Goal: Ask a question: Seek information or help from site administrators or community

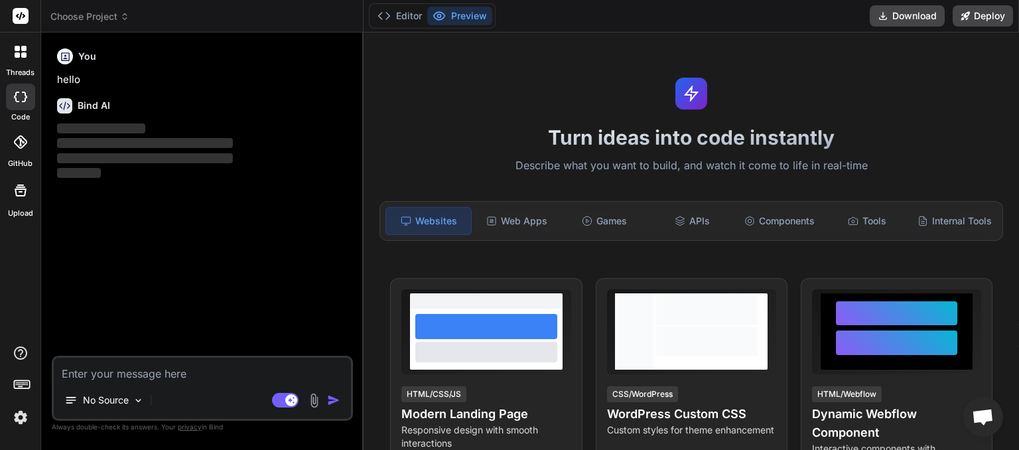
click at [122, 20] on icon at bounding box center [124, 16] width 9 height 9
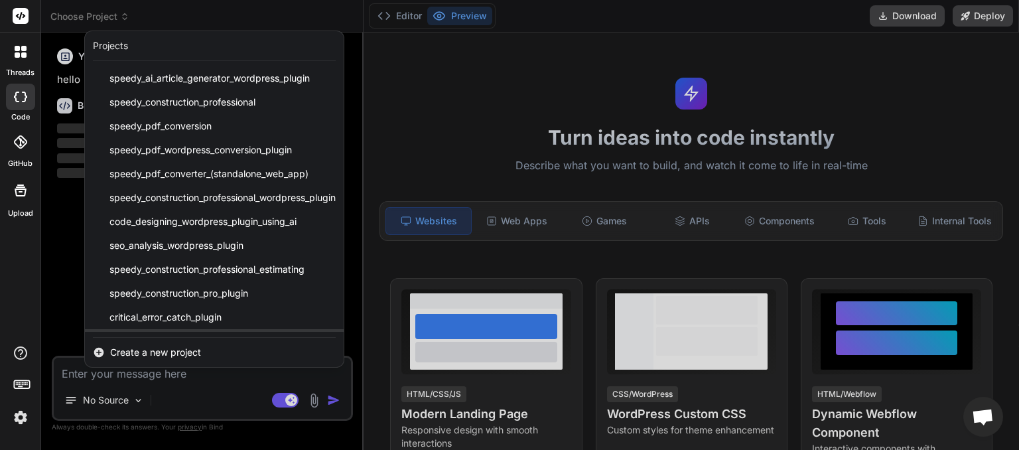
scroll to position [141, 0]
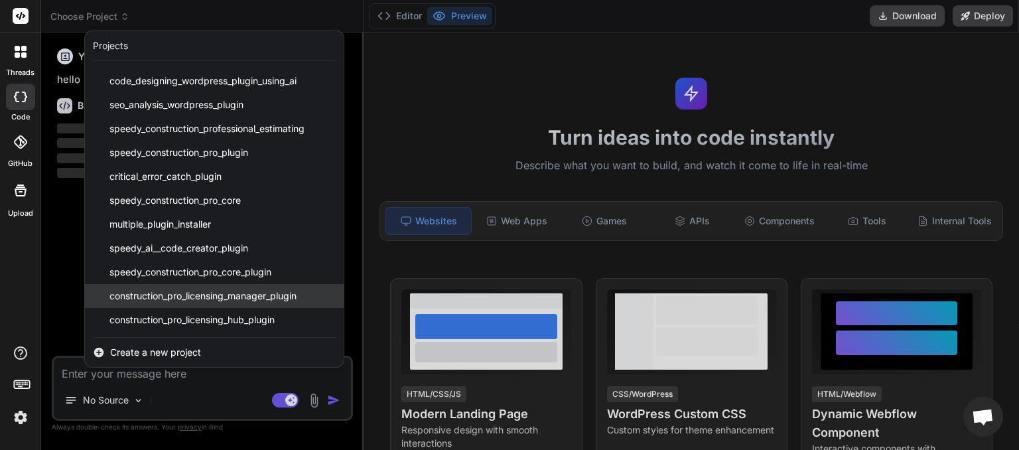
click at [180, 301] on span "construction_pro_licensing_manager_plugin" at bounding box center [202, 295] width 187 height 13
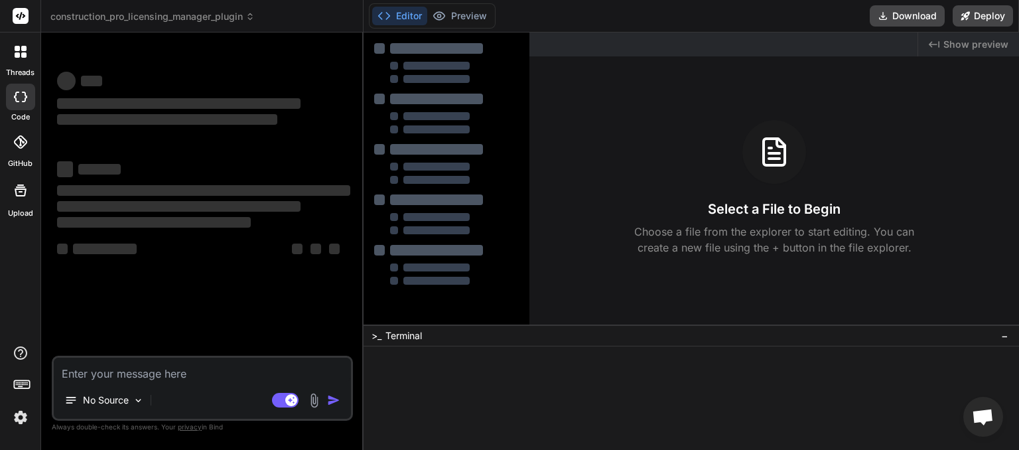
scroll to position [13, 0]
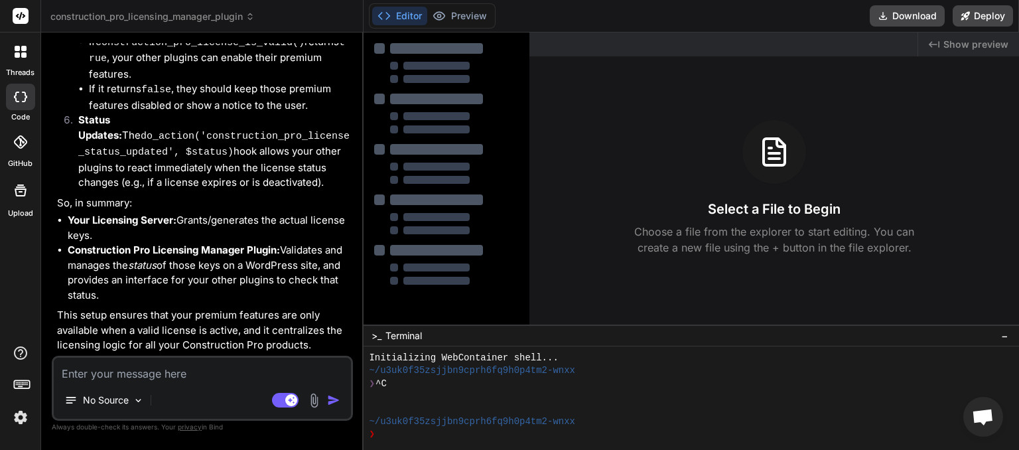
type textarea "x"
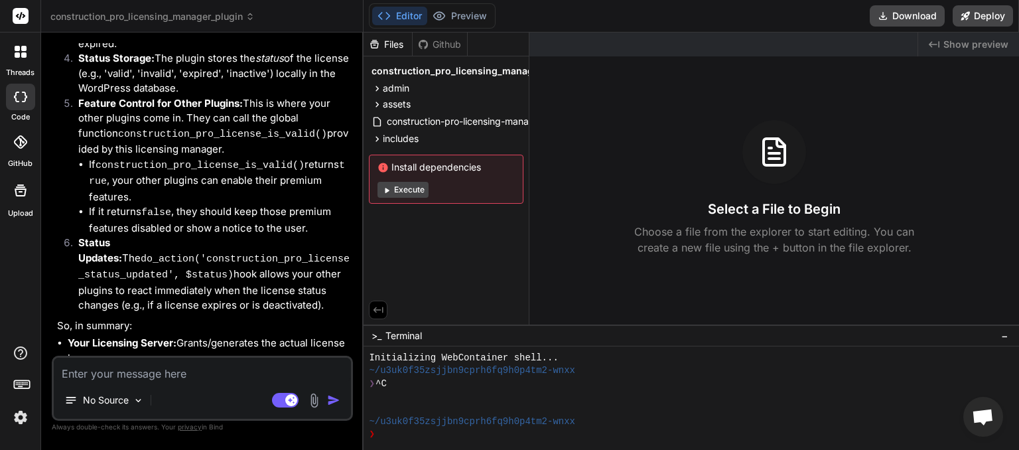
scroll to position [3313, 0]
click at [151, 375] on textarea at bounding box center [202, 369] width 297 height 24
type textarea "w"
type textarea "x"
type textarea "wh"
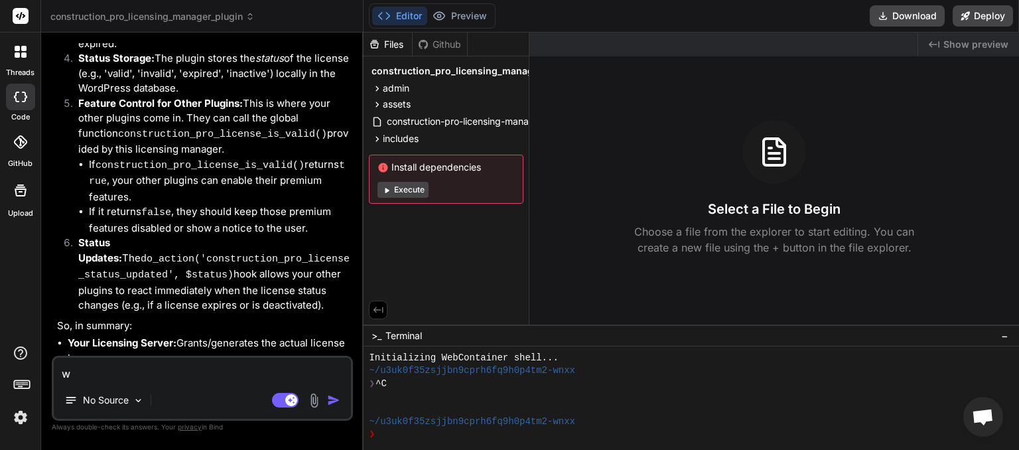
type textarea "x"
type textarea "wha"
type textarea "x"
type textarea "what"
type textarea "x"
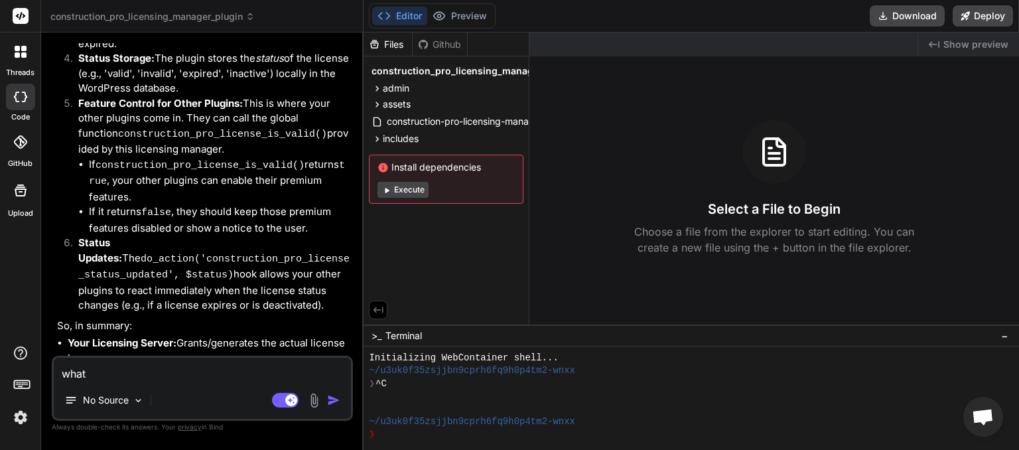
type textarea "whats"
type textarea "x"
type textarea "whats"
type textarea "x"
type textarea "whats n"
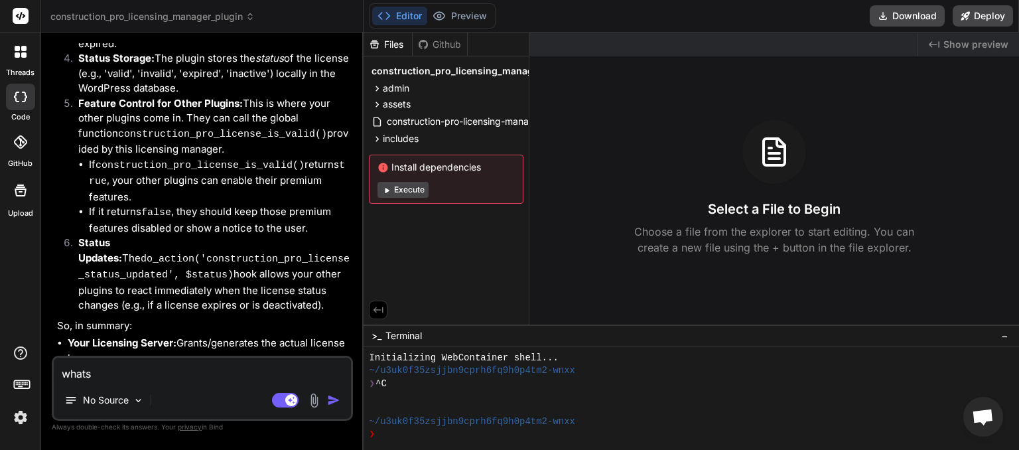
type textarea "x"
type textarea "whats ne"
type textarea "x"
type textarea "whats nex"
type textarea "x"
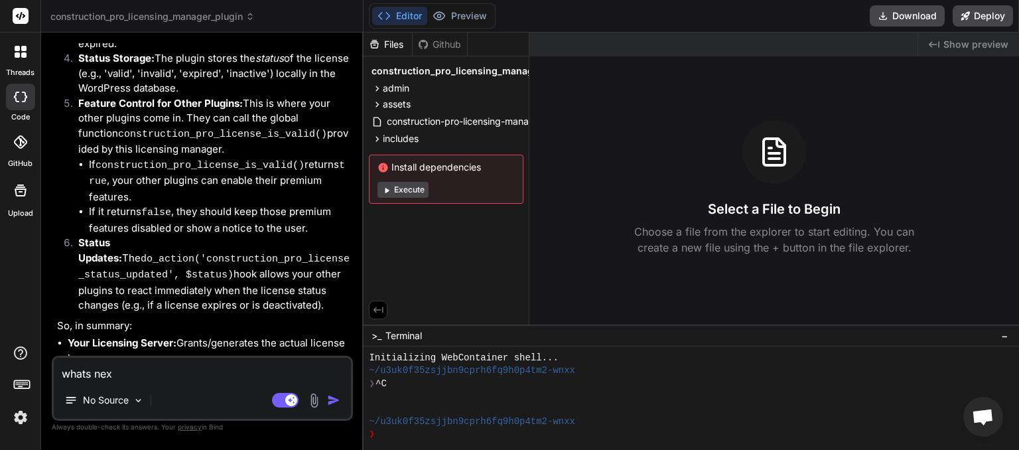
type textarea "whats next"
type textarea "x"
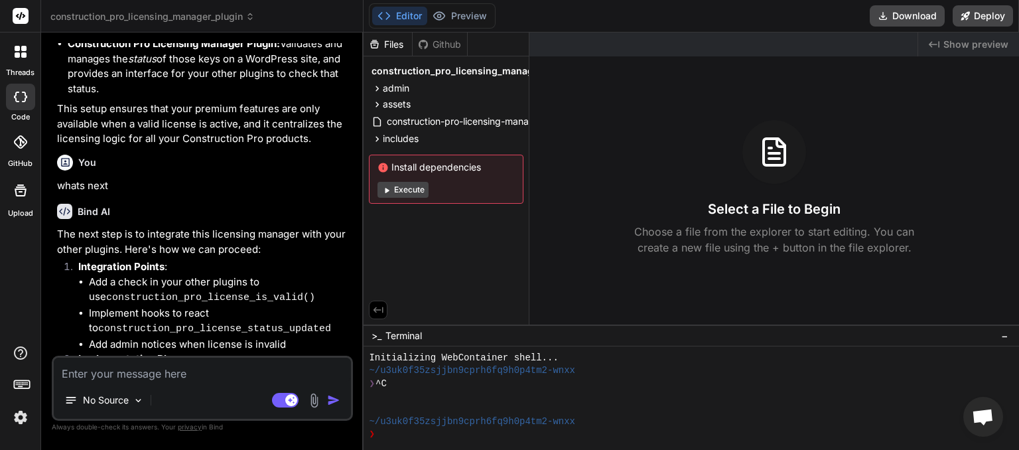
scroll to position [3652, 0]
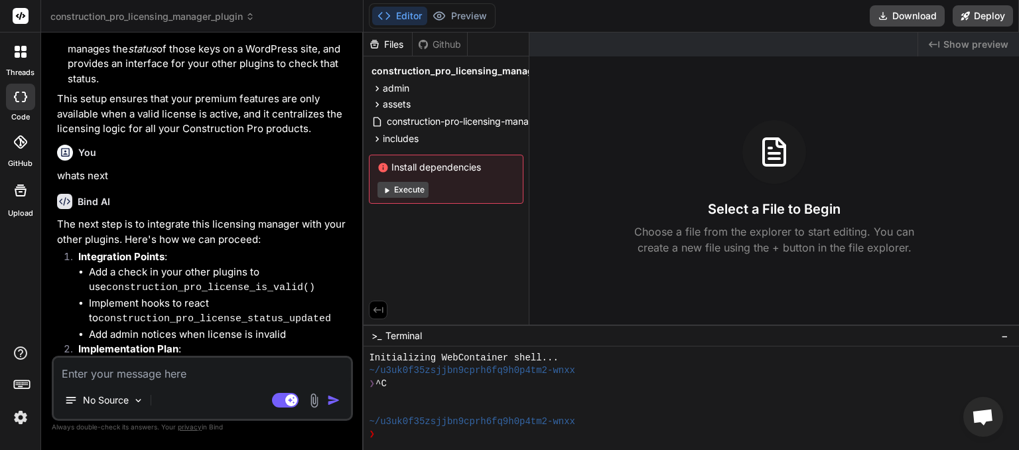
click at [235, 21] on span "construction_pro_licensing_manager_plugin" at bounding box center [152, 16] width 204 height 13
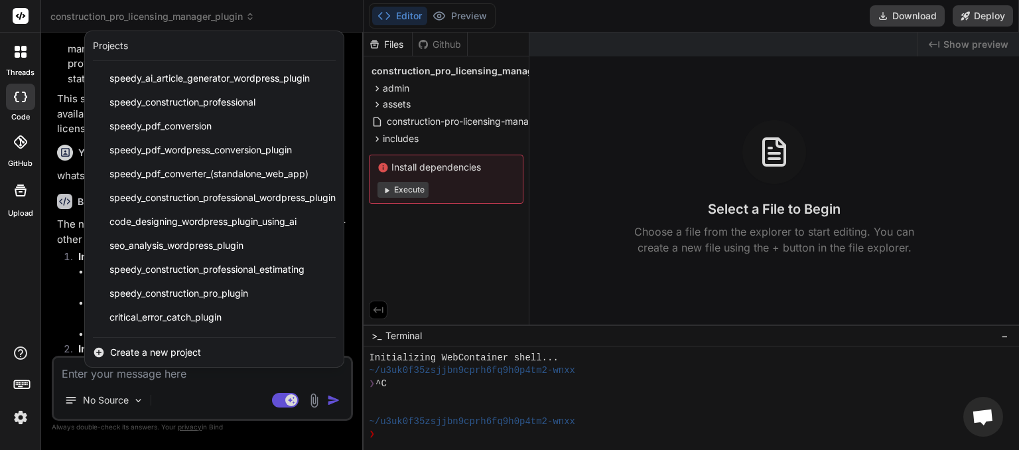
scroll to position [141, 0]
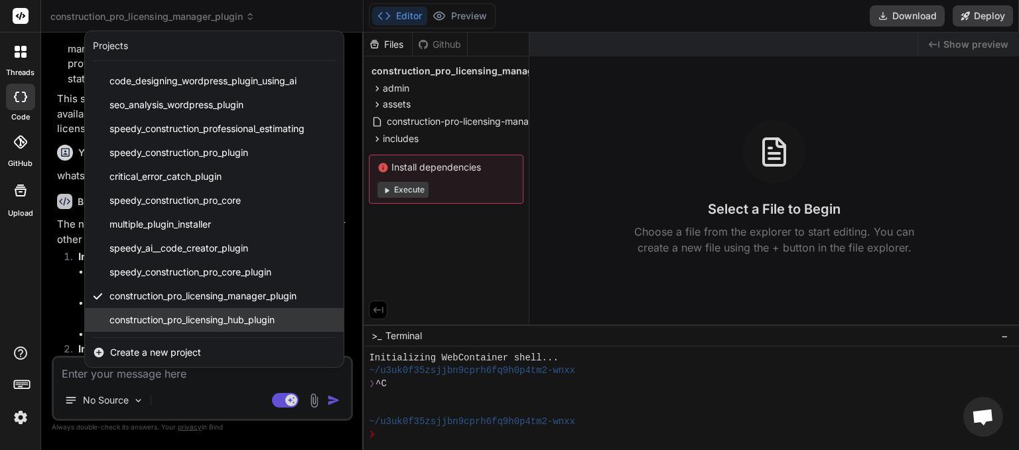
click at [206, 318] on span "construction_pro_licensing_hub_plugin" at bounding box center [191, 319] width 165 height 13
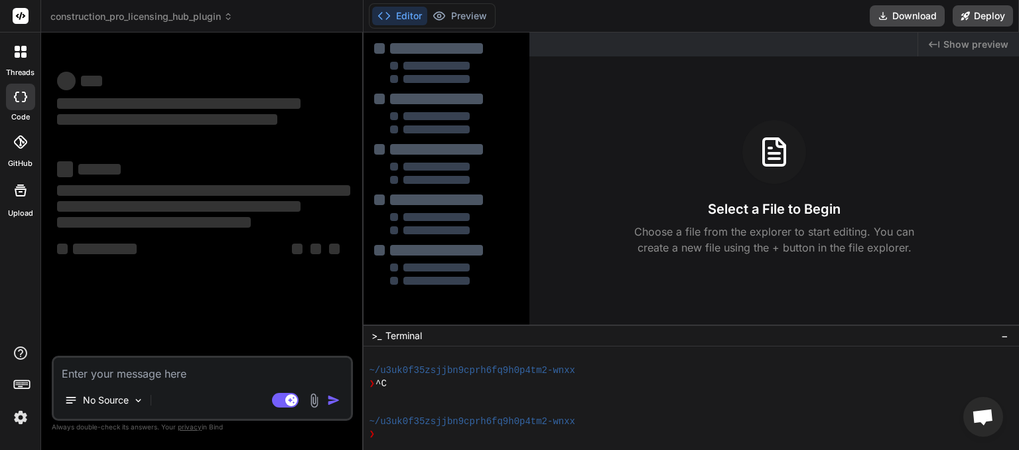
scroll to position [64, 0]
type textarea "x"
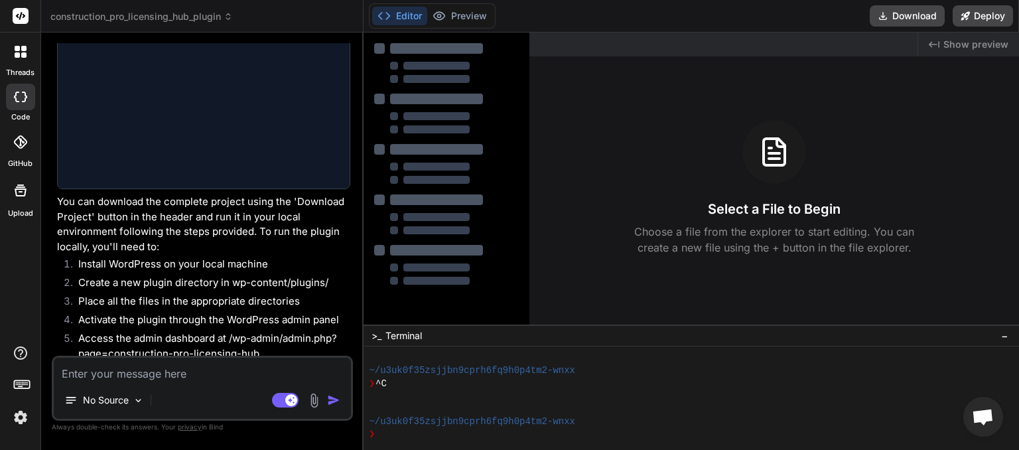
scroll to position [993, 0]
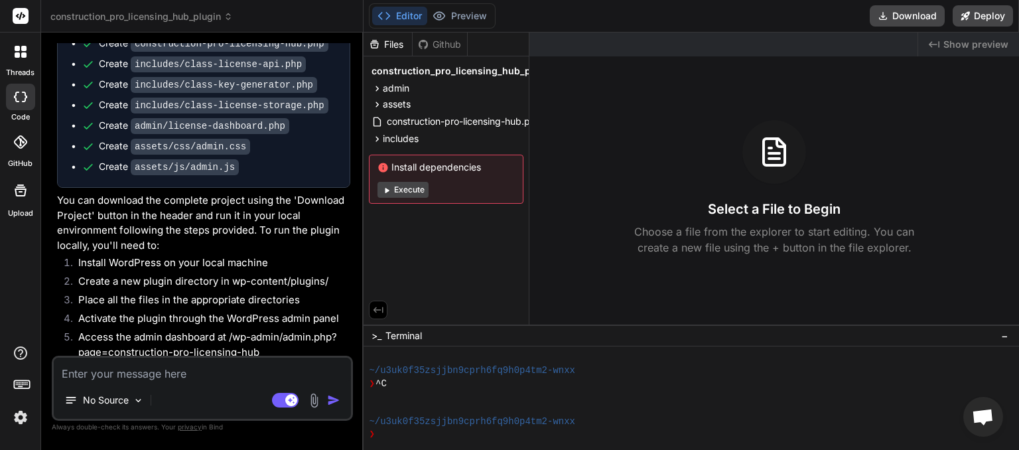
click at [180, 379] on textarea at bounding box center [202, 369] width 297 height 24
type textarea "w"
type textarea "x"
type textarea "wh"
type textarea "x"
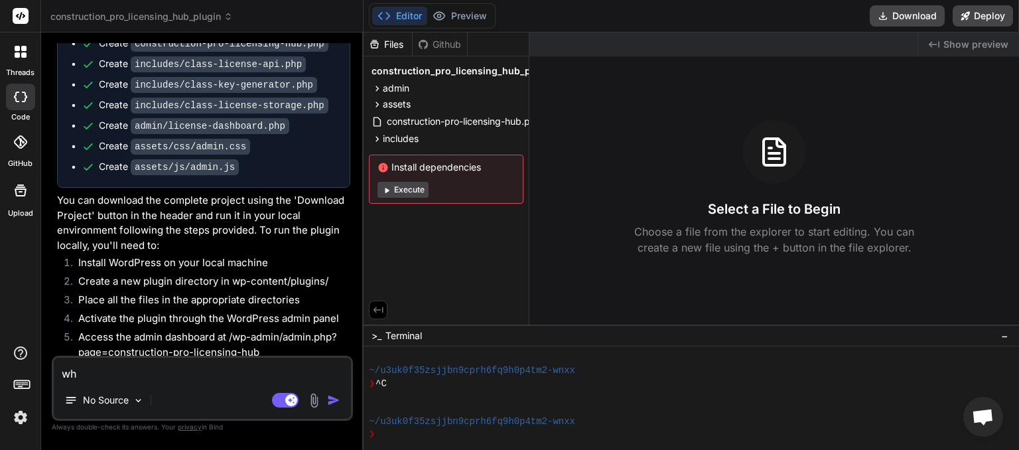
type textarea "wha"
type textarea "x"
type textarea "what"
type textarea "x"
type textarea "whats"
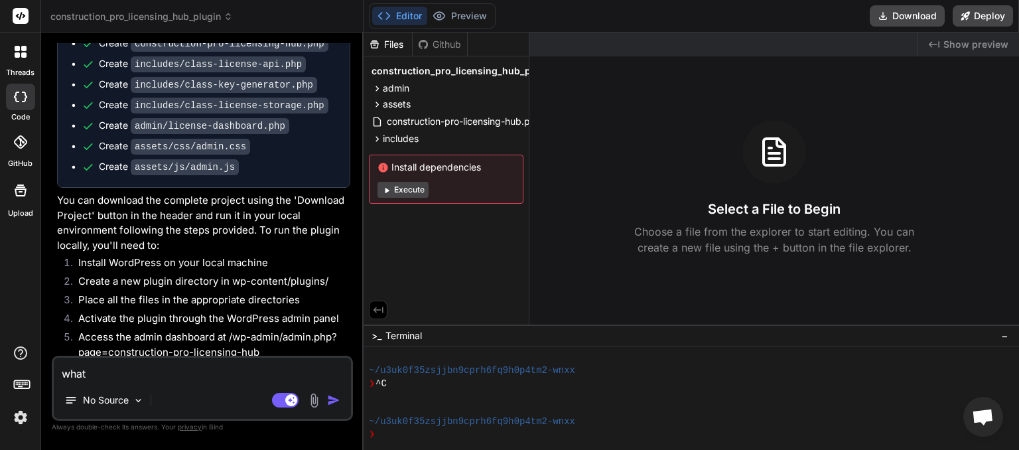
type textarea "x"
type textarea "whats"
type textarea "x"
type textarea "whats n"
type textarea "x"
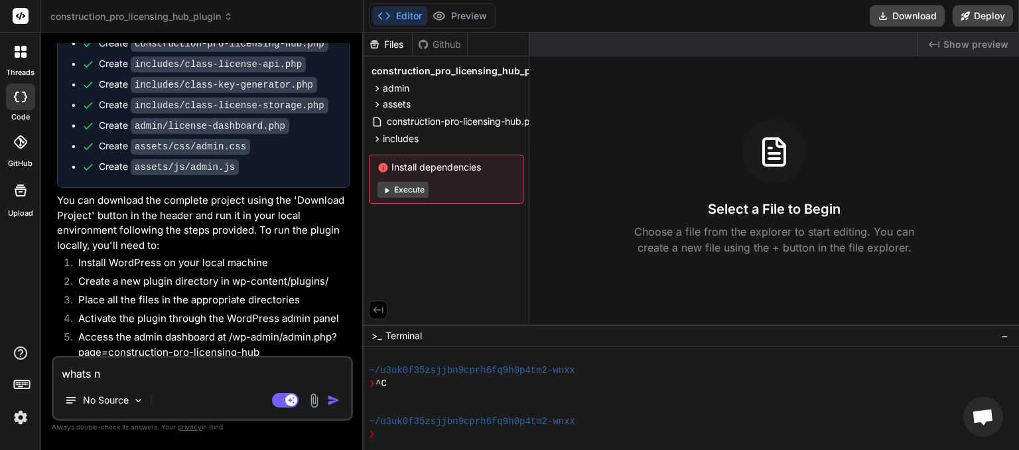
type textarea "whats ne"
type textarea "x"
type textarea "whats nex"
type textarea "x"
type textarea "whats next"
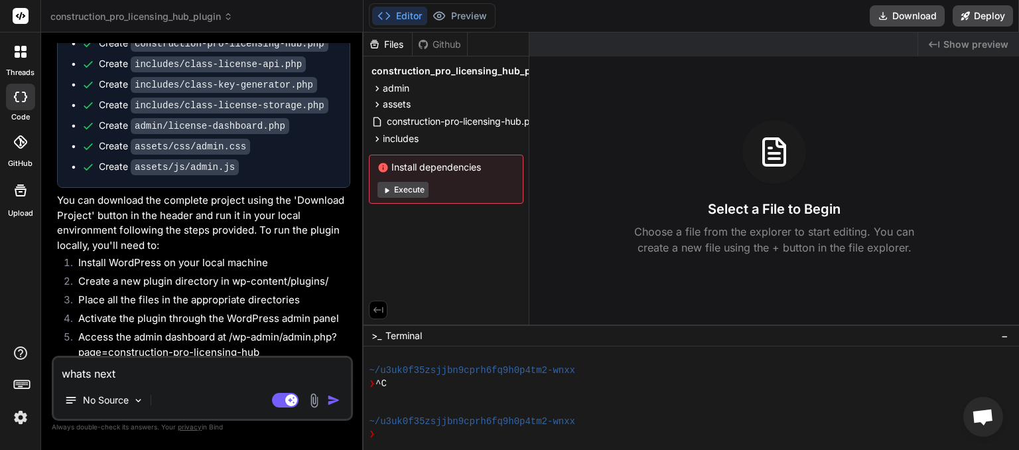
type textarea "x"
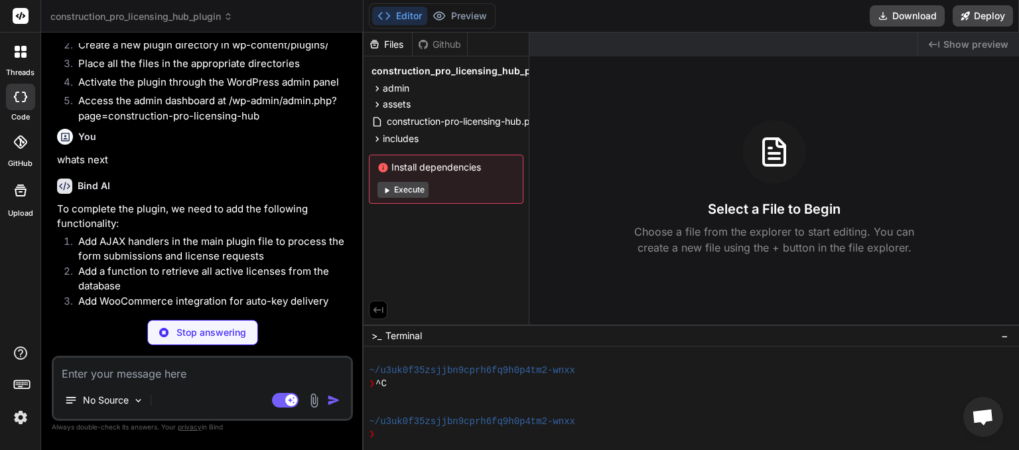
scroll to position [1231, 0]
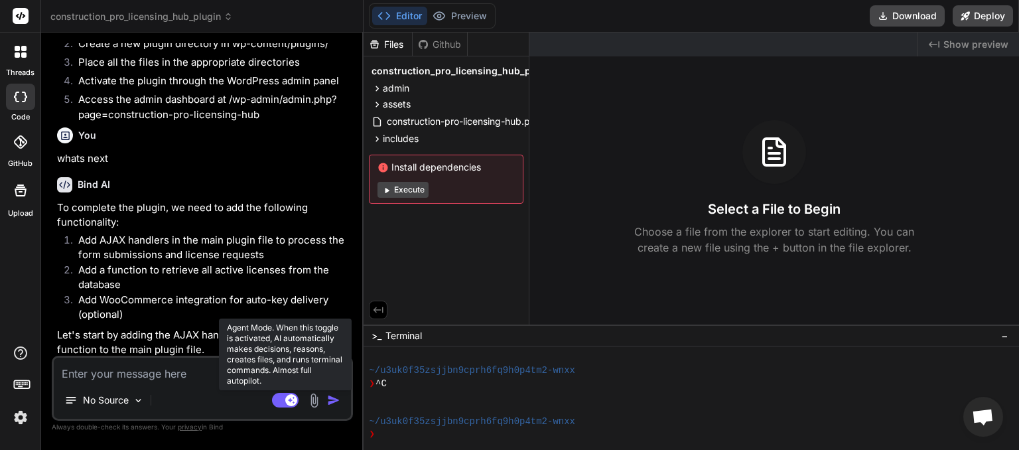
click at [279, 400] on rect at bounding box center [285, 400] width 27 height 15
type textarea "x"
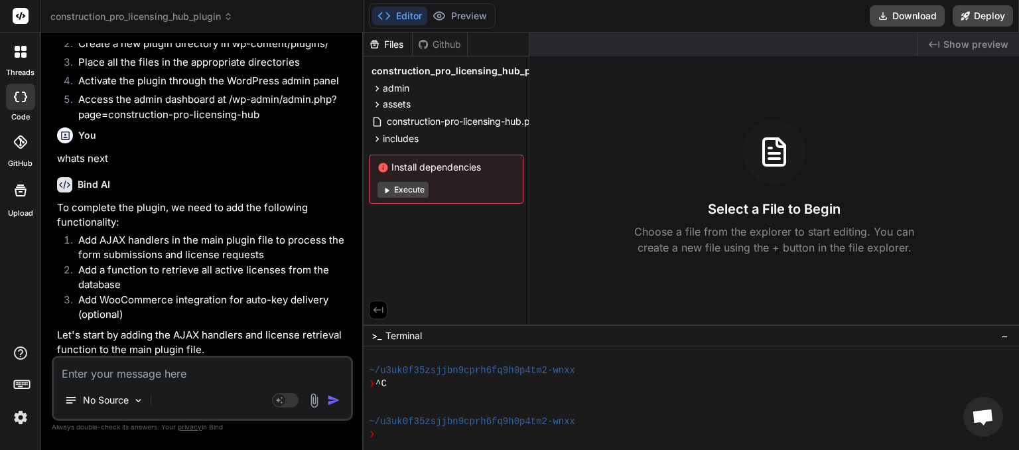
click at [192, 375] on textarea at bounding box center [202, 369] width 297 height 24
type textarea "o"
type textarea "x"
type textarea "ok"
type textarea "x"
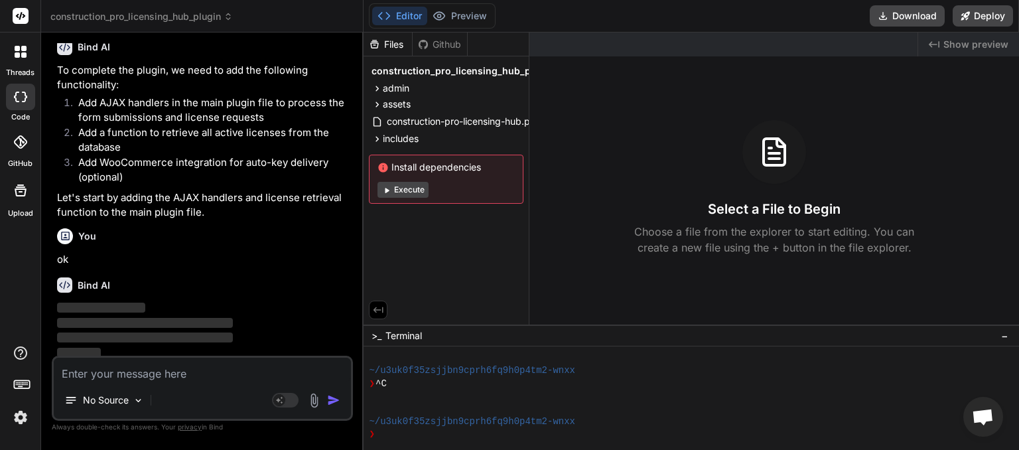
scroll to position [1369, 0]
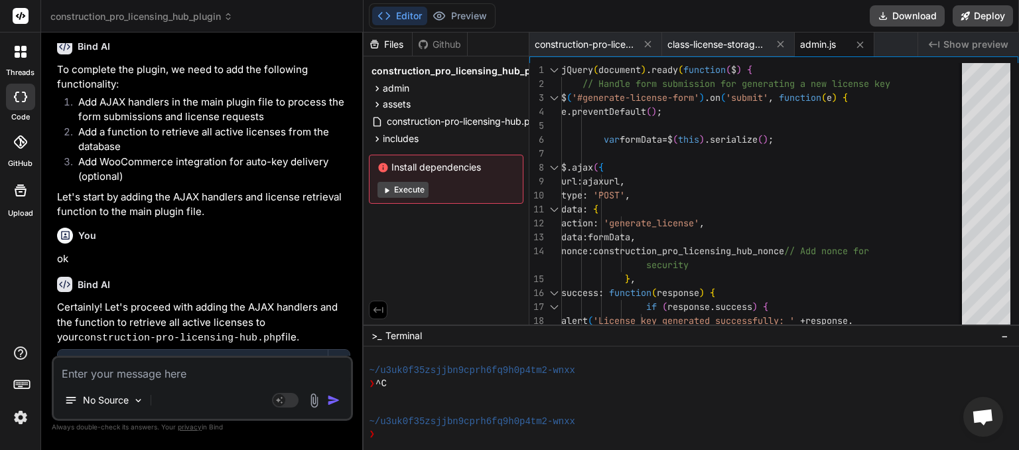
type textarea "x"
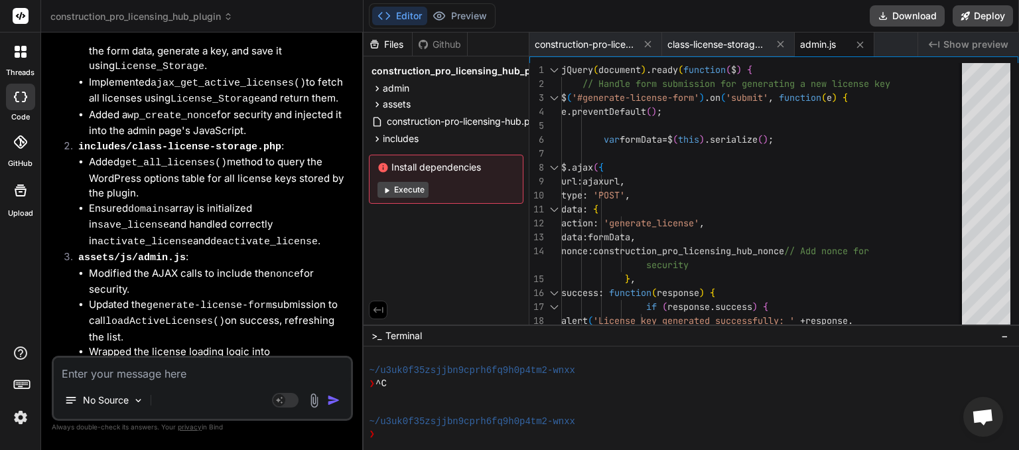
scroll to position [2061, 0]
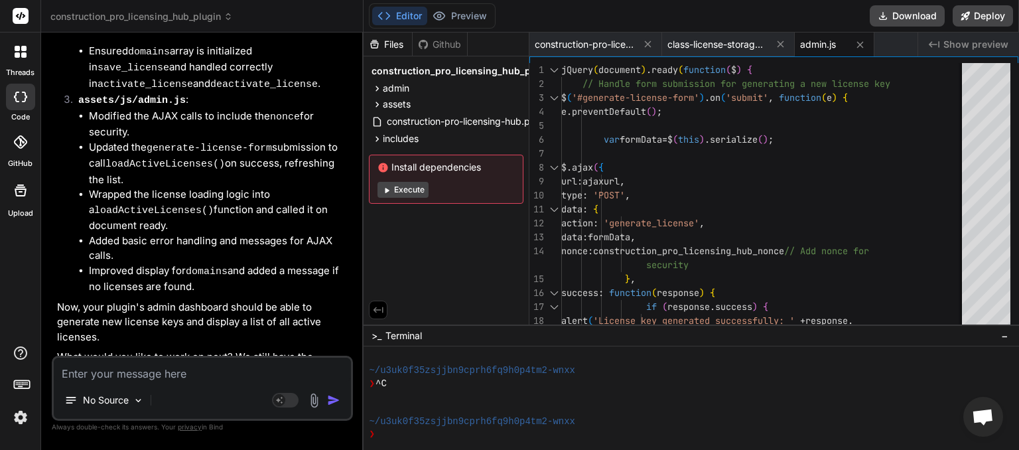
click at [128, 373] on textarea at bounding box center [202, 369] width 297 height 24
type textarea "n"
type textarea "x"
type textarea "ne"
type textarea "x"
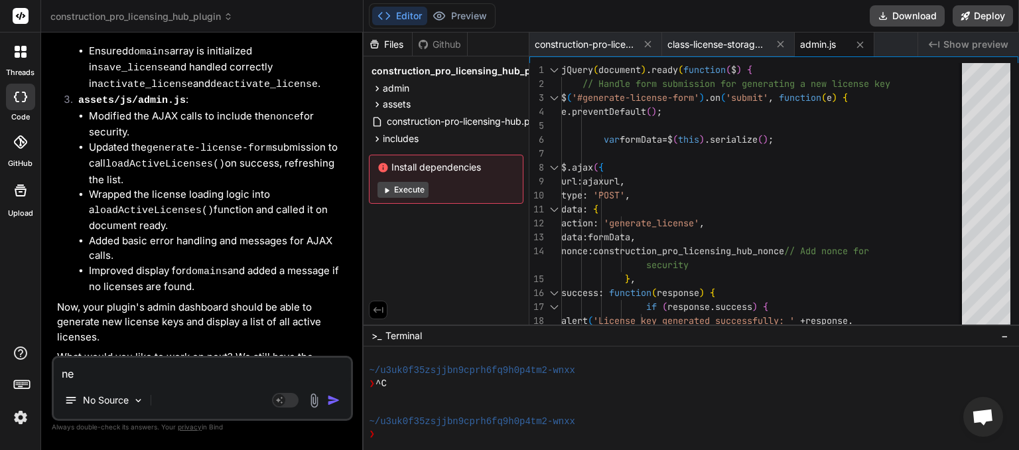
type textarea "nex"
type textarea "x"
type textarea "next"
type textarea "x"
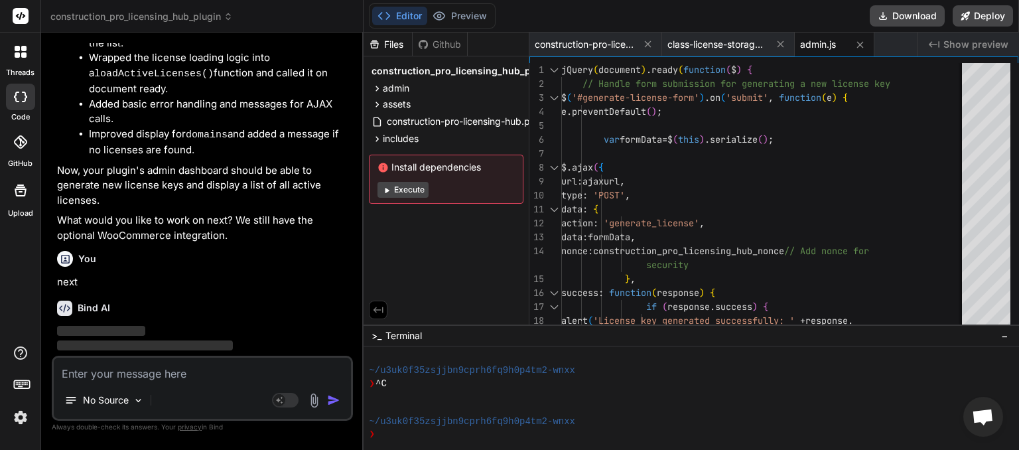
scroll to position [2199, 0]
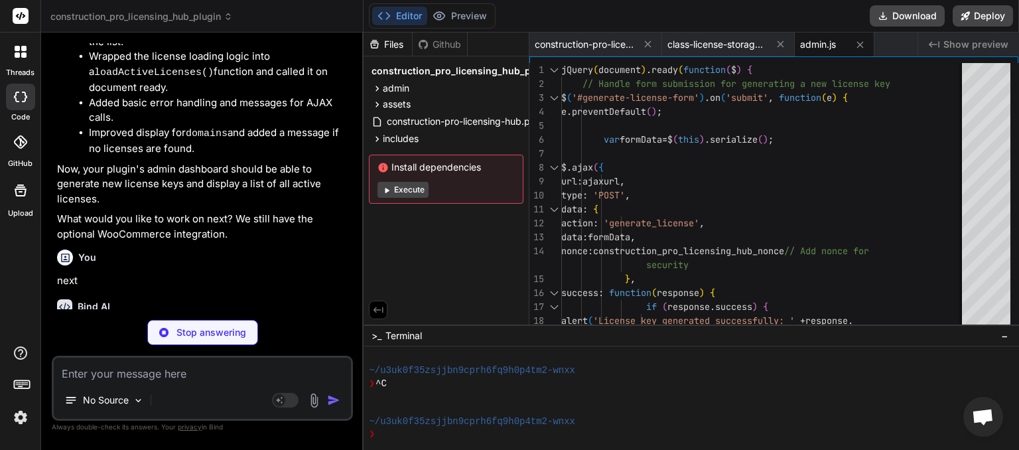
type textarea "x"
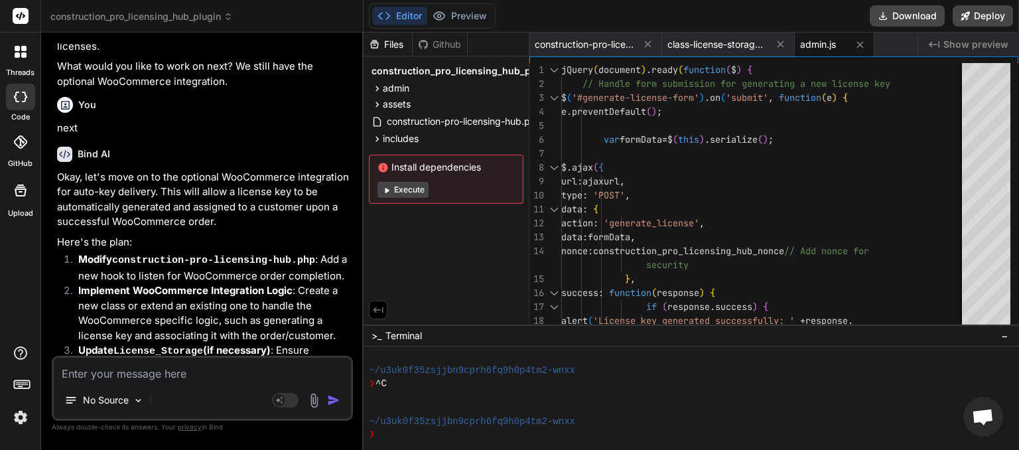
scroll to position [2379, 0]
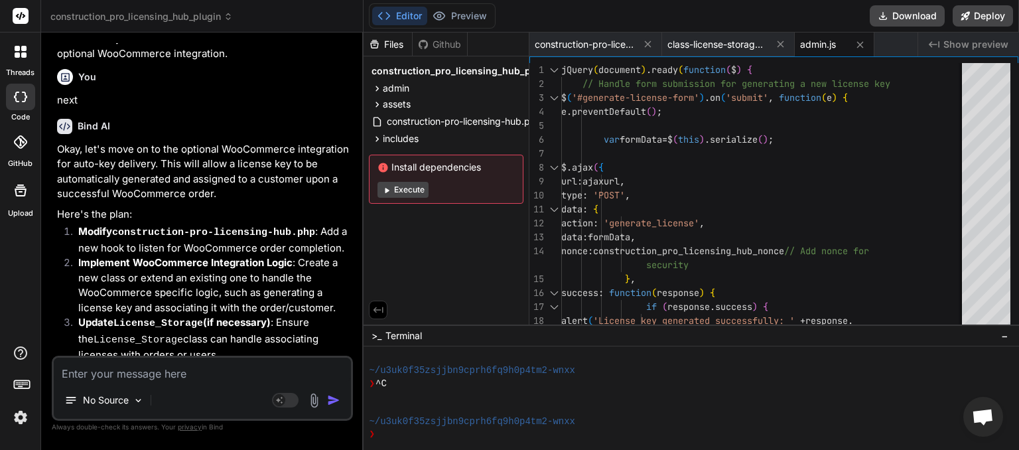
click at [115, 370] on textarea at bounding box center [202, 369] width 297 height 24
type textarea "n"
type textarea "x"
type textarea "no"
type textarea "x"
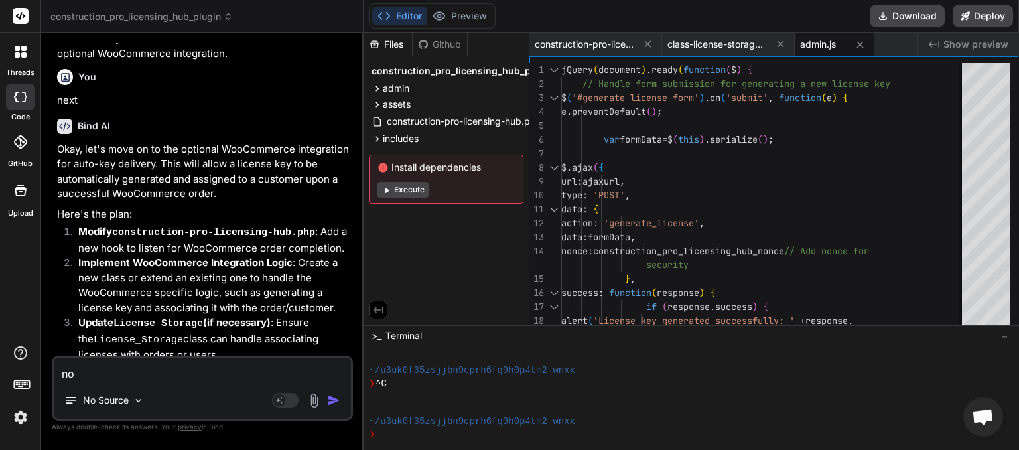
type textarea "no"
type textarea "x"
type textarea "no s"
type textarea "x"
type textarea "no sk"
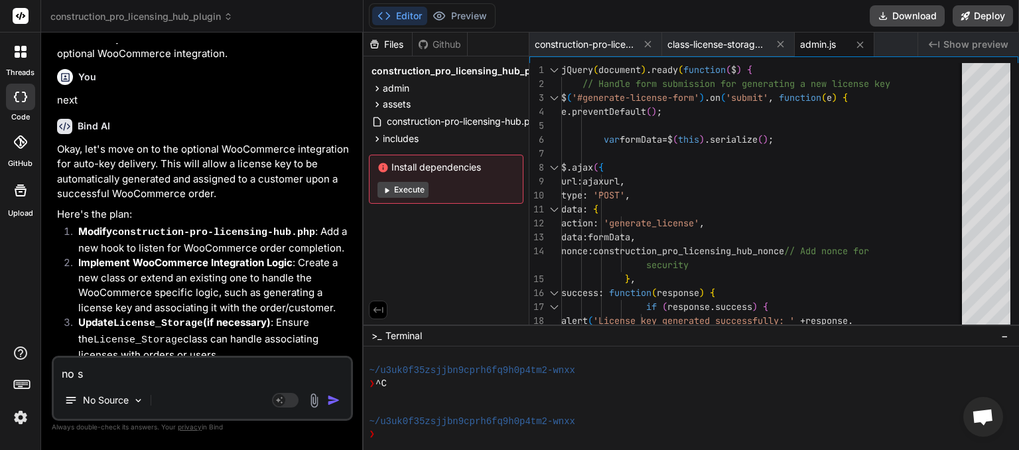
type textarea "x"
type textarea "no ski"
type textarea "x"
type textarea "no skip"
type textarea "x"
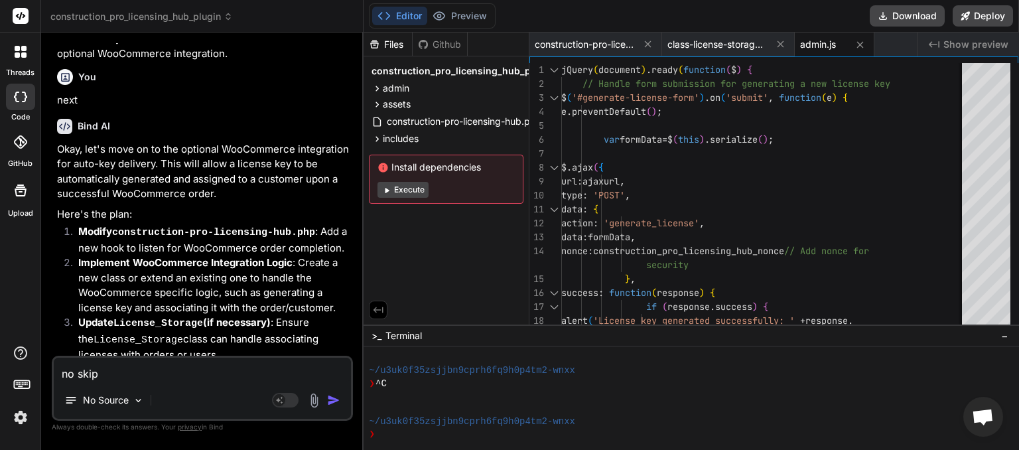
type textarea "no skip"
type textarea "x"
type textarea "no skip w"
type textarea "x"
type textarea "no skip wo"
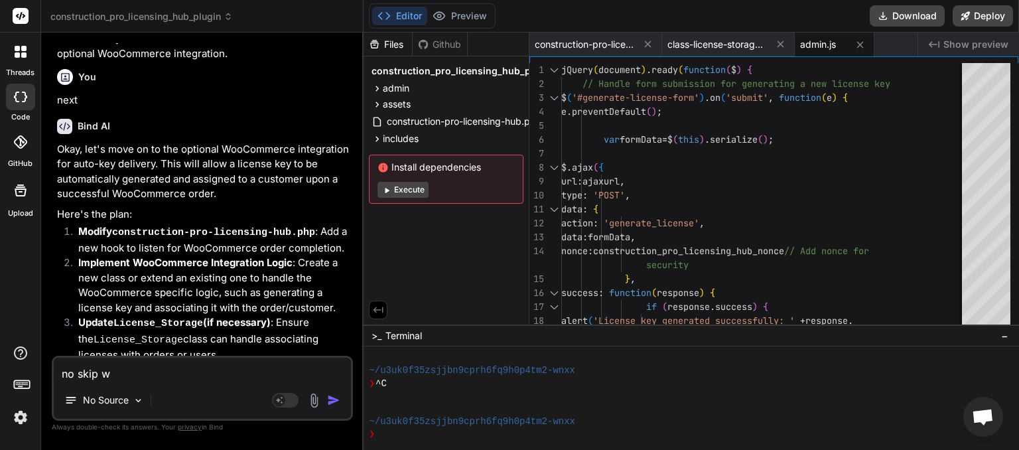
type textarea "x"
type textarea "no skip woo"
type textarea "x"
type textarea "no skip woo"
type textarea "x"
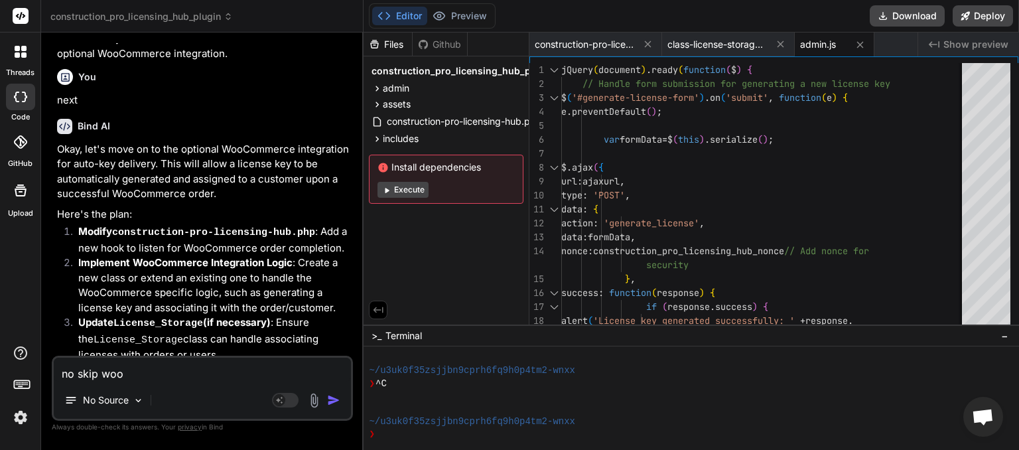
type textarea "no skip woo c"
type textarea "x"
type textarea "no skip woo co"
type textarea "x"
type textarea "no skip woo com"
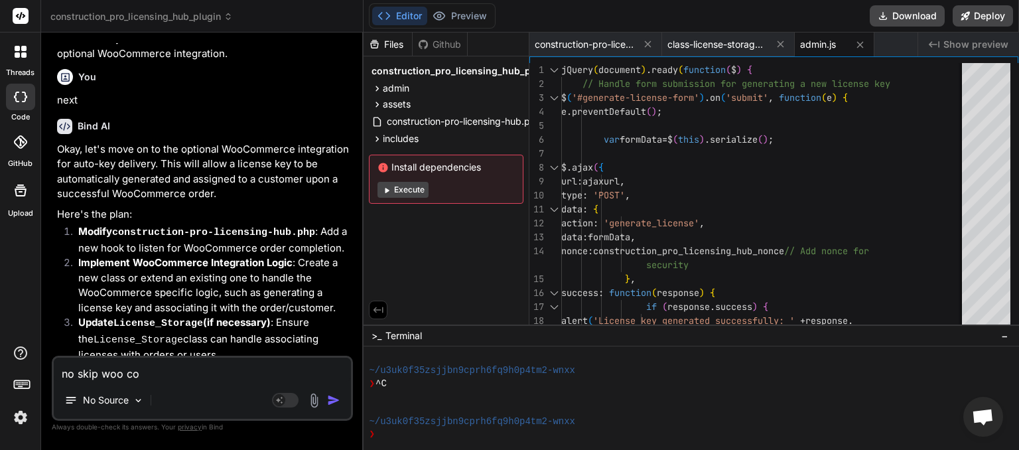
type textarea "x"
type textarea "no skip woo comm"
type textarea "x"
type textarea "no skip woo comme"
type textarea "x"
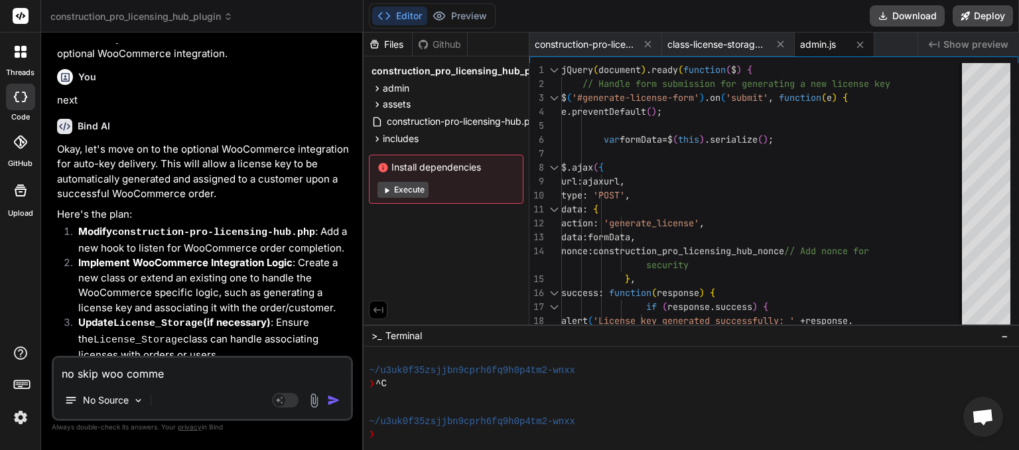
type textarea "no skip woo commer"
type textarea "x"
type textarea "no skip woo commerc"
type textarea "x"
type textarea "no skip woo commerce"
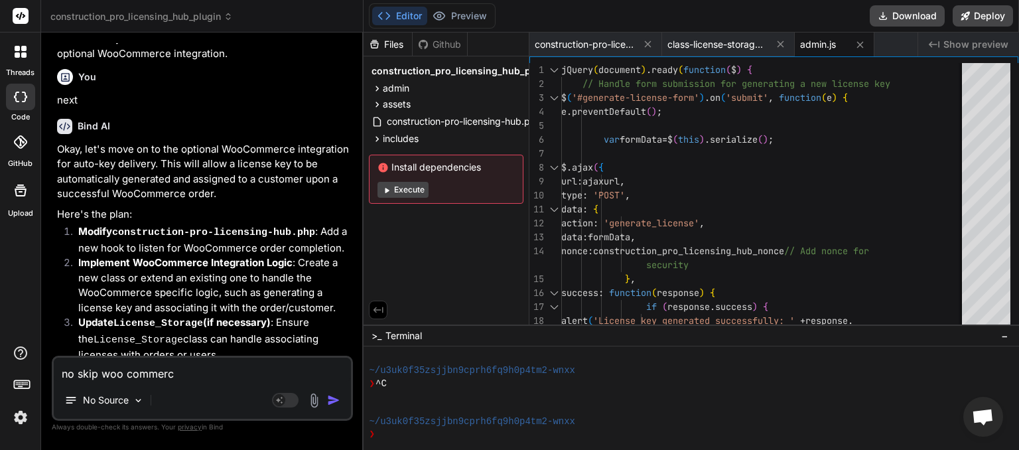
type textarea "x"
type textarea "no skip woo commerce"
type textarea "x"
type textarea "no skip woo commerce w"
type textarea "x"
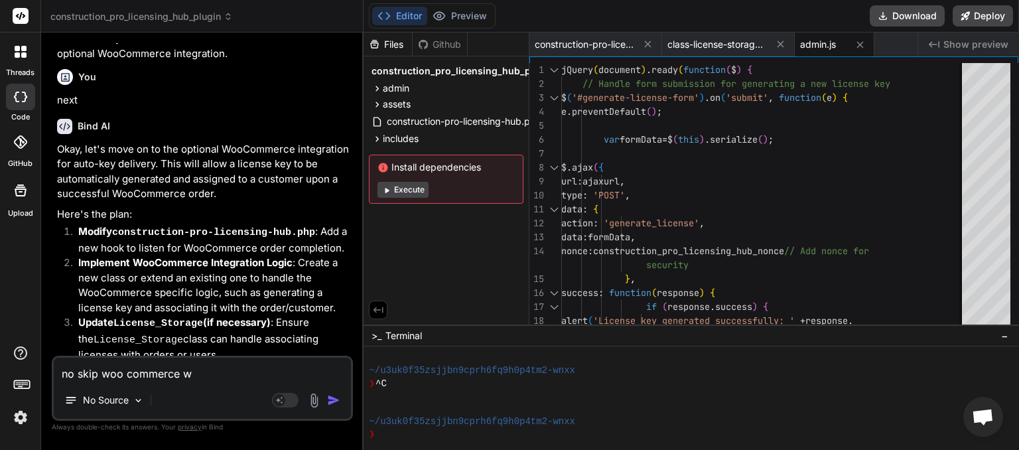
type textarea "no skip woo commerce we"
type textarea "x"
type textarea "no skip woo commerce we"
type textarea "x"
type textarea "no skip woo commerce we bn"
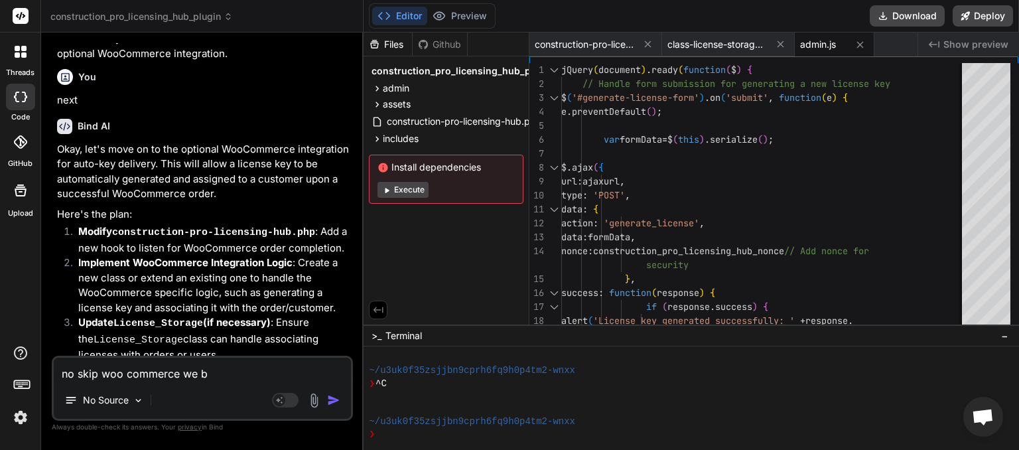
type textarea "x"
type textarea "no skip woo commerce we b"
type textarea "x"
type textarea "no skip woo commerce we"
type textarea "x"
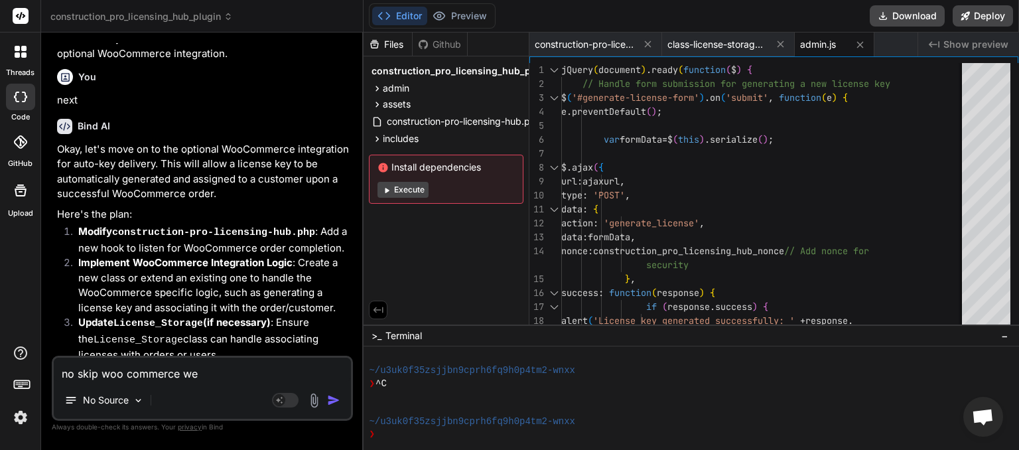
type textarea "no skip woo commerce we n"
type textarea "x"
type textarea "no skip woo commerce we no"
type textarea "x"
type textarea "no skip woo commerce we noi"
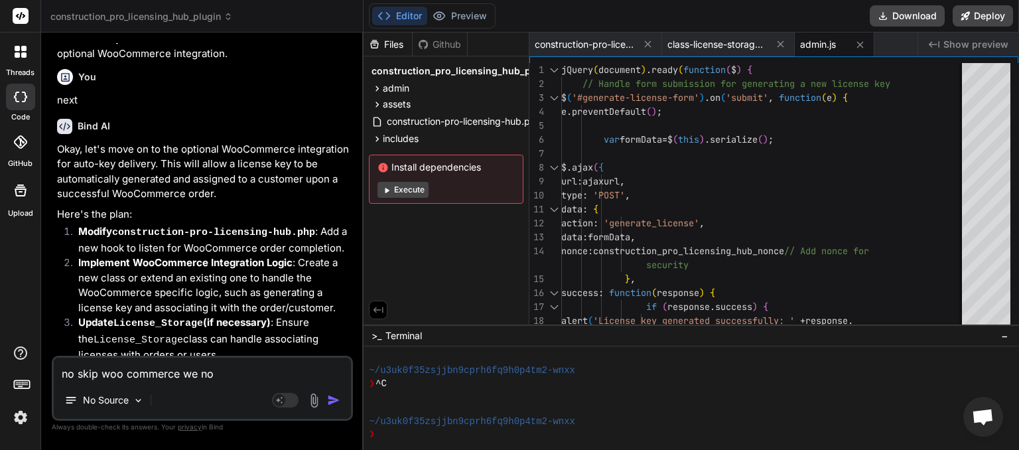
type textarea "x"
type textarea "no skip woo commerce we no"
type textarea "x"
type textarea "no skip woo commerce we no"
type textarea "x"
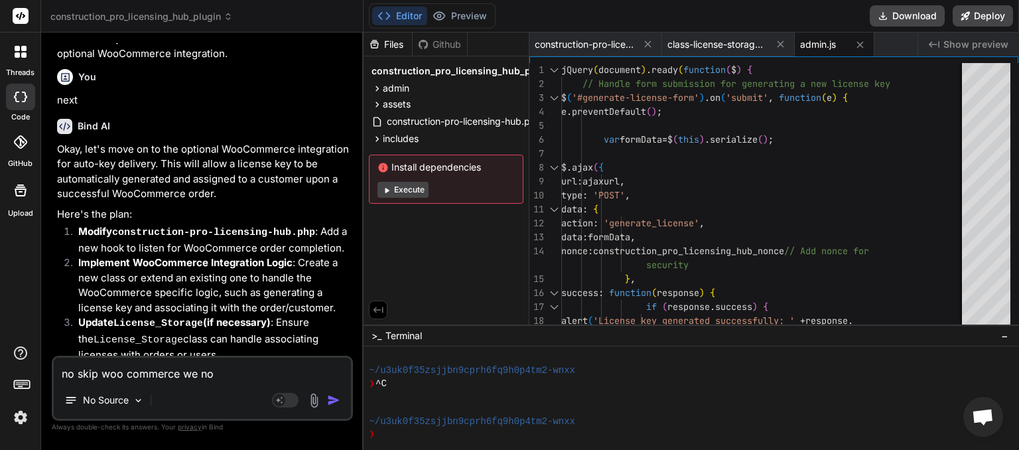
type textarea "no skip woo commerce we no l"
type textarea "x"
type textarea "no skip woo commerce we no lo"
type textarea "x"
type textarea "no skip woo commerce we no [GEOGRAPHIC_DATA]"
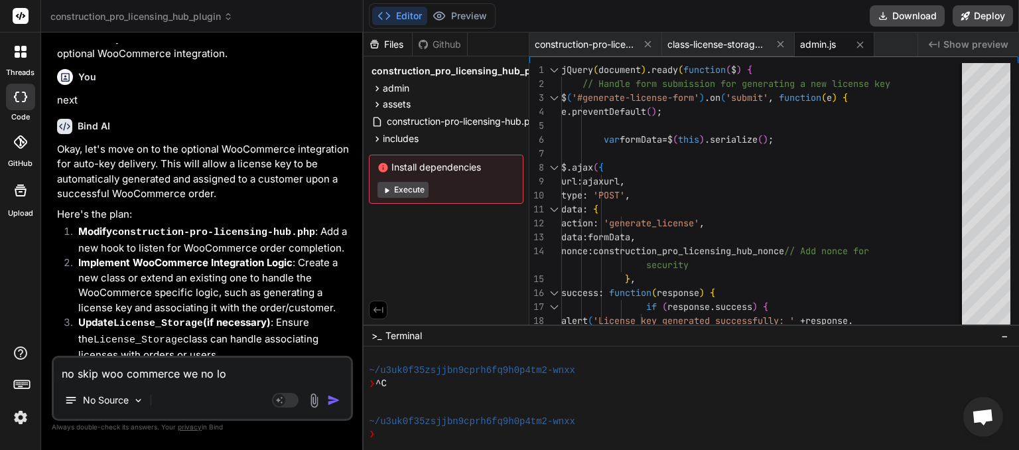
type textarea "x"
type textarea "no skip woo commerce we no lone"
type textarea "x"
type textarea "no skip woo commerce we no loner"
type textarea "x"
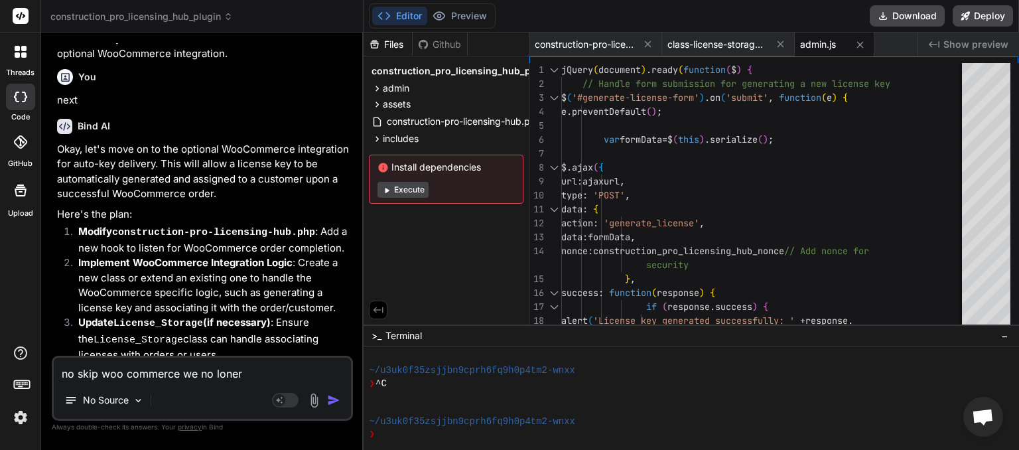
type textarea "no skip woo commerce we no [GEOGRAPHIC_DATA]"
type textarea "x"
type textarea "no skip woo commerce we no [GEOGRAPHIC_DATA]"
type textarea "x"
type textarea "no skip woo commerce we no lonerg w"
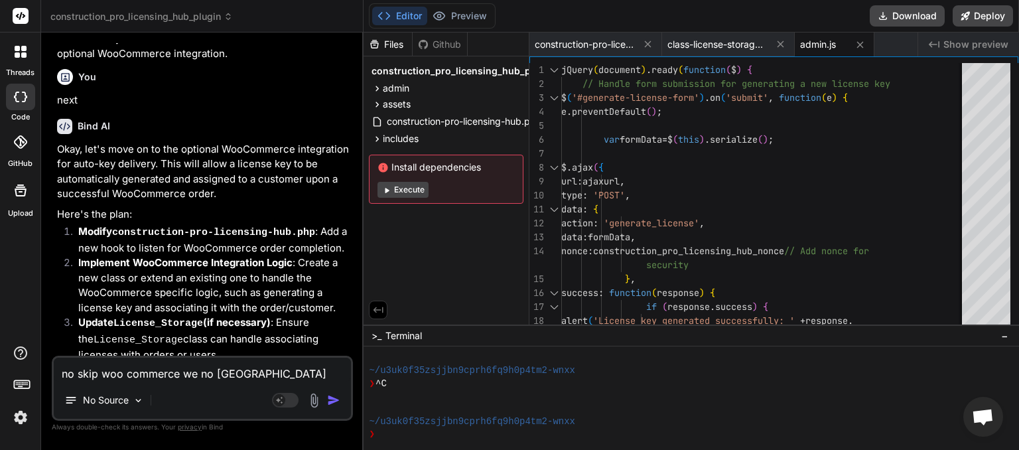
type textarea "x"
type textarea "no skip woo commerce we no lonerg wa"
type textarea "x"
type textarea "no skip woo commerce we no [GEOGRAPHIC_DATA]"
type textarea "x"
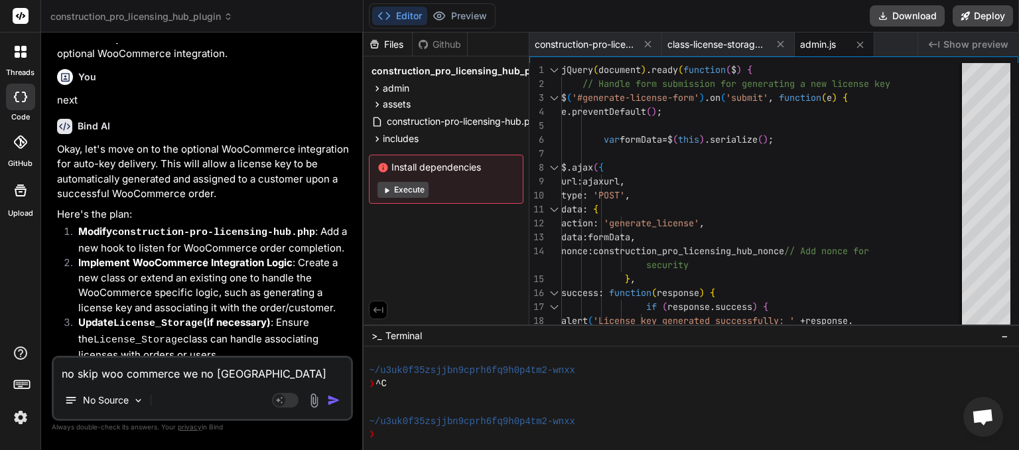
type textarea "no skip woo commerce we no lonerg want"
type textarea "x"
type textarea "no skip woo commerce we no [GEOGRAPHIC_DATA] want"
type textarea "x"
type textarea "no skip woo commerce we no long want"
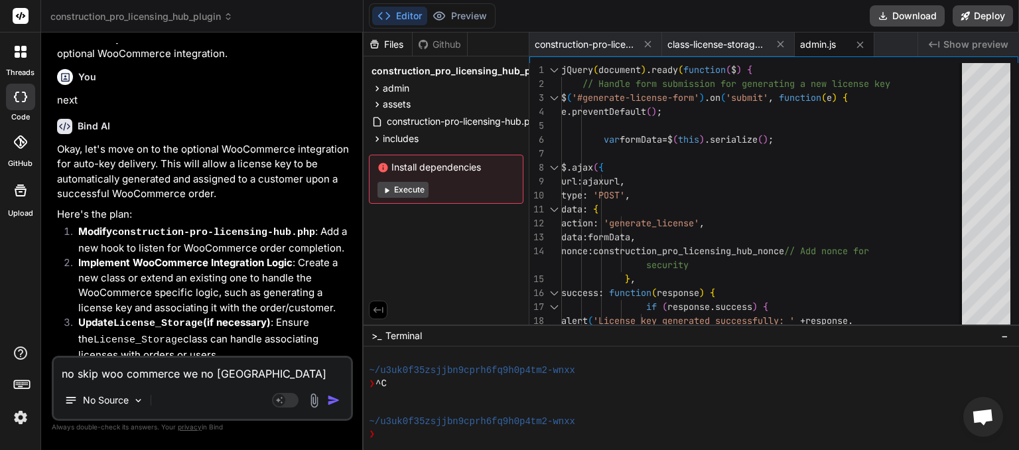
type textarea "x"
type textarea "no skip woo commerce we no longe want"
type textarea "x"
type textarea "no skip woo commerce we no longer want"
type textarea "x"
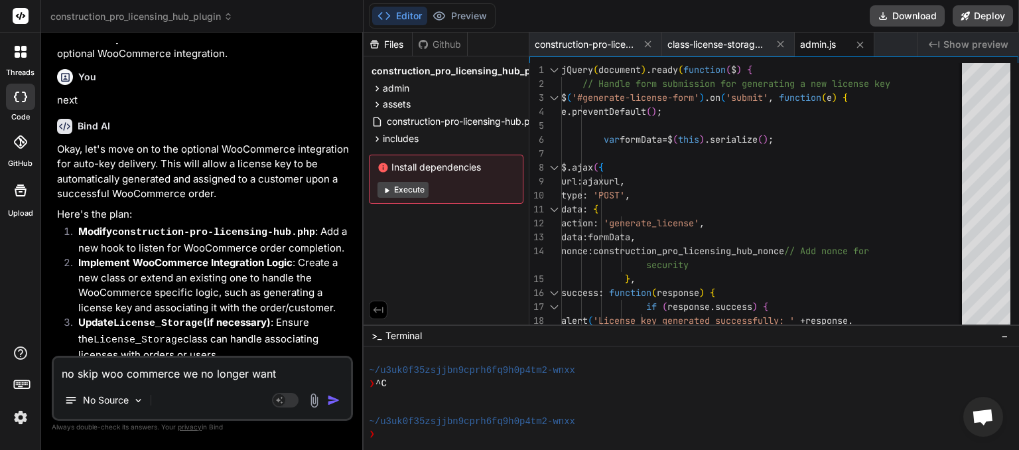
type textarea "no skip woo commerce we no longer want"
type textarea "x"
type textarea "no skip woo commerce we no longer want t"
type textarea "x"
type textarea "no skip woo commerce we no longer want th"
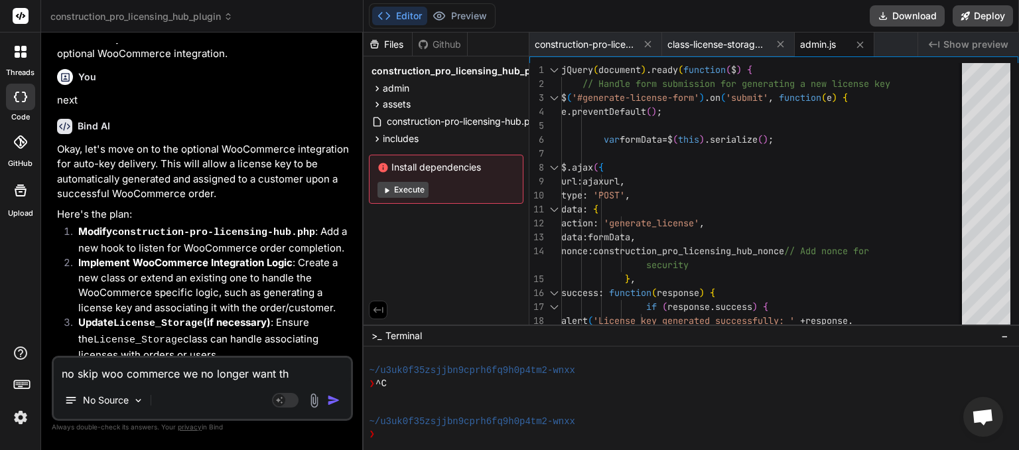
type textarea "x"
type textarea "no skip woo commerce we no longer want tha"
type textarea "x"
type textarea "no skip woo commerce we no longer want that"
type textarea "x"
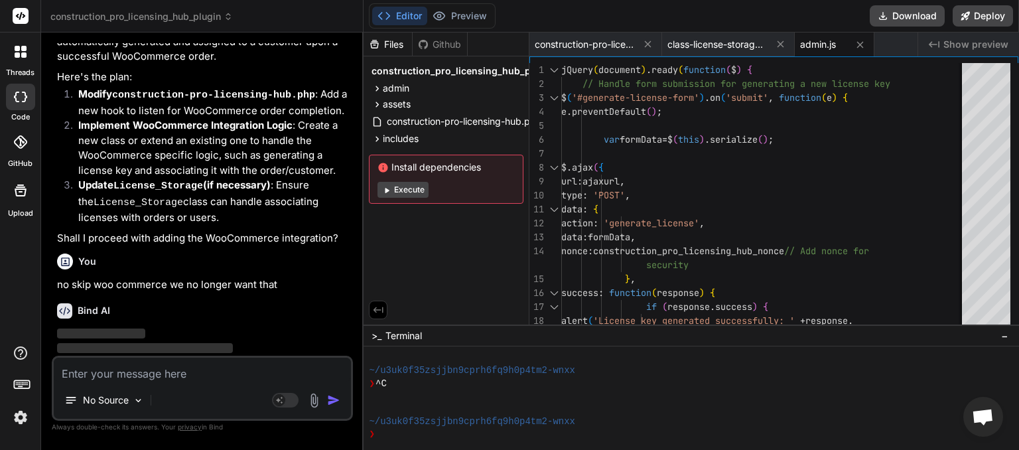
scroll to position [2517, 0]
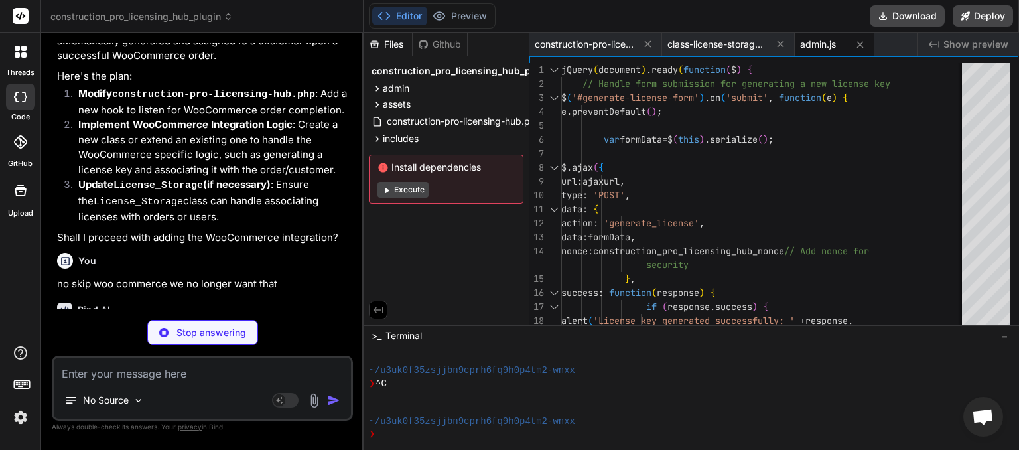
type textarea "x"
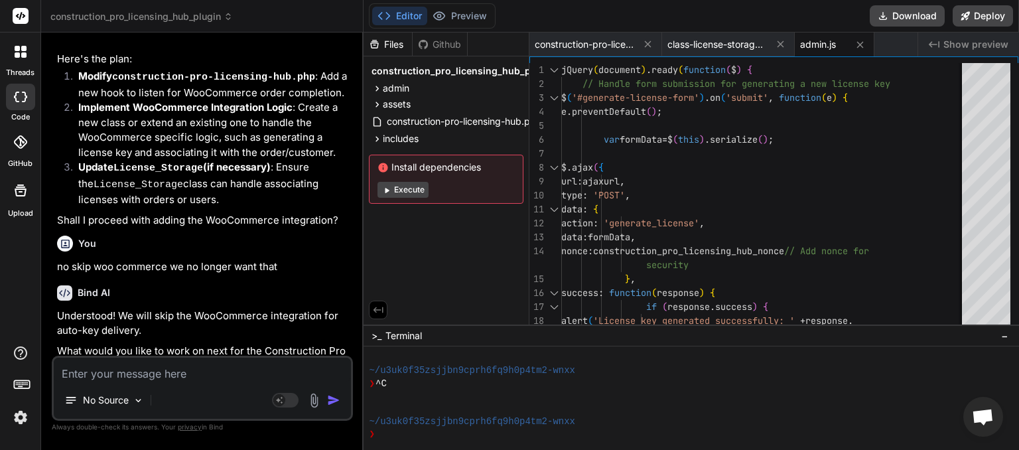
scroll to position [2540, 0]
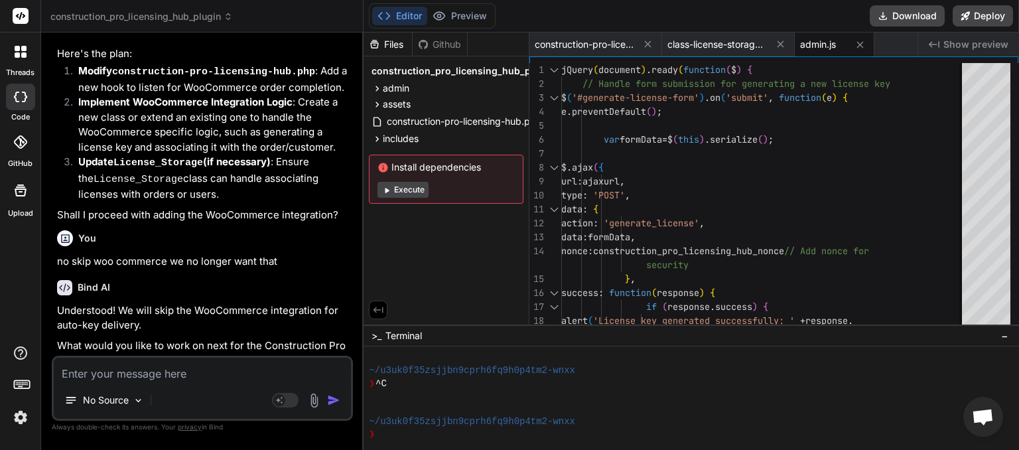
click at [161, 371] on textarea at bounding box center [202, 369] width 297 height 24
type textarea "w"
type textarea "x"
type textarea "wh"
type textarea "x"
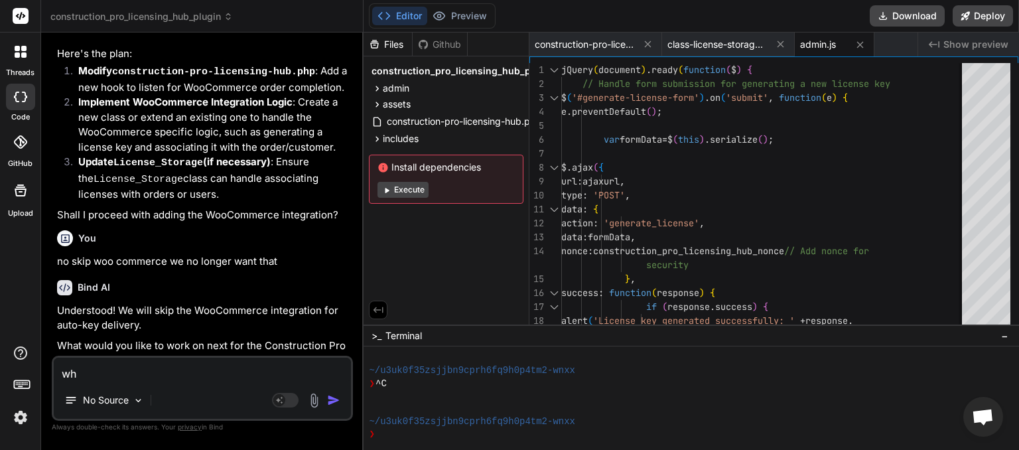
type textarea "wha"
type textarea "x"
type textarea "what"
type textarea "x"
type textarea "whats"
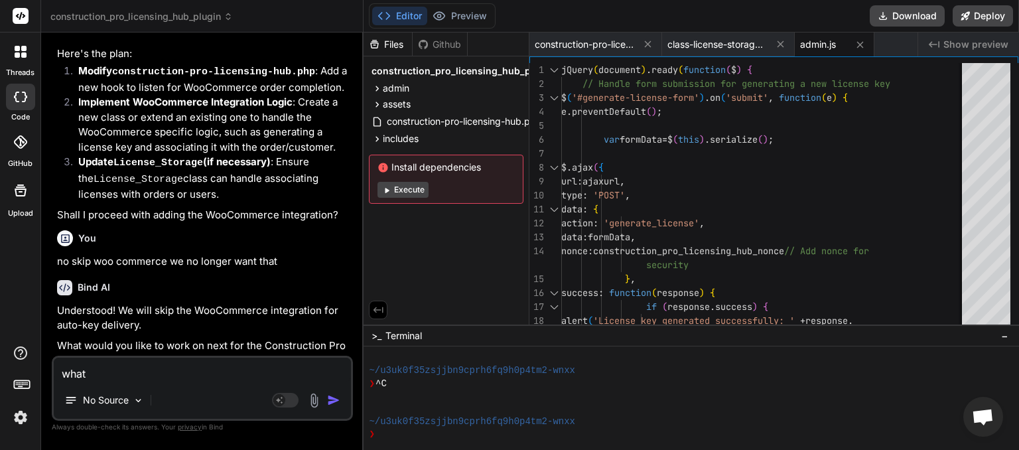
type textarea "x"
type textarea "whats"
type textarea "x"
type textarea "whats n"
type textarea "x"
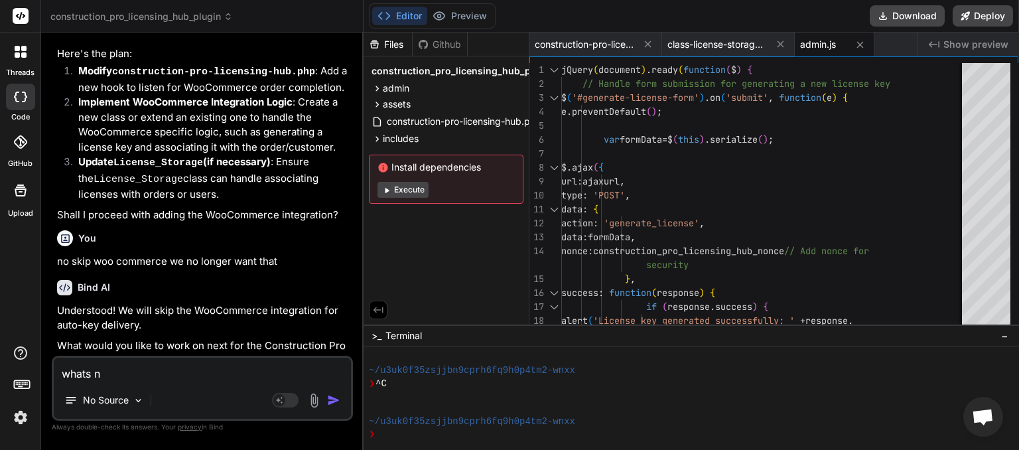
type textarea "whats ne"
type textarea "x"
type textarea "whats nex"
type textarea "x"
type textarea "whats next"
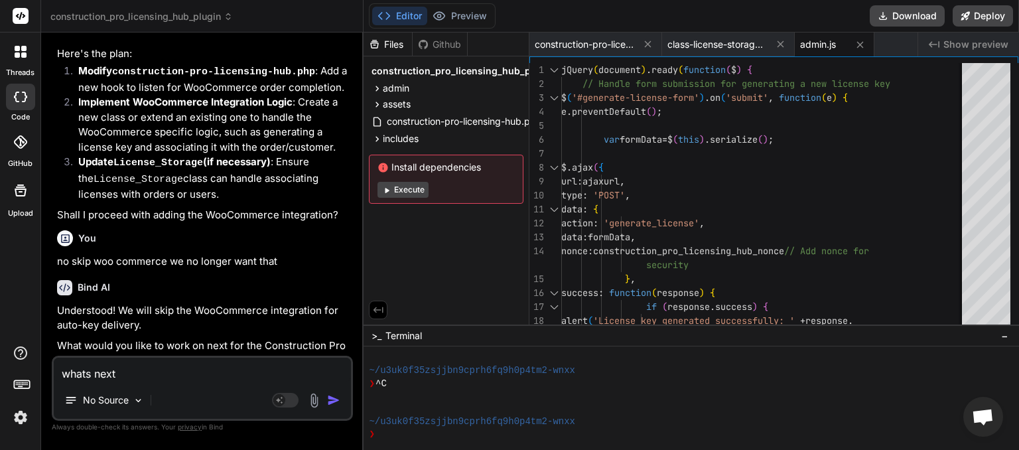
type textarea "x"
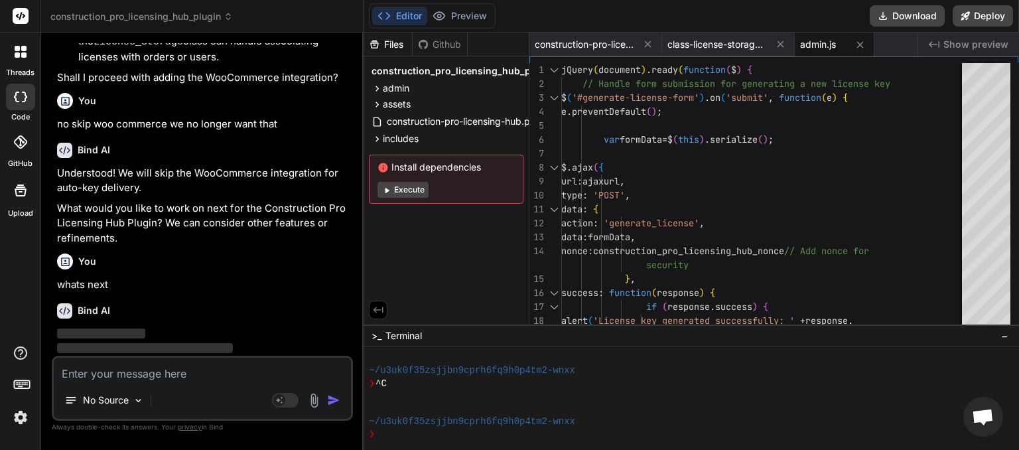
scroll to position [2678, 0]
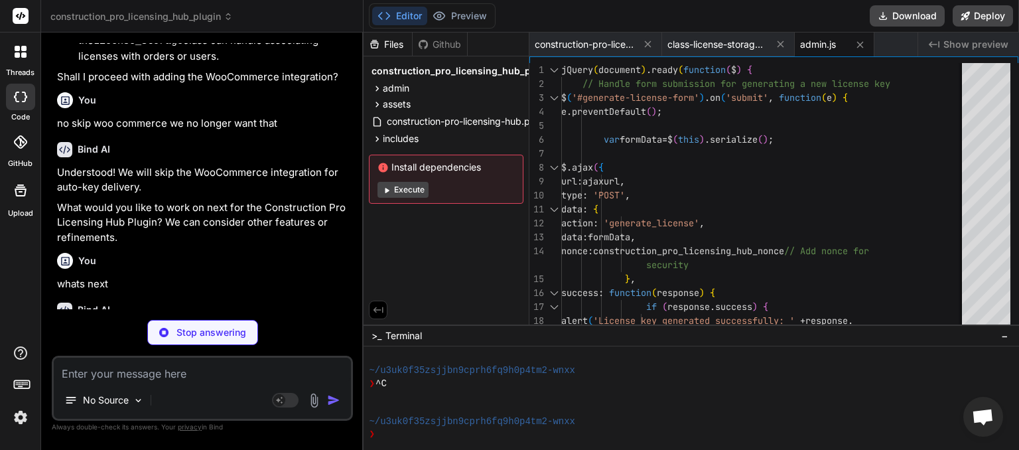
type textarea "x"
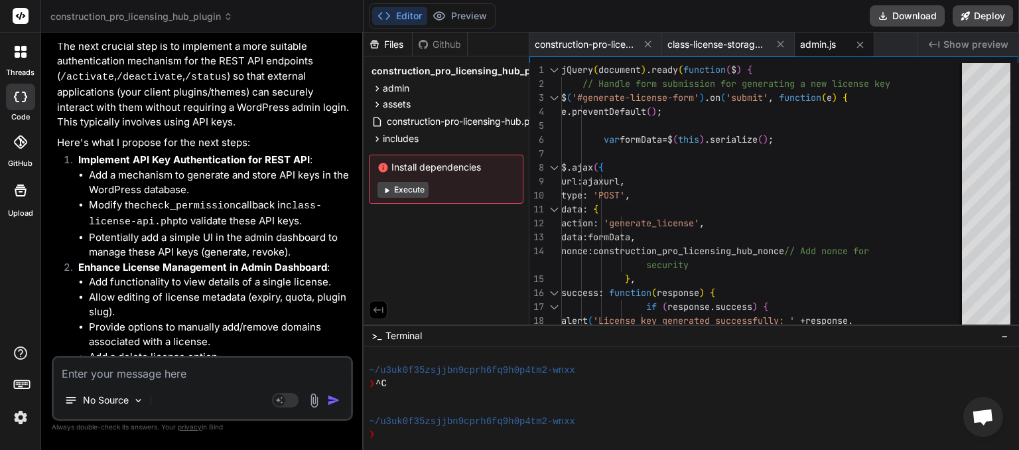
scroll to position [3109, 0]
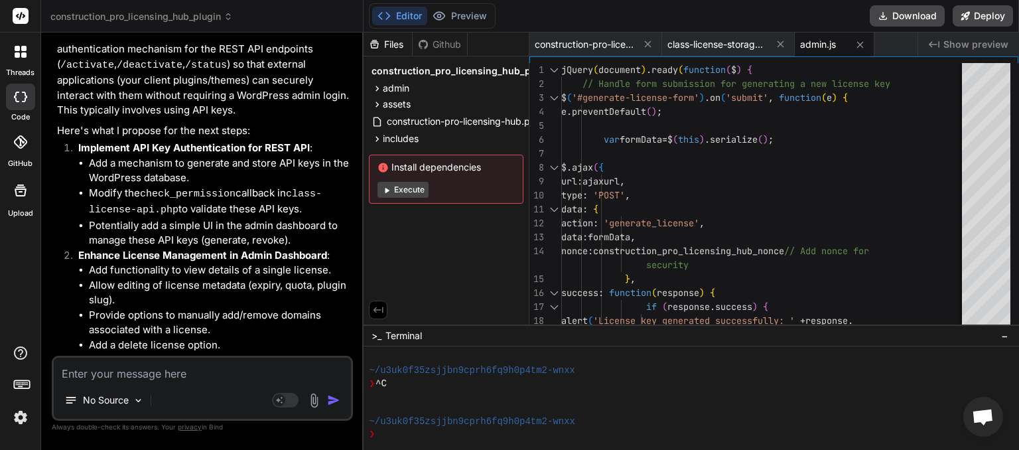
click at [162, 378] on textarea at bounding box center [202, 369] width 297 height 24
type textarea "o"
type textarea "x"
type textarea "ok"
type textarea "x"
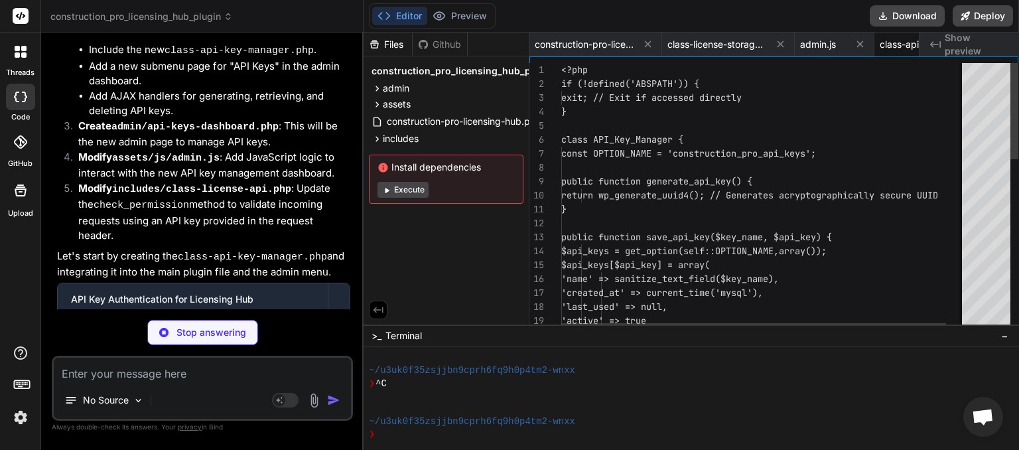
scroll to position [0, 88]
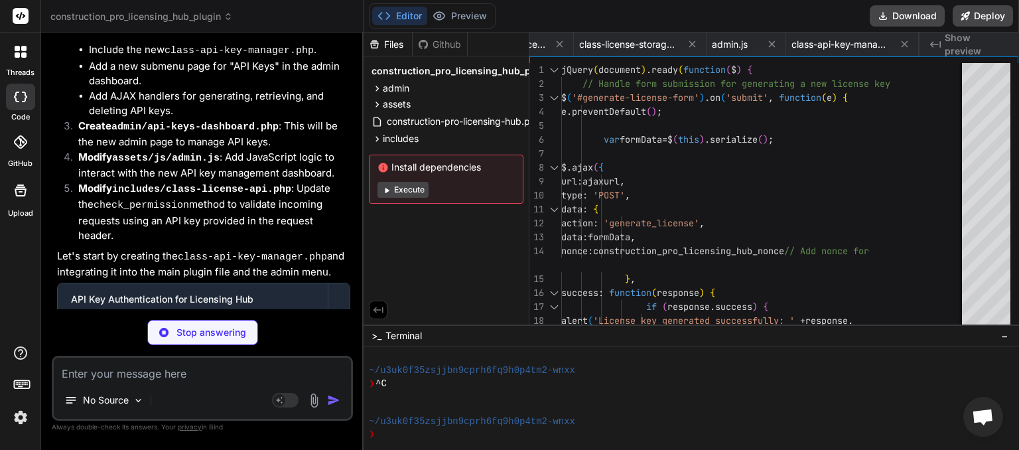
type textarea "x"
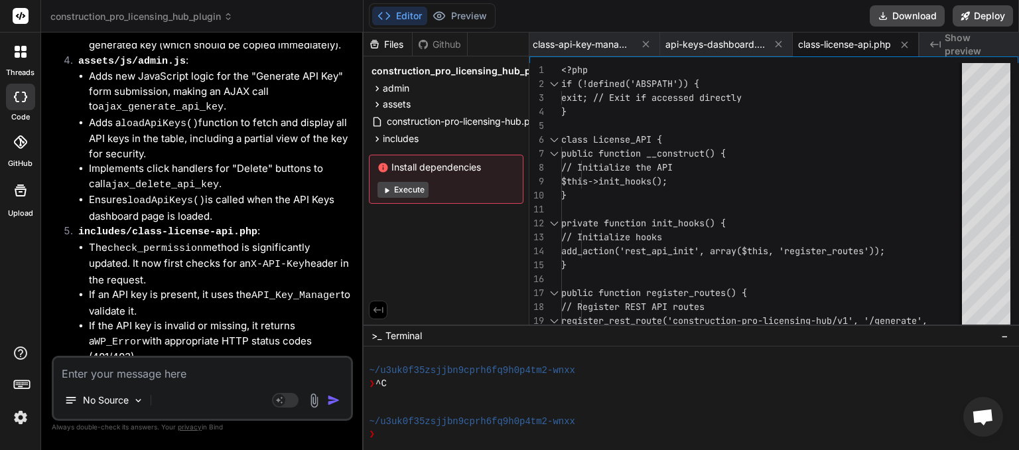
scroll to position [4577, 0]
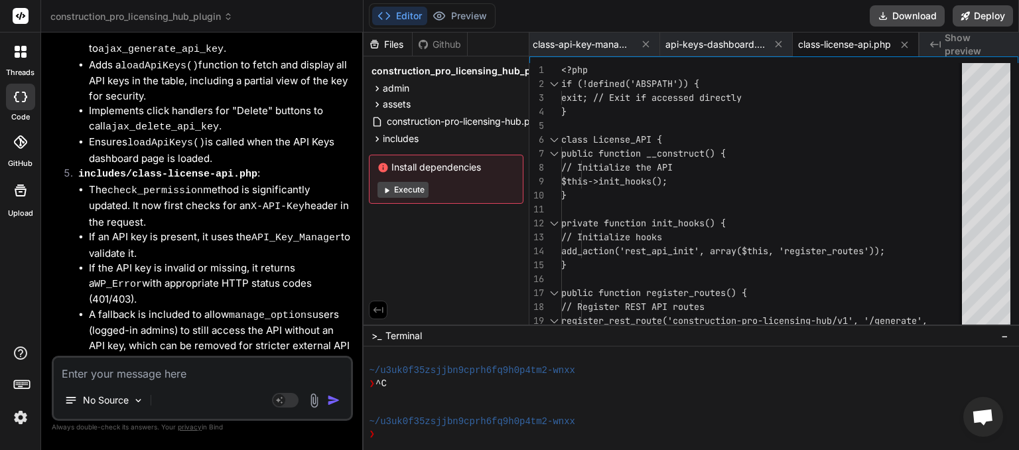
click at [170, 373] on textarea at bounding box center [202, 369] width 297 height 24
type textarea "n"
type textarea "x"
type textarea "ne"
type textarea "x"
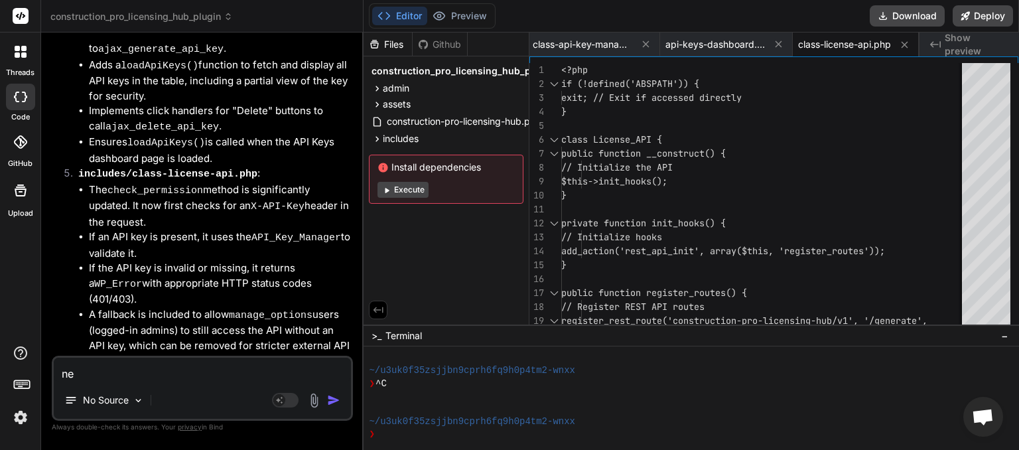
type textarea "nex"
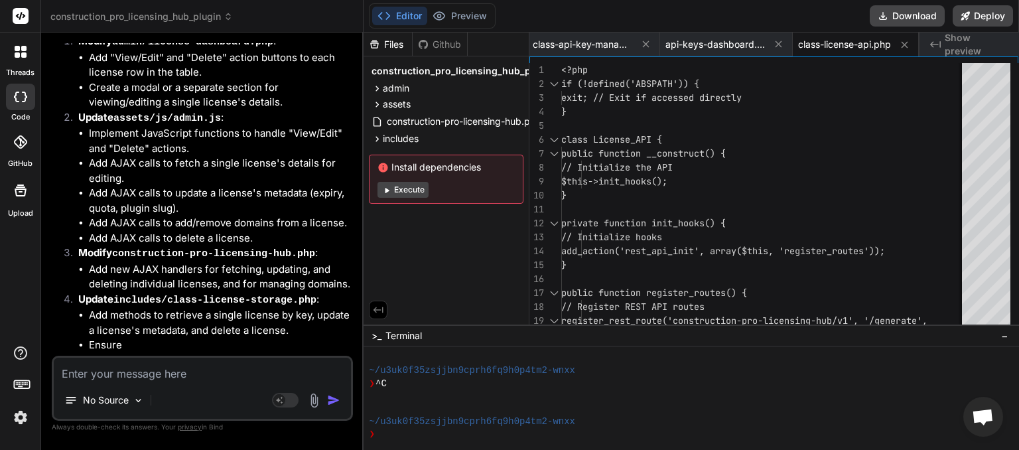
scroll to position [5265, 0]
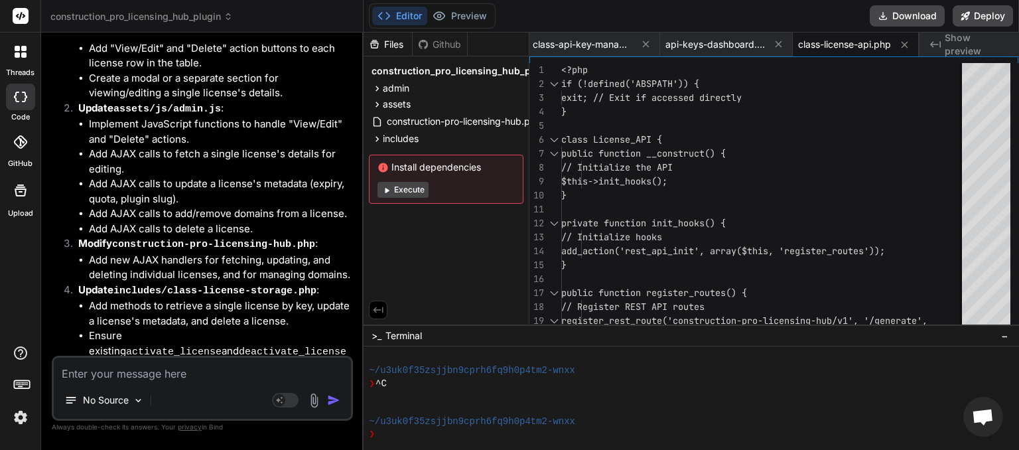
click at [155, 375] on textarea at bounding box center [202, 369] width 297 height 24
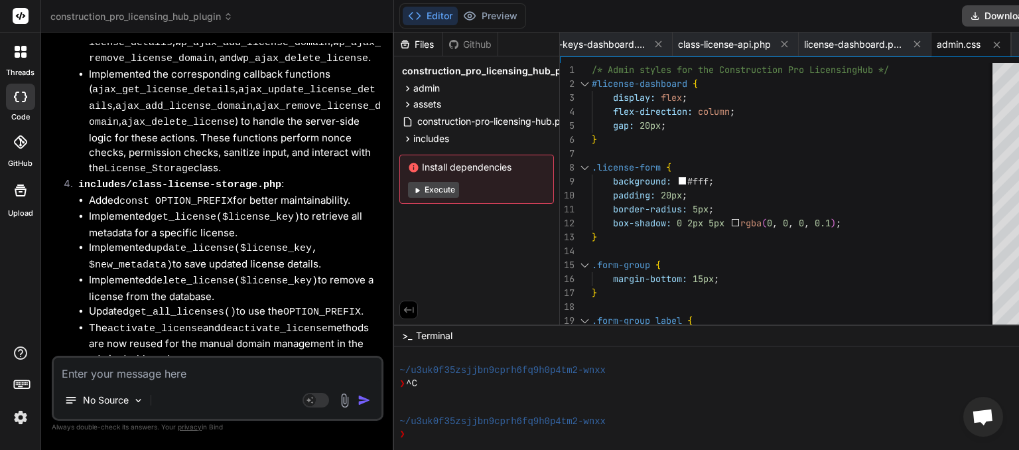
scroll to position [7262, 0]
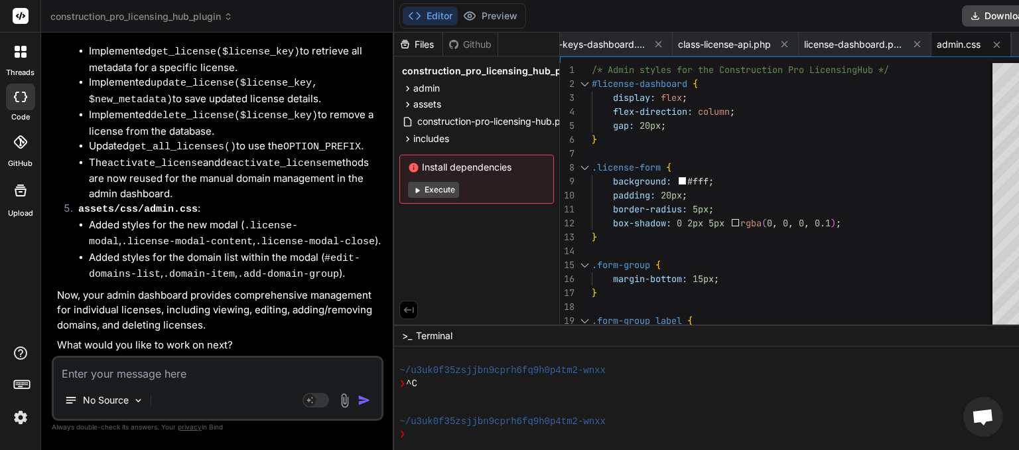
click at [143, 370] on textarea at bounding box center [218, 369] width 328 height 24
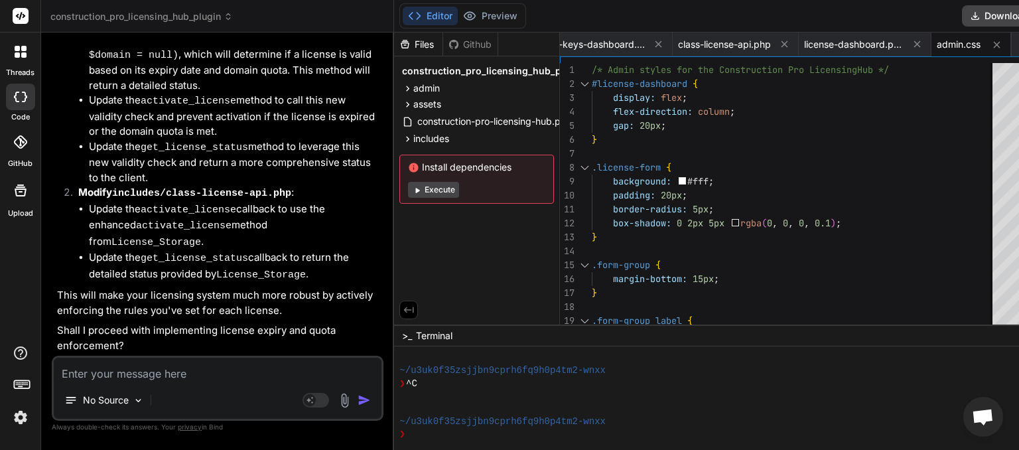
scroll to position [7945, 0]
drag, startPoint x: 168, startPoint y: 373, endPoint x: 168, endPoint y: 364, distance: 9.3
click at [171, 370] on textarea at bounding box center [218, 369] width 328 height 24
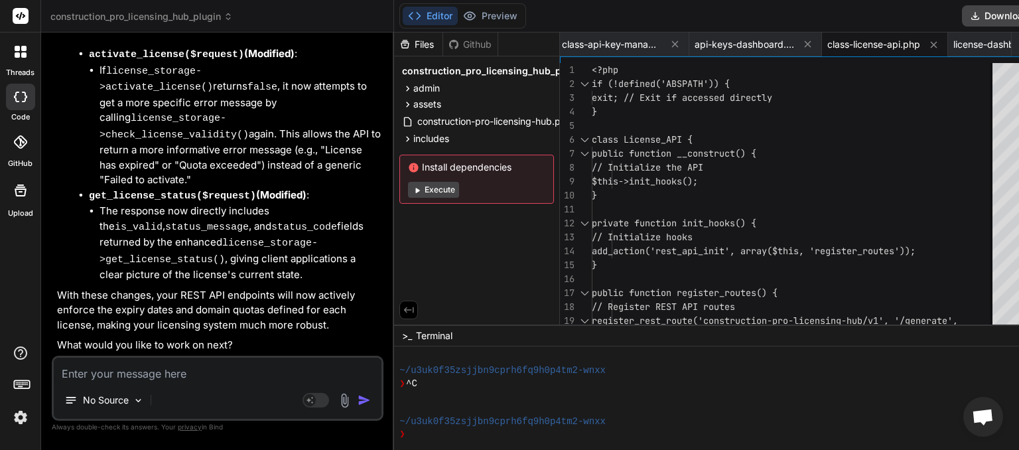
scroll to position [9047, 0]
click at [151, 375] on textarea at bounding box center [218, 369] width 328 height 24
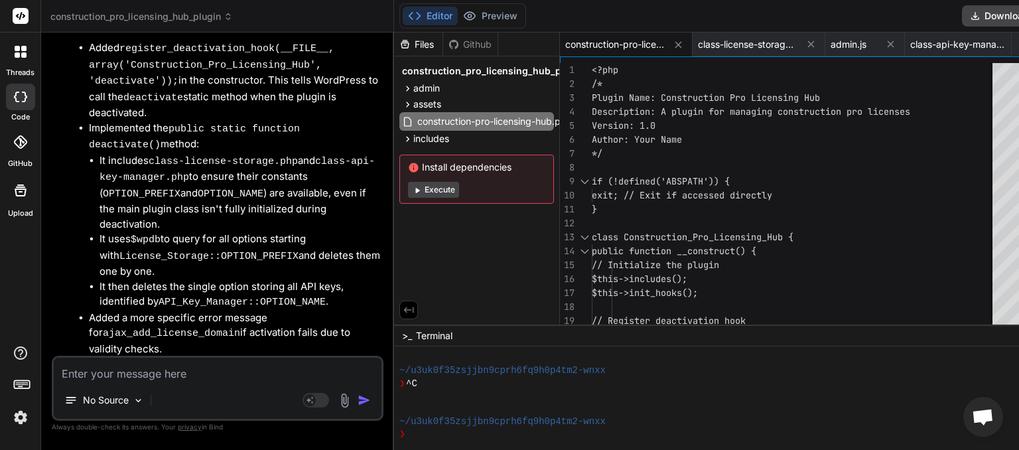
scroll to position [9990, 0]
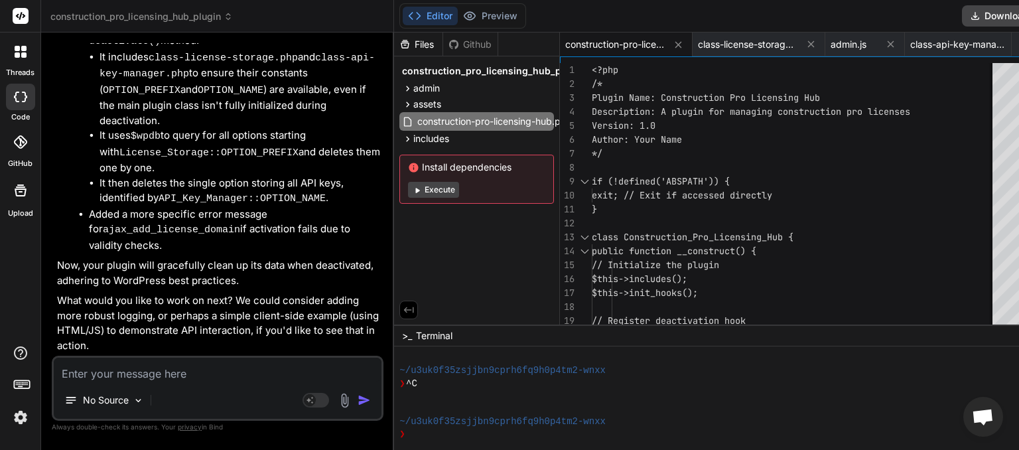
click at [142, 368] on textarea at bounding box center [218, 369] width 328 height 24
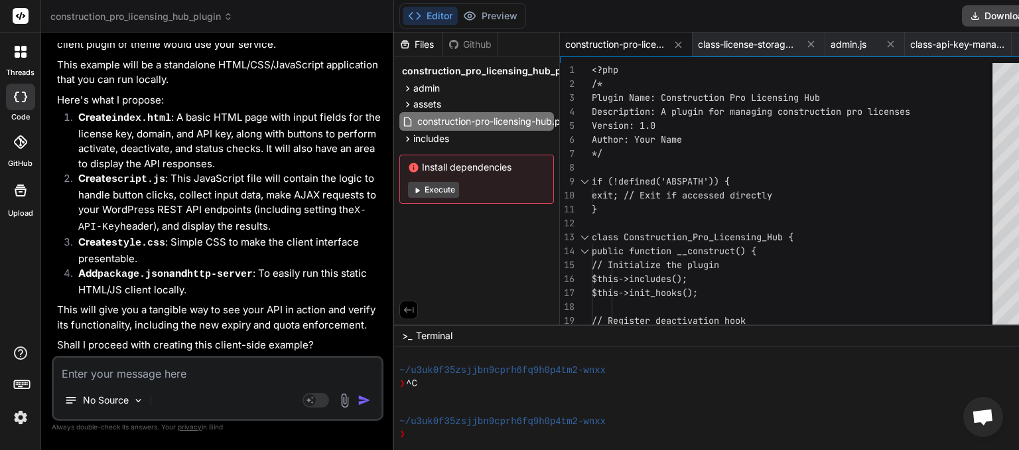
scroll to position [10513, 0]
click at [149, 366] on textarea at bounding box center [218, 369] width 328 height 24
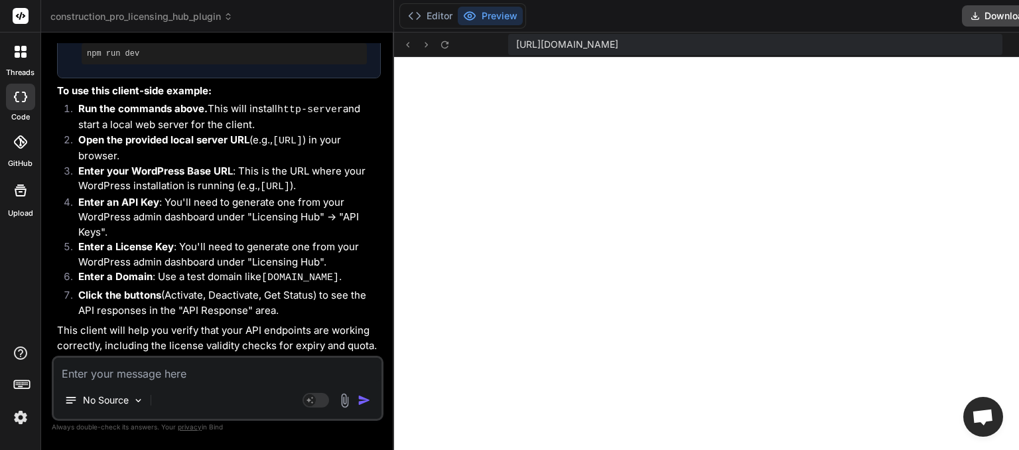
scroll to position [11202, 0]
click at [155, 367] on textarea at bounding box center [218, 369] width 328 height 24
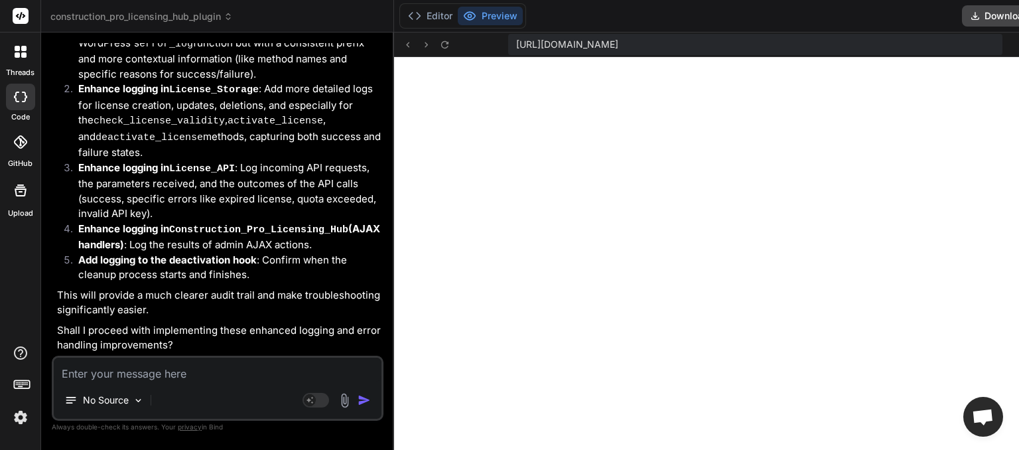
scroll to position [11755, 0]
click at [170, 379] on textarea at bounding box center [218, 369] width 328 height 24
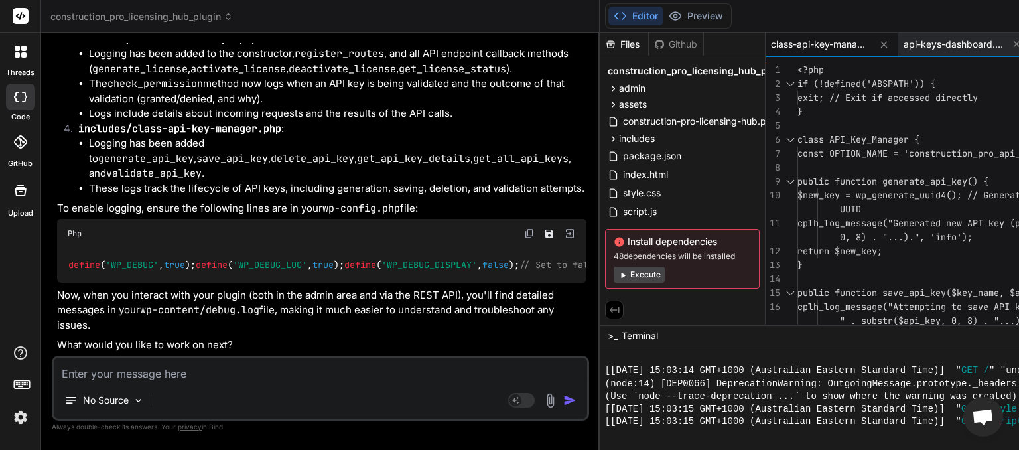
scroll to position [13042, 0]
click at [166, 365] on textarea at bounding box center [320, 369] width 533 height 24
click at [227, 15] on icon at bounding box center [227, 16] width 9 height 9
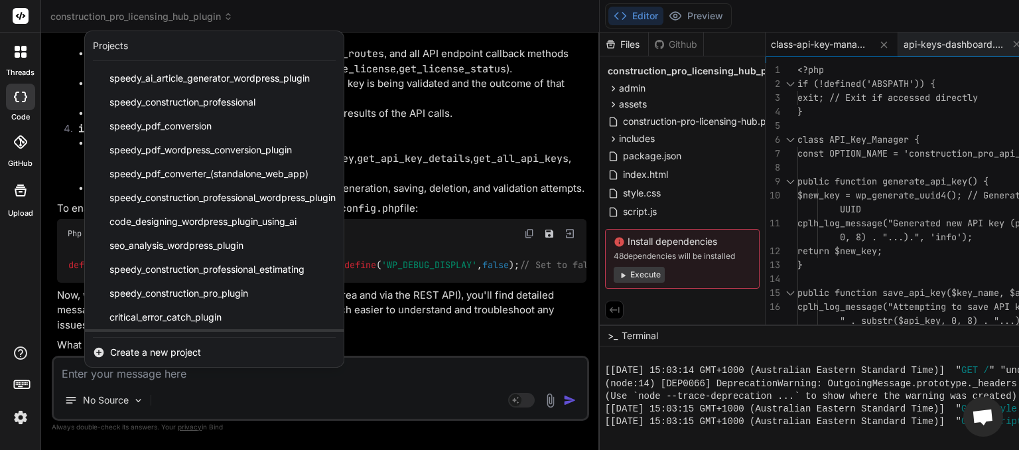
scroll to position [141, 0]
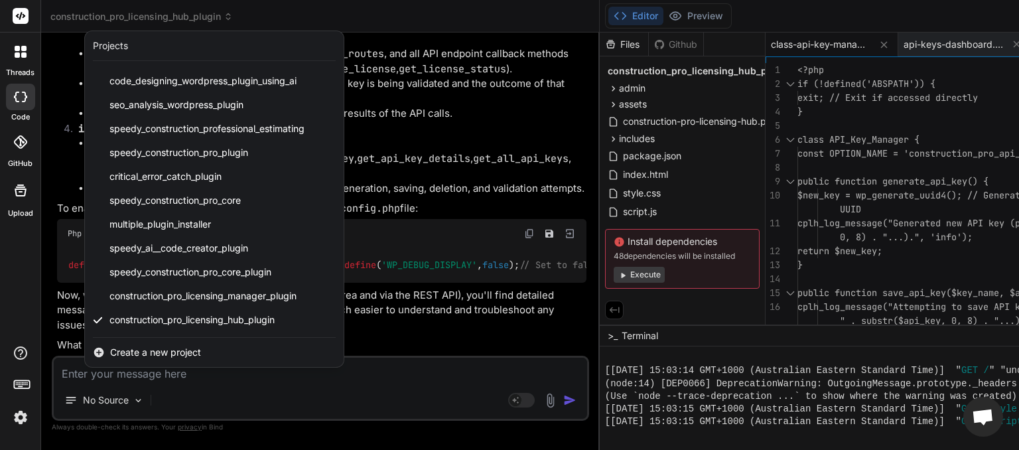
click at [981, 420] on span "Open chat" at bounding box center [982, 417] width 22 height 19
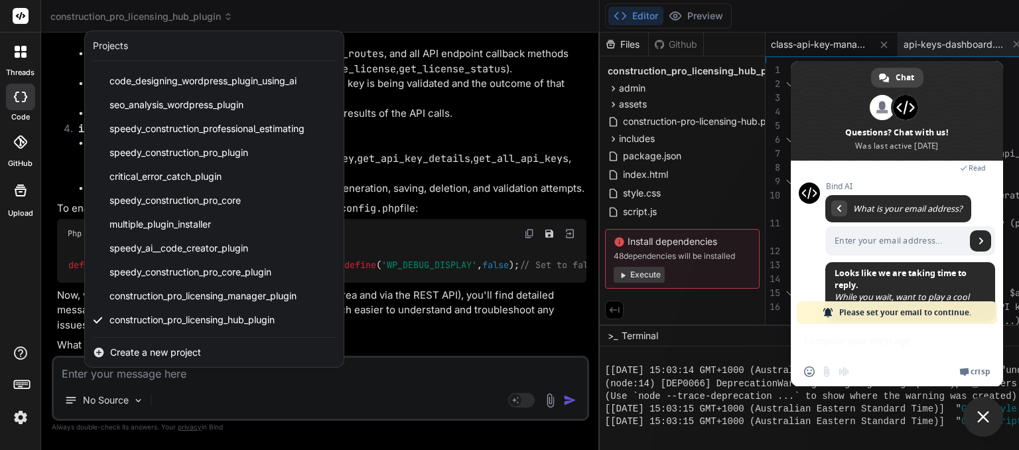
scroll to position [182, 0]
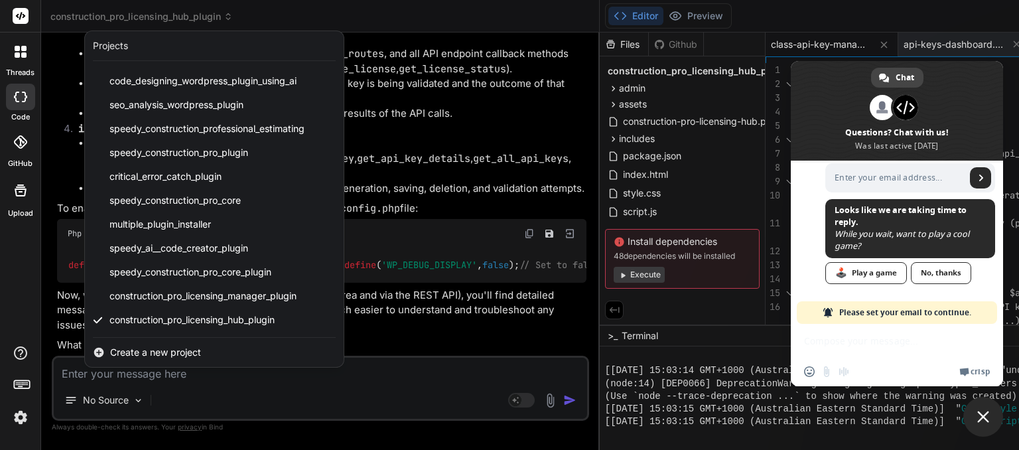
click at [983, 416] on span "Close chat" at bounding box center [983, 416] width 12 height 12
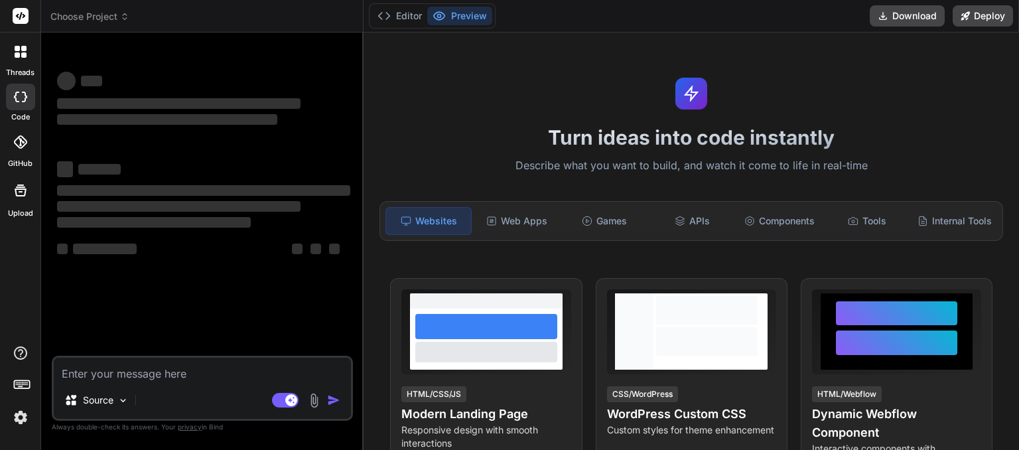
click at [122, 20] on icon at bounding box center [124, 16] width 9 height 9
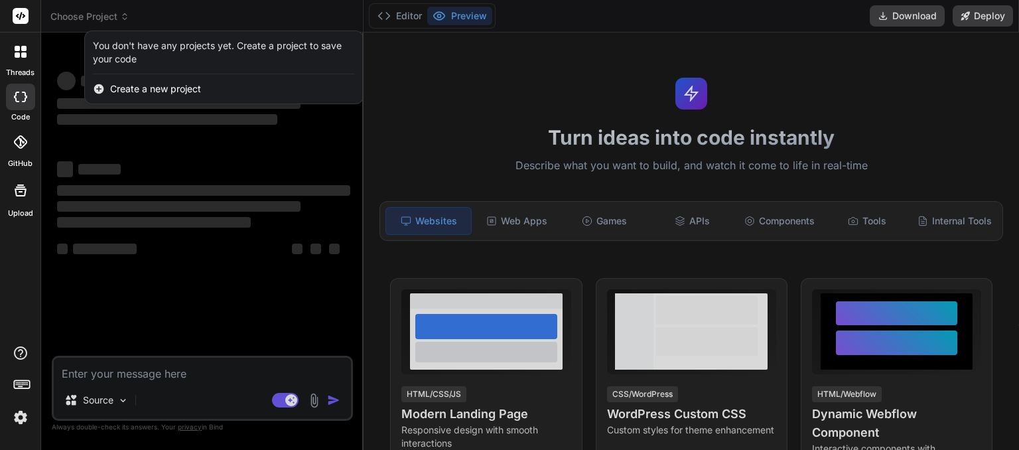
click at [181, 13] on div at bounding box center [509, 225] width 1019 height 450
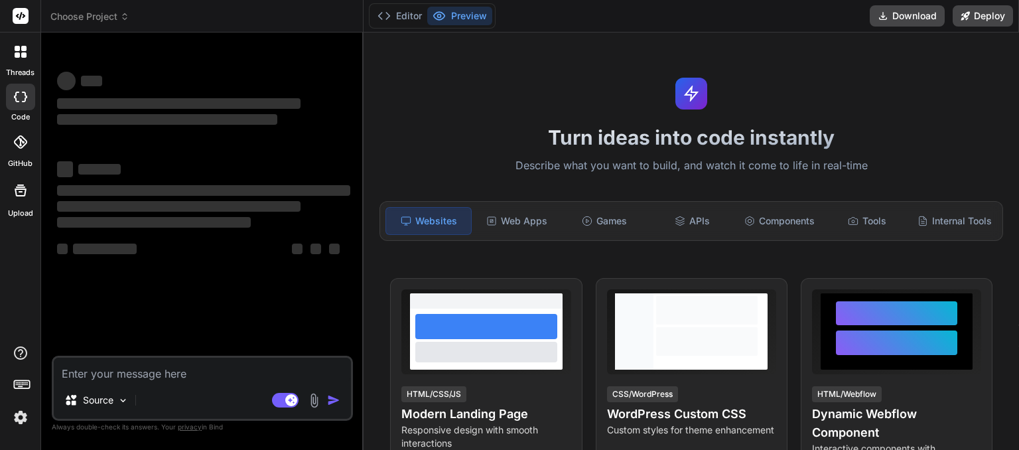
click at [123, 18] on icon at bounding box center [124, 16] width 9 height 9
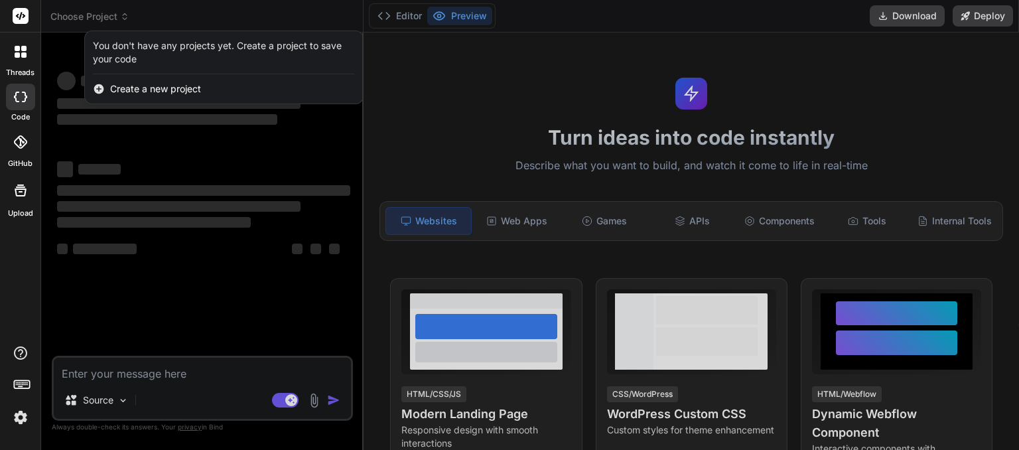
click at [154, 367] on div at bounding box center [509, 225] width 1019 height 450
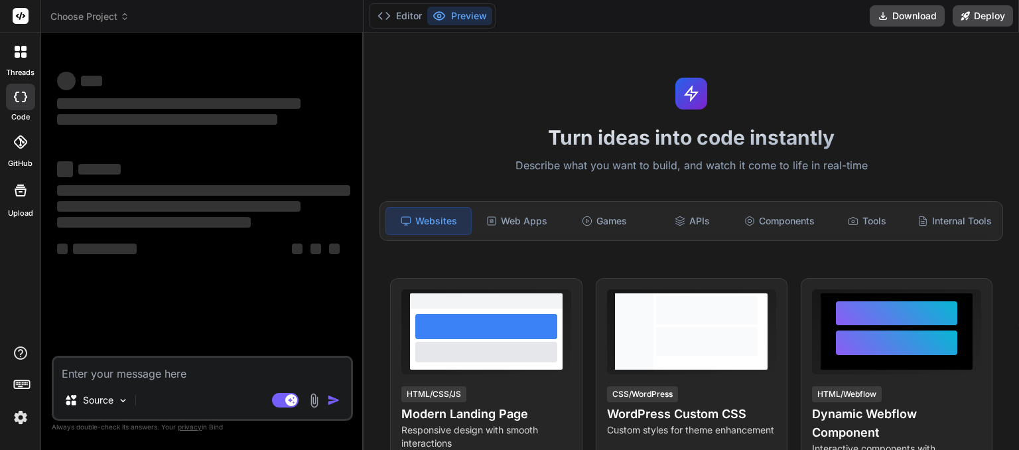
click at [125, 16] on icon at bounding box center [124, 16] width 9 height 9
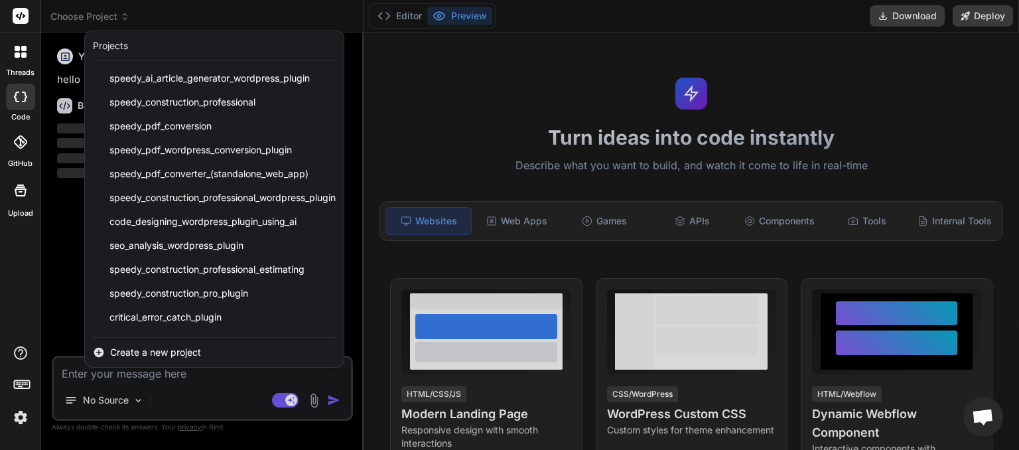
scroll to position [141, 0]
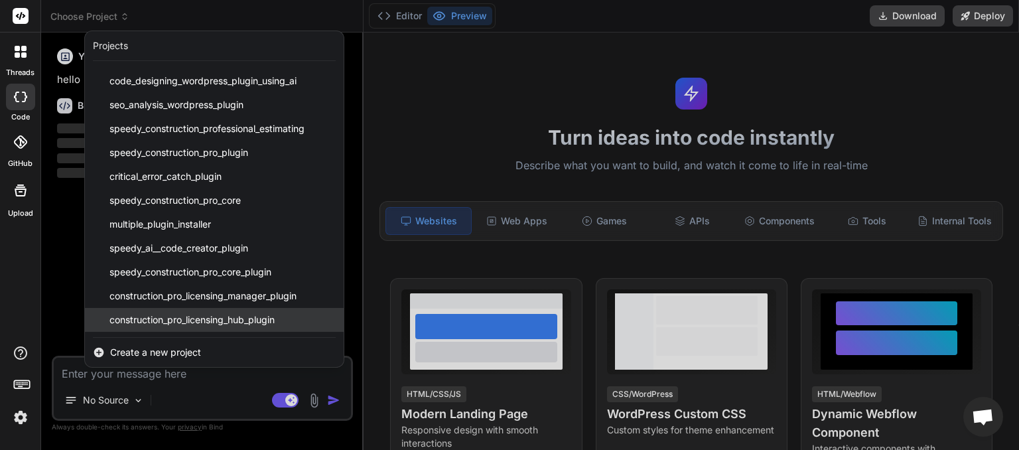
click at [164, 318] on span "construction_pro_licensing_hub_plugin" at bounding box center [191, 319] width 165 height 13
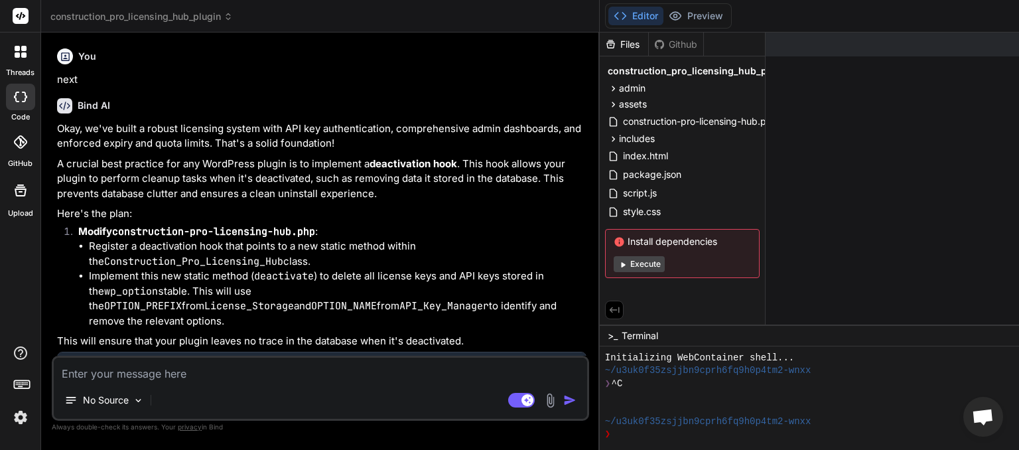
scroll to position [76, 0]
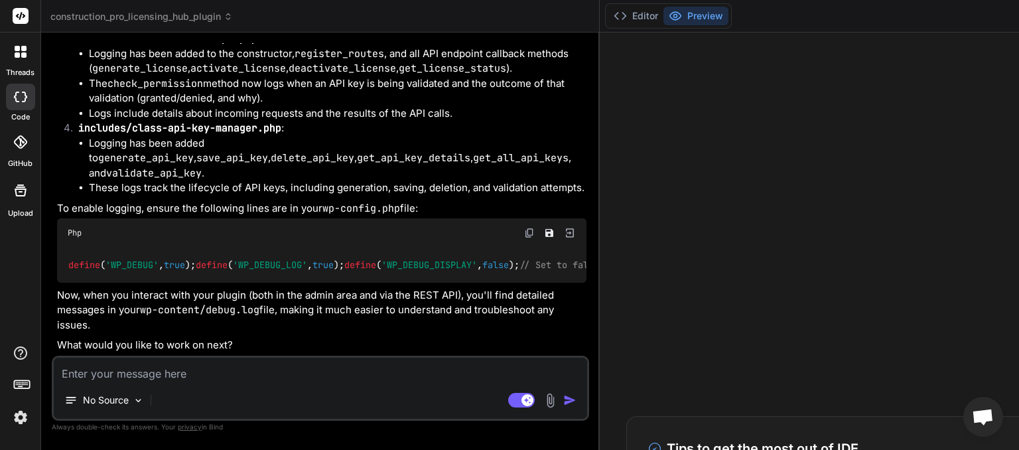
type textarea "x"
drag, startPoint x: 146, startPoint y: 373, endPoint x: 145, endPoint y: 360, distance: 12.6
click at [147, 373] on textarea at bounding box center [320, 369] width 533 height 24
type textarea "n"
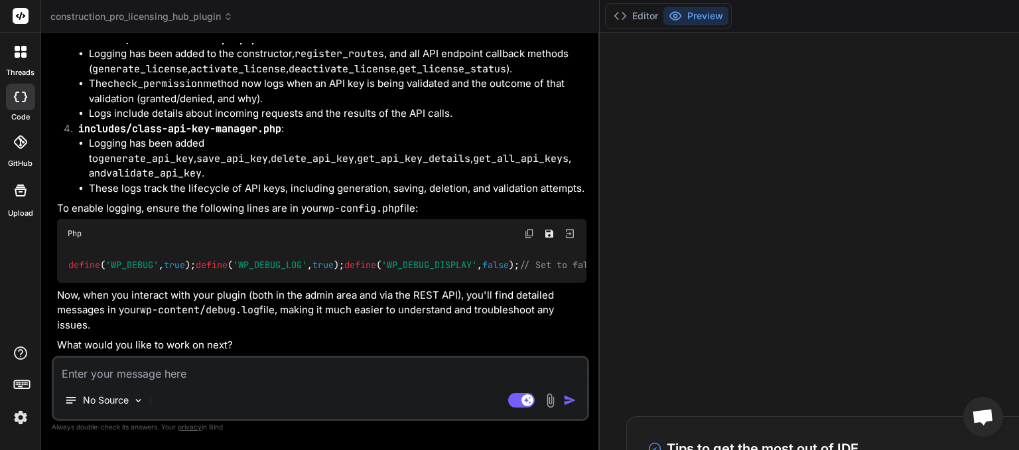
type textarea "x"
type textarea "ne"
type textarea "x"
type textarea "nex"
type textarea "x"
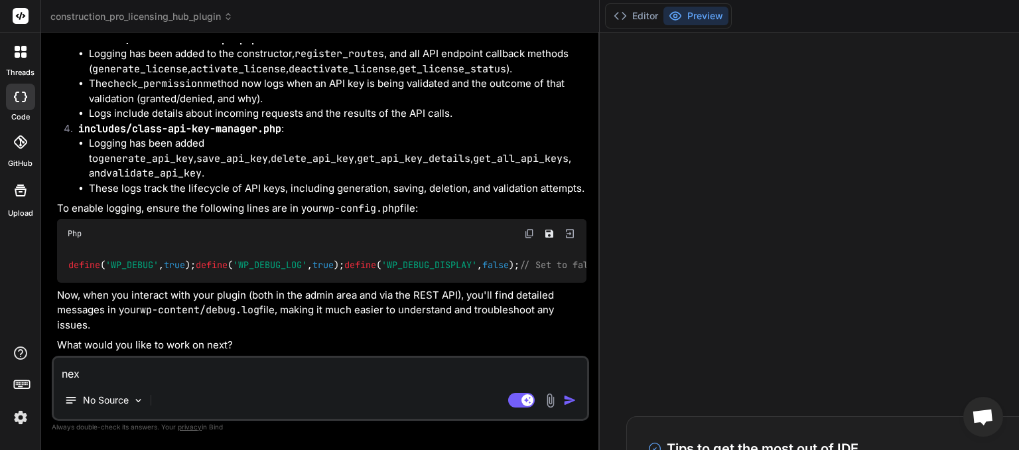
type textarea "next"
type textarea "x"
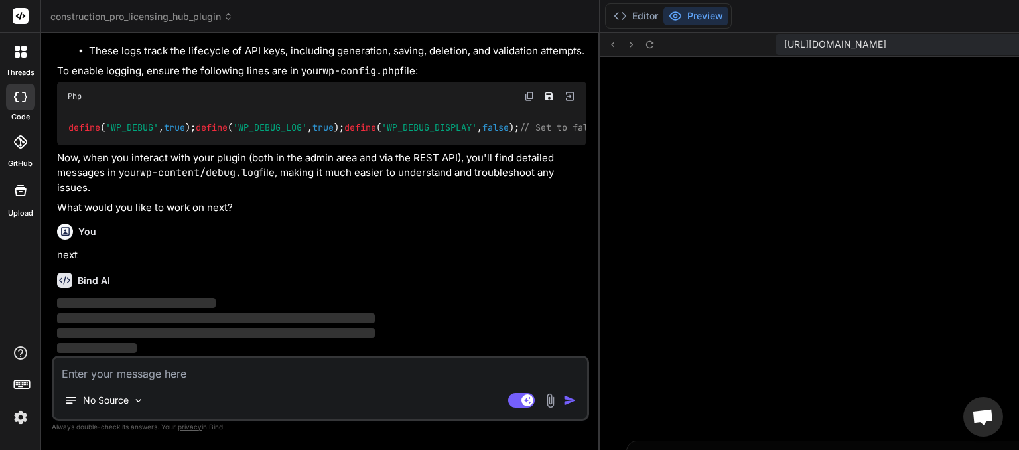
scroll to position [522, 0]
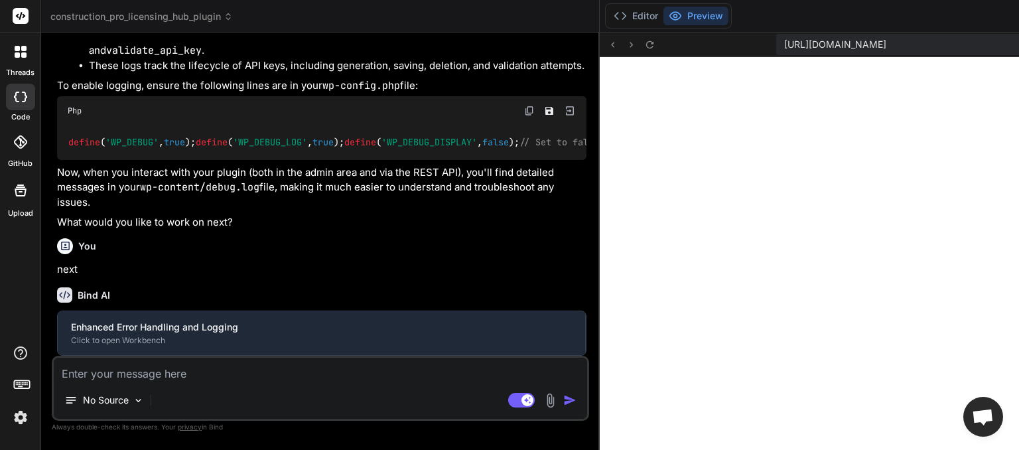
type textarea "x"
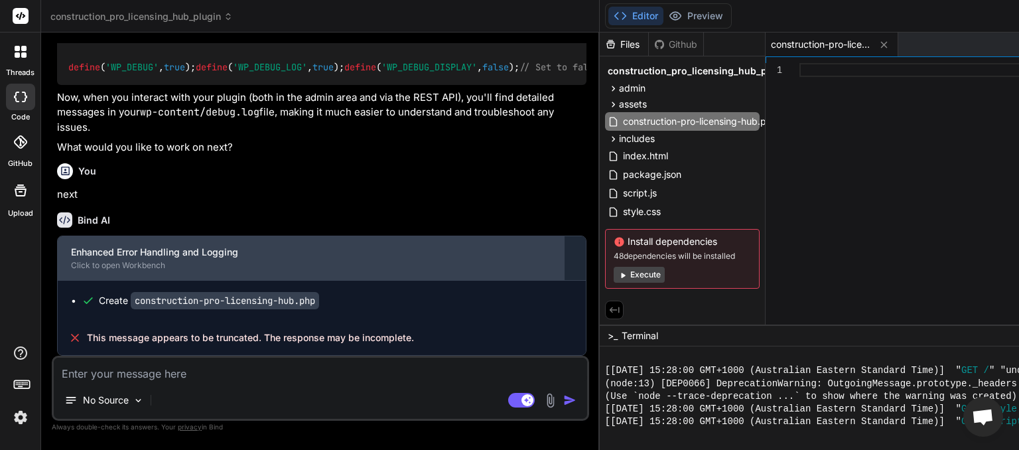
scroll to position [3884, 0]
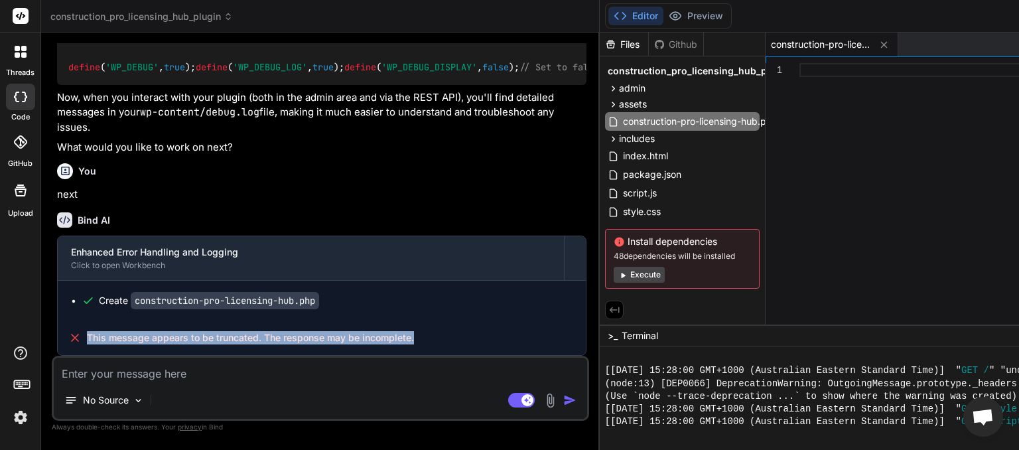
drag, startPoint x: 160, startPoint y: 332, endPoint x: 84, endPoint y: 330, distance: 76.3
click at [87, 331] on span "This message appears to be truncated. The response may be incomplete." at bounding box center [250, 337] width 327 height 13
copy span "This message appears to be truncated. The response may be incomplete."
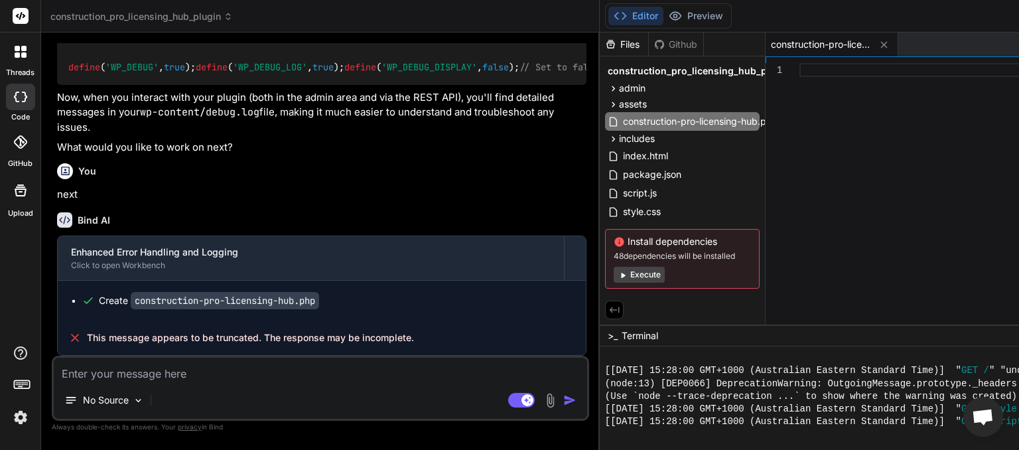
click at [94, 378] on textarea at bounding box center [320, 369] width 533 height 24
paste textarea "This message appears to be truncated. The response may be incomplete."
type textarea "This message appears to be truncated. The response may be incomplete."
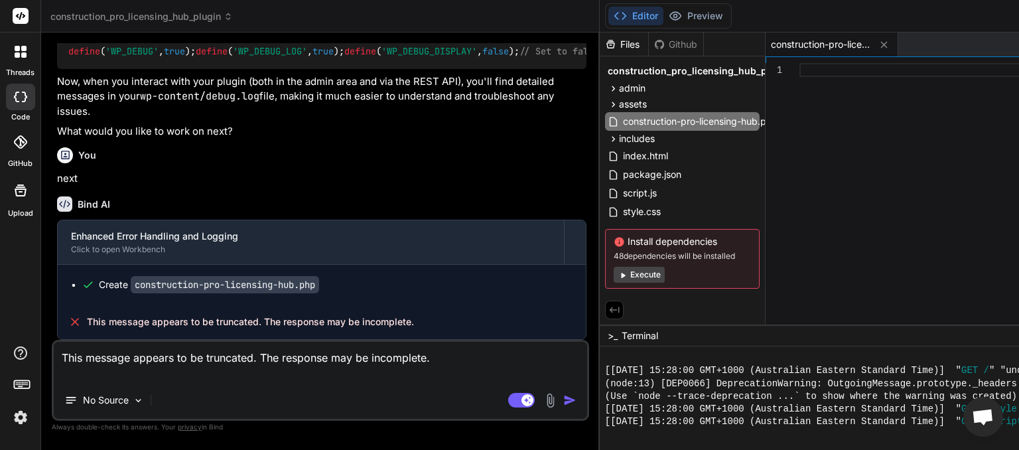
type textarea "x"
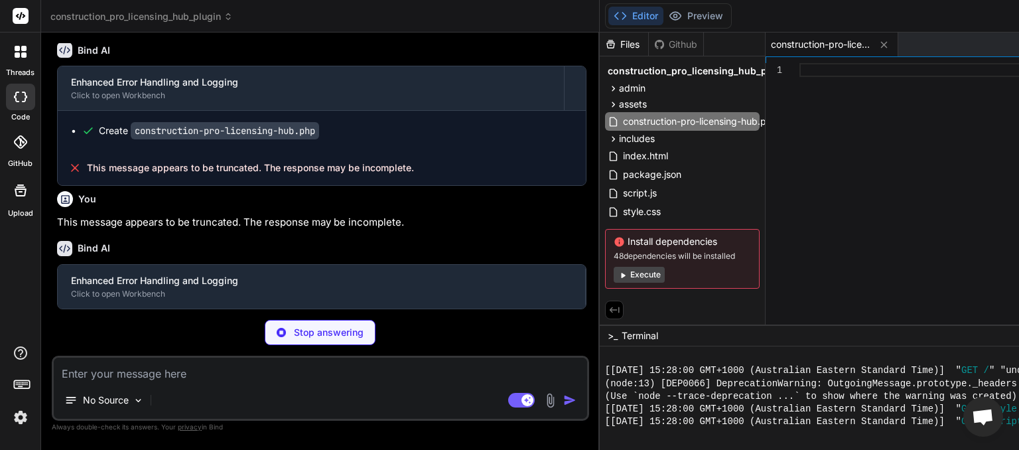
scroll to position [4024, 0]
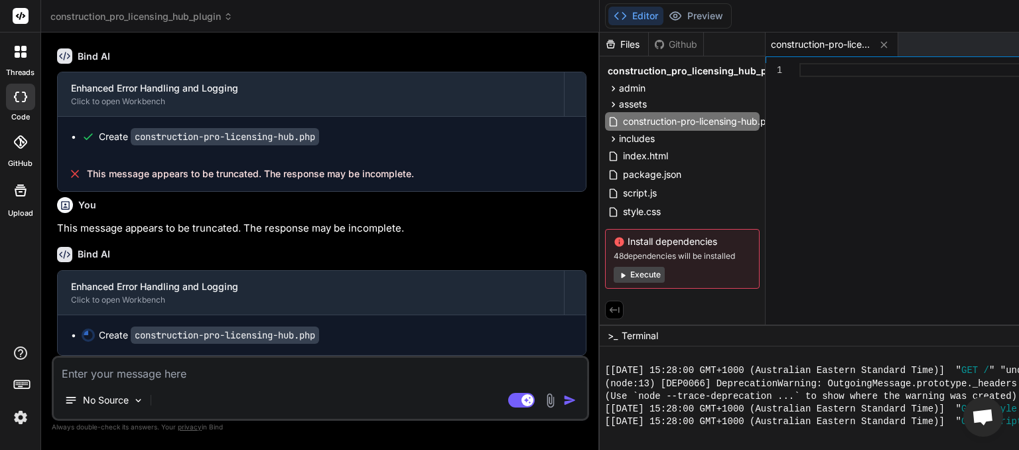
type textarea "x"
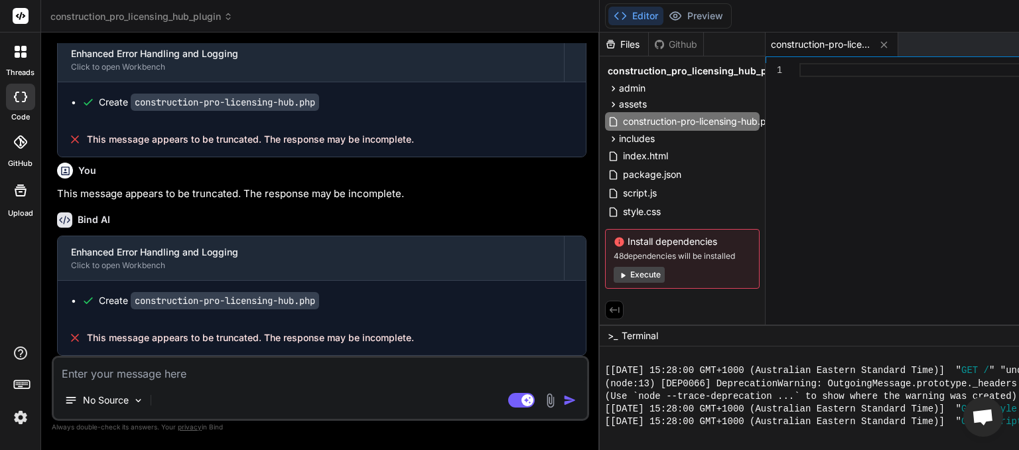
scroll to position [4111, 0]
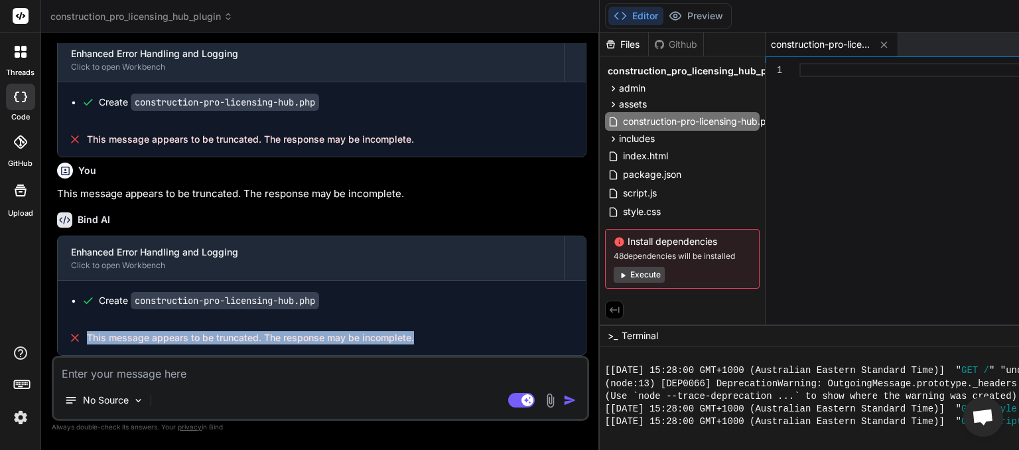
drag, startPoint x: 176, startPoint y: 343, endPoint x: 81, endPoint y: 331, distance: 96.2
click at [81, 331] on div "This message appears to be truncated. The response may be incomplete." at bounding box center [322, 337] width 528 height 34
copy div "This message appears to be truncated. The response may be incomplete."
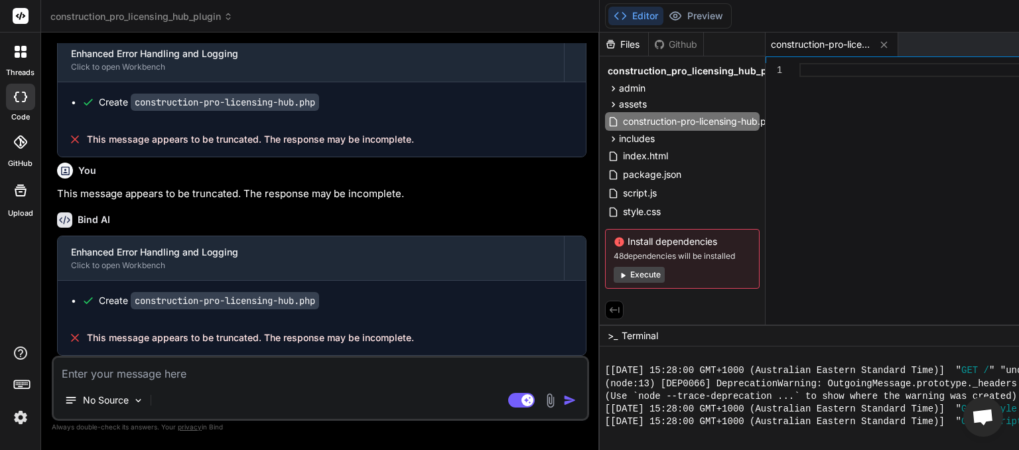
click at [108, 375] on textarea at bounding box center [320, 369] width 533 height 24
paste textarea "This message appears to be truncated. The response may be incomplete."
type textarea "This message appears to be truncated. The response may be incomplete."
type textarea "x"
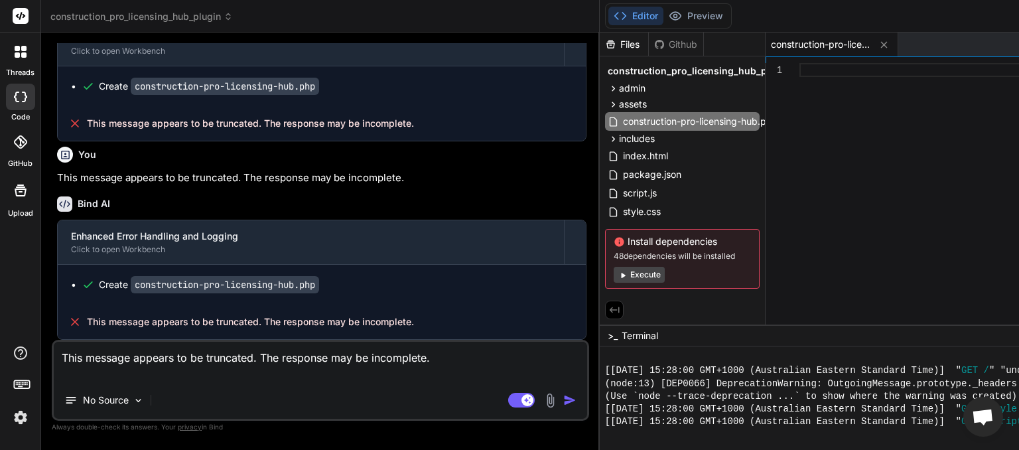
type textarea "This message appears to be truncated. The response may be incomplete."
type textarea "x"
type textarea "This message appears to be truncated. The response may be incomplete. c"
type textarea "x"
type textarea "This message appears to be truncated. The response may be incomplete. ca"
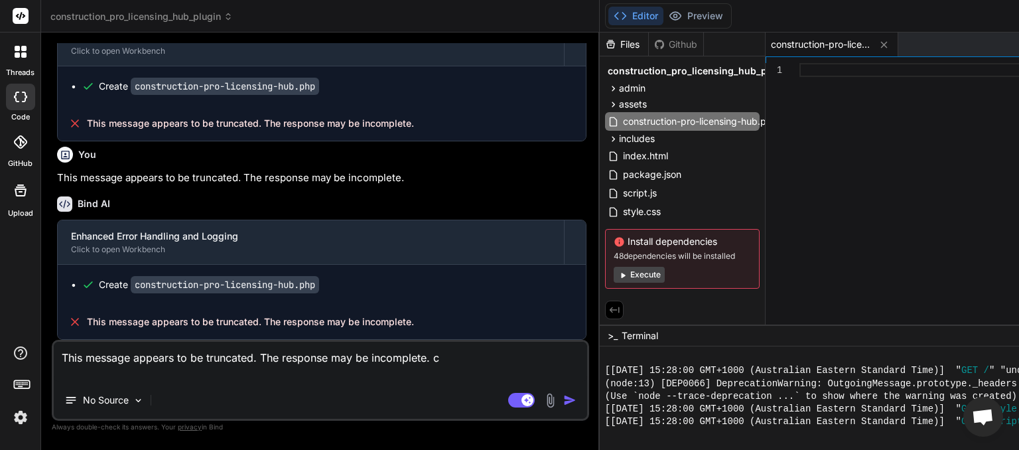
type textarea "x"
type textarea "This message appears to be truncated. The response may be incomplete. can"
type textarea "x"
type textarea "This message appears to be truncated. The response may be incomplete. can"
type textarea "x"
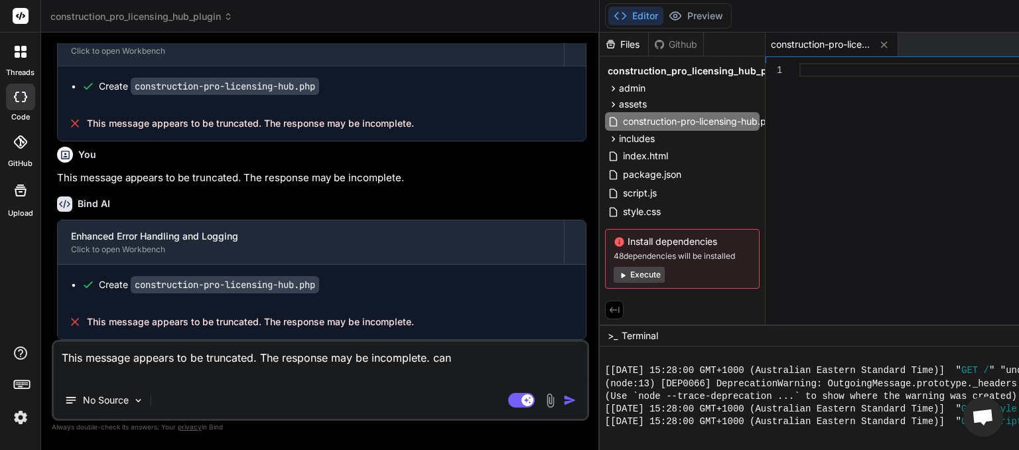
type textarea "This message appears to be truncated. The response may be incomplete. can y"
type textarea "x"
type textarea "This message appears to be truncated. The response may be incomplete. can yo"
type textarea "x"
type textarea "This message appears to be truncated. The response may be incomplete. can you"
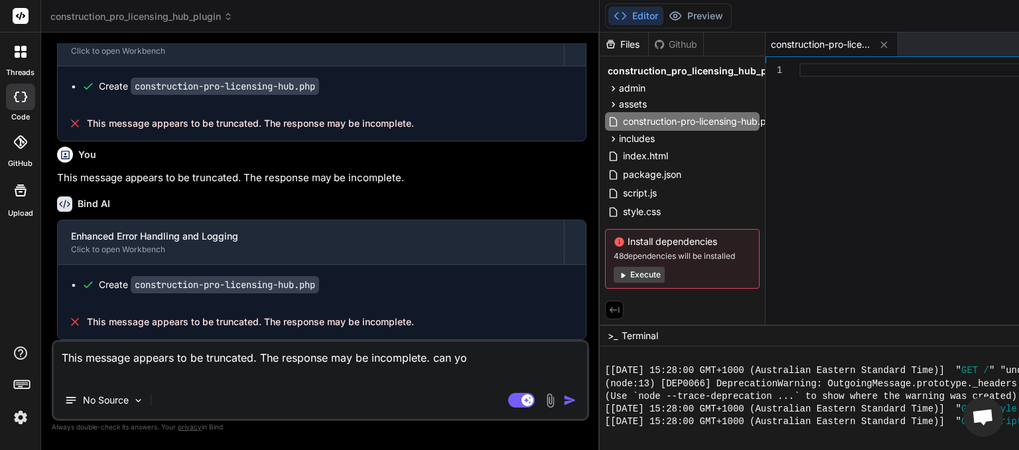
type textarea "x"
type textarea "This message appears to be truncated. The response may be incomplete. can you"
type textarea "x"
type textarea "This message appears to be truncated. The response may be incomplete. can you d"
type textarea "x"
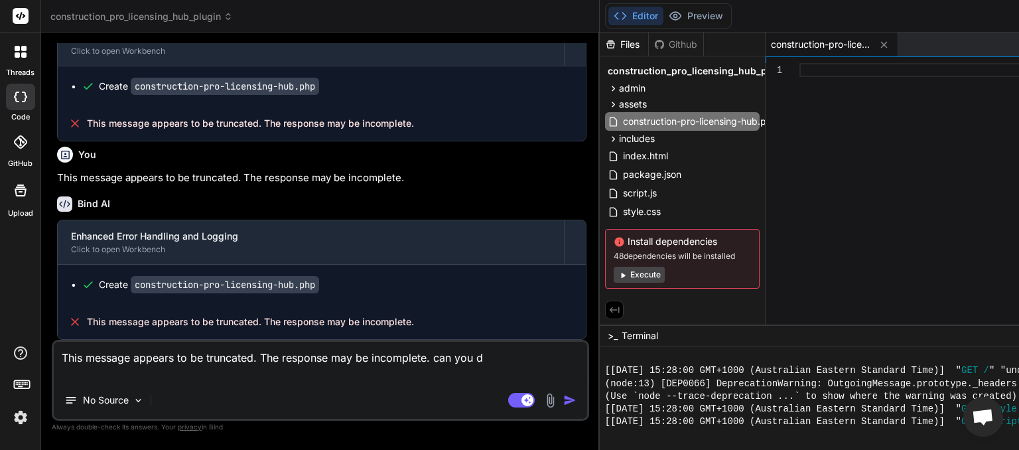
type textarea "This message appears to be truncated. The response may be incomplete. can you do"
type textarea "x"
type textarea "This message appears to be truncated. The response may be incomplete. can you do"
type textarea "x"
type textarea "This message appears to be truncated. The response may be incomplete. can you d…"
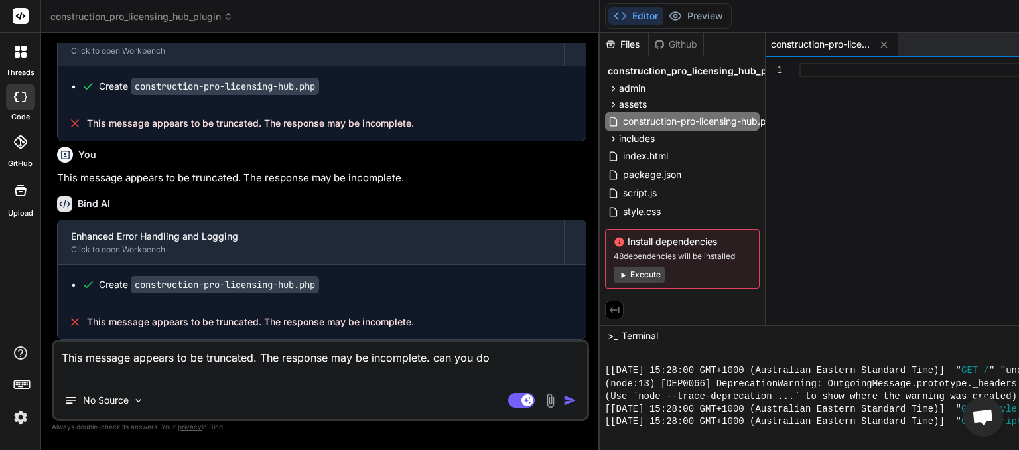
type textarea "x"
type textarea "This message appears to be truncated. The response may be incomplete. can you d…"
type textarea "x"
type textarea "This message appears to be truncated. The response may be incomplete. can you d…"
type textarea "x"
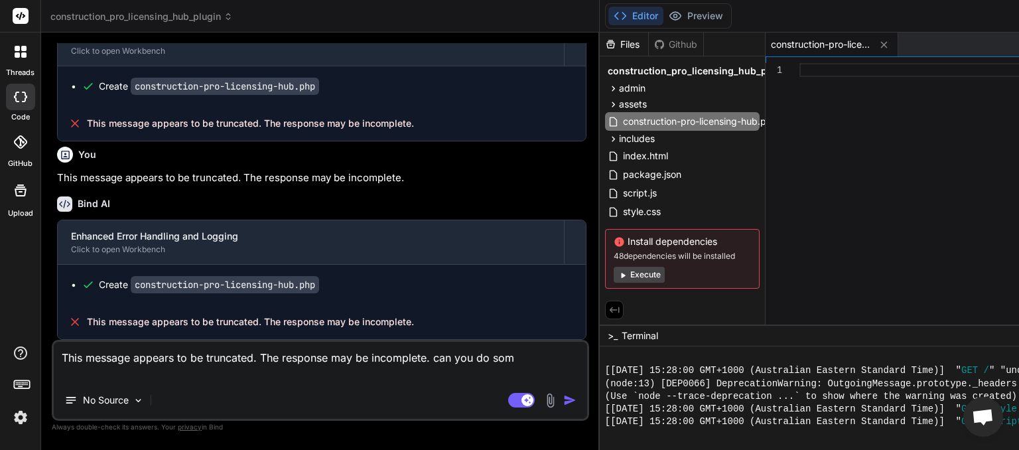
type textarea "This message appears to be truncated. The response may be incomplete. can you d…"
type textarea "x"
type textarea "This message appears to be truncated. The response may be incomplete. can you d…"
type textarea "x"
type textarea "This message appears to be truncated. The response may be incomplete. can you d…"
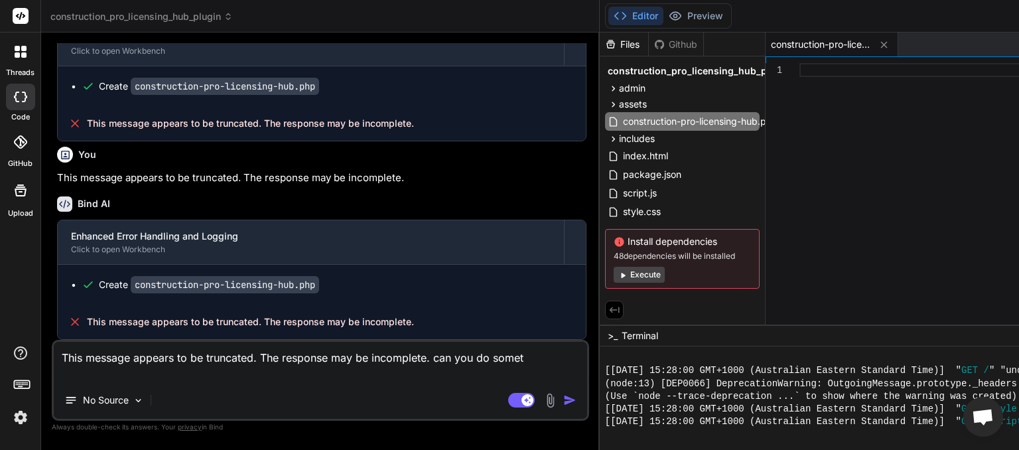
type textarea "x"
type textarea "This message appears to be truncated. The response may be incomplete. can you d…"
type textarea "x"
type textarea "This message appears to be truncated. The response may be incomplete. can you d…"
type textarea "x"
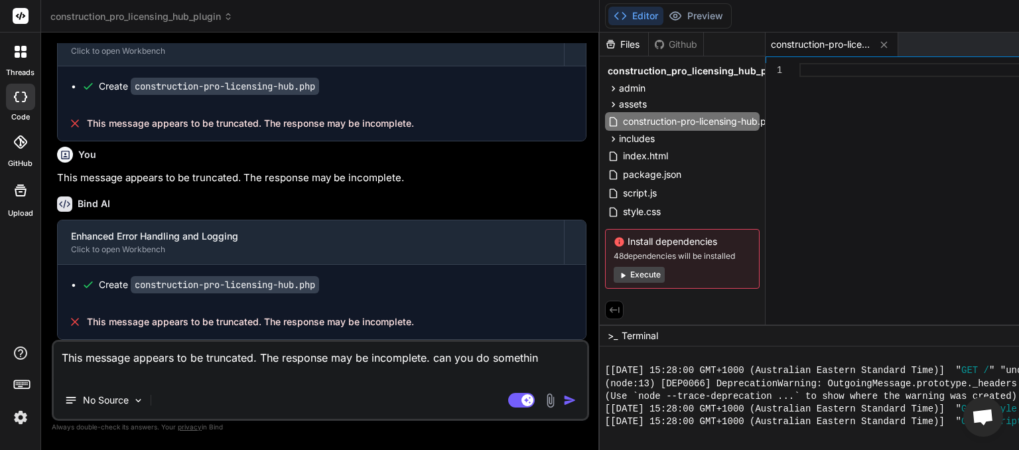
type textarea "This message appears to be truncated. The response may be incomplete. can you d…"
type textarea "x"
type textarea "This message appears to be truncated. The response may be incomplete. can you d…"
type textarea "x"
type textarea "This message appears to be truncated. The response may be incomplete. can you d…"
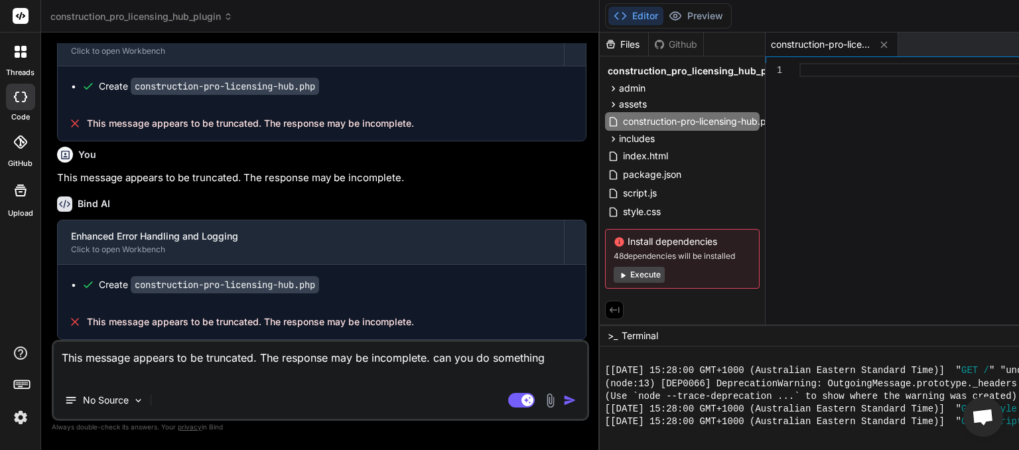
type textarea "x"
type textarea "This message appears to be truncated. The response may be incomplete. can you d…"
type textarea "x"
type textarea "This message appears to be truncated. The response may be incomplete. can you d…"
type textarea "x"
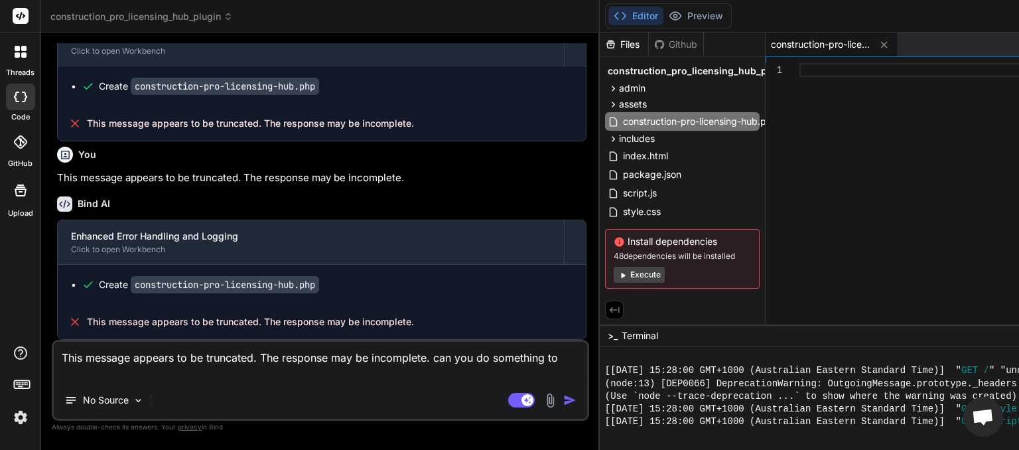
type textarea "This message appears to be truncated. The response may be incomplete. can you d…"
type textarea "x"
type textarea "This message appears to be truncated. The response may be incomplete. can you d…"
type textarea "x"
type textarea "This message appears to be truncated. The response may be incomplete. can you d…"
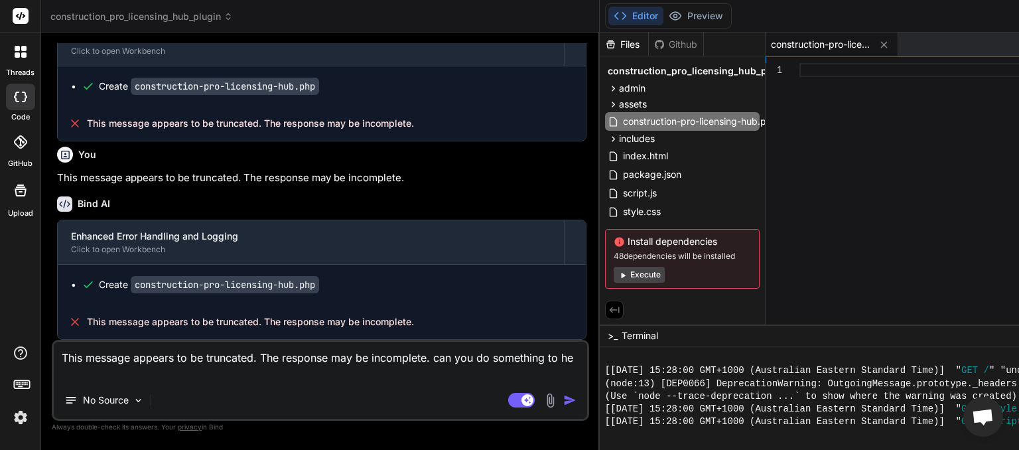
type textarea "x"
type textarea "This message appears to be truncated. The response may be incomplete. can you d…"
type textarea "x"
type textarea "This message appears to be truncated. The response may be incomplete. can you d…"
type textarea "x"
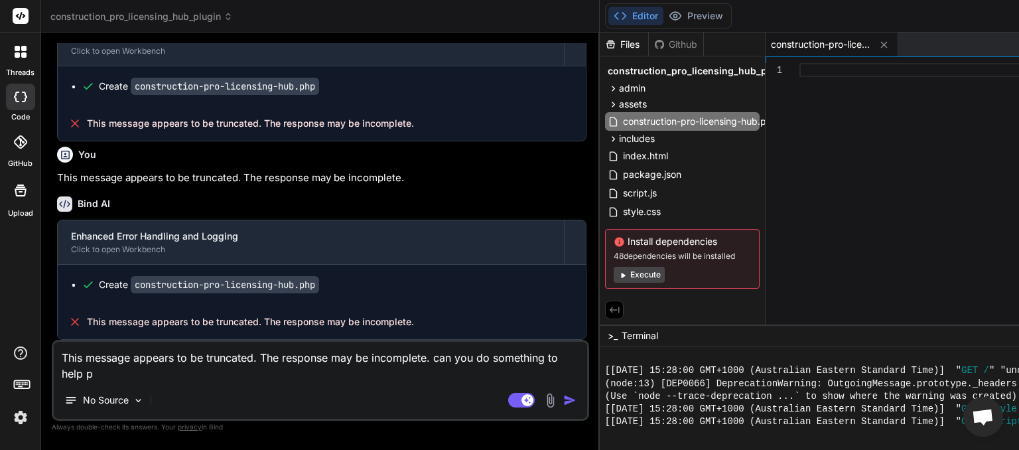
type textarea "This message appears to be truncated. The response may be incomplete. can you d…"
type textarea "x"
type textarea "This message appears to be truncated. The response may be incomplete. can you d…"
type textarea "x"
type textarea "This message appears to be truncated. The response may be incomplete. can you d…"
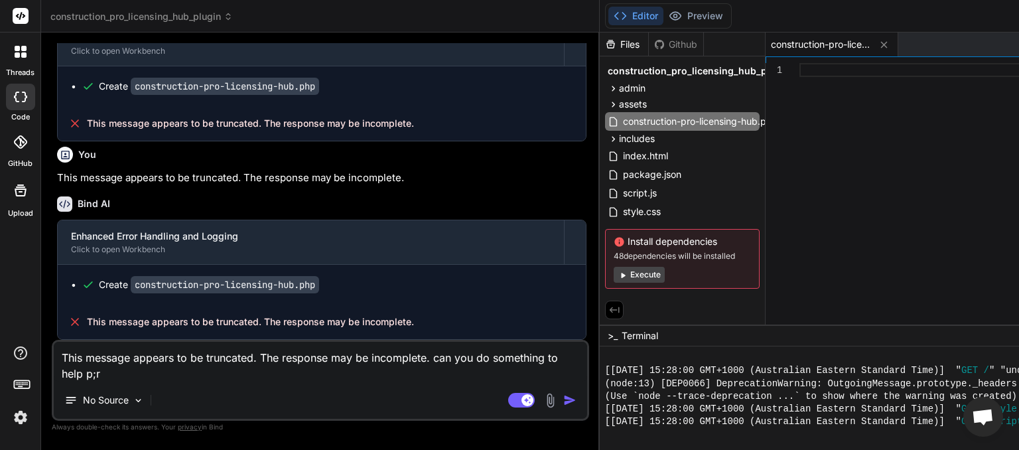
type textarea "x"
type textarea "This message appears to be truncated. The response may be incomplete. can you d…"
type textarea "x"
type textarea "This message appears to be truncated. The response may be incomplete. can you d…"
type textarea "x"
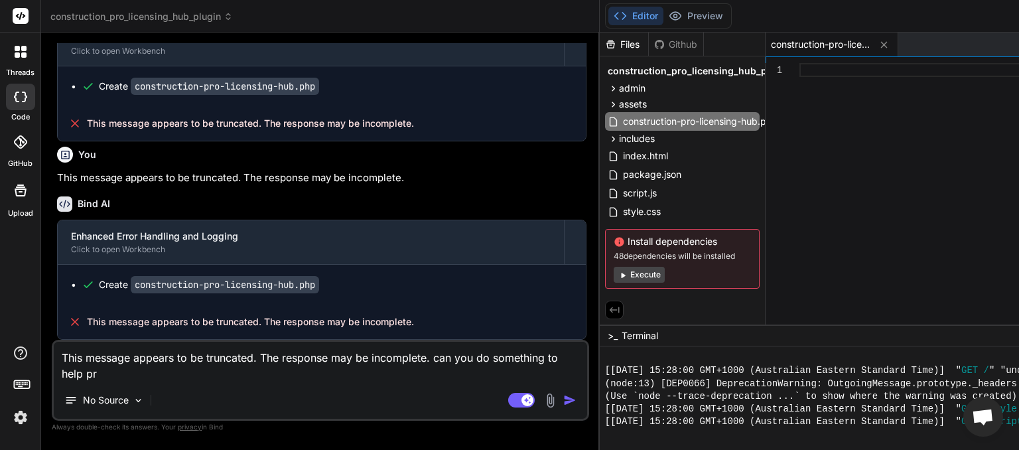
type textarea "This message appears to be truncated. The response may be incomplete. can you d…"
type textarea "x"
type textarea "This message appears to be truncated. The response may be incomplete. can you d…"
type textarea "x"
type textarea "This message appears to be truncated. The response may be incomplete. can you d…"
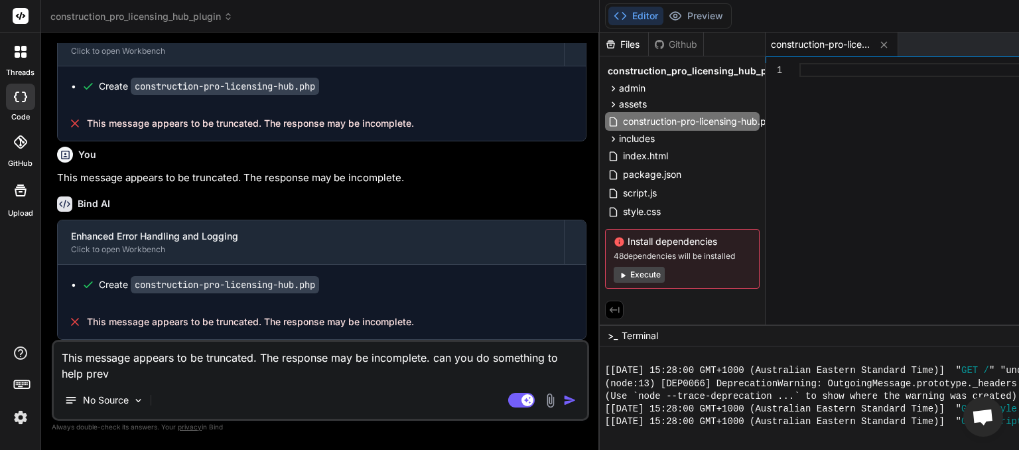
type textarea "x"
type textarea "This message appears to be truncated. The response may be incomplete. can you d…"
type textarea "x"
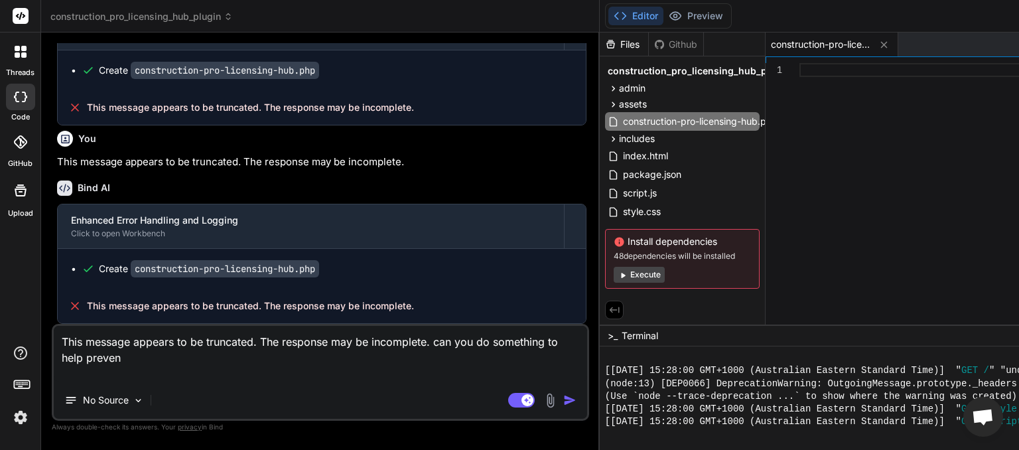
type textarea "This message appears to be truncated. The response may be incomplete. can you d…"
type textarea "x"
type textarea "This message appears to be truncated. The response may be incomplete. can you d…"
type textarea "x"
type textarea "This message appears to be truncated. The response may be incomplete. can you d…"
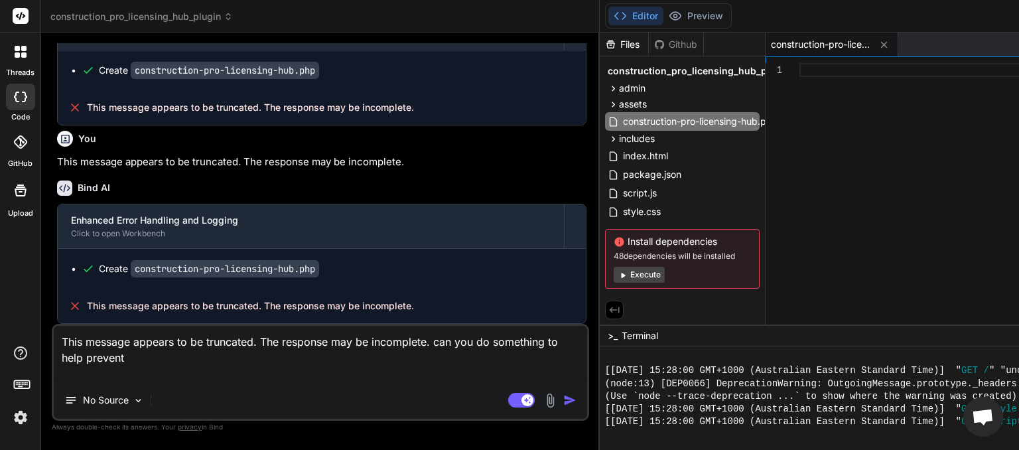
type textarea "x"
type textarea "This message appears to be truncated. The response may be incomplete. can you d…"
type textarea "x"
type textarea "This message appears to be truncated. The response may be incomplete. can you d…"
type textarea "x"
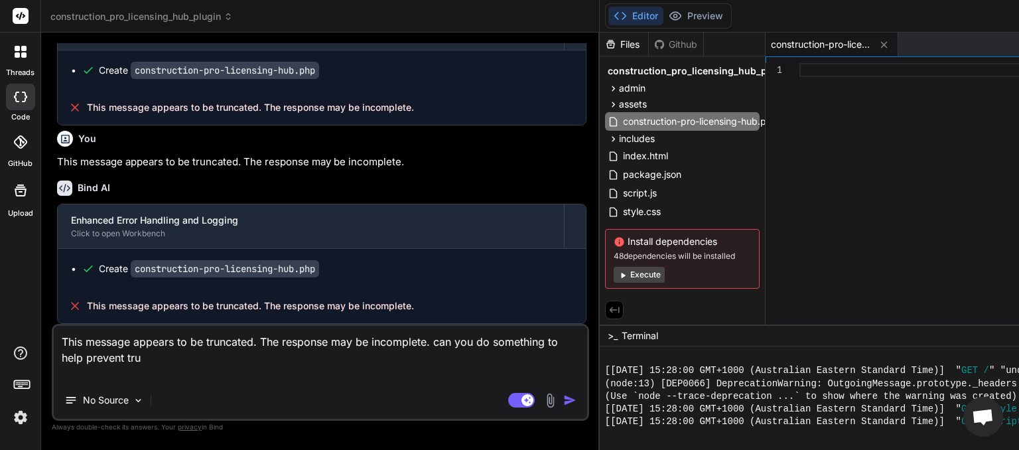
type textarea "This message appears to be truncated. The response may be incomplete. can you d…"
type textarea "x"
type textarea "This message appears to be truncated. The response may be incomplete. can you d…"
type textarea "x"
type textarea "This message appears to be truncated. The response may be incomplete. can you d…"
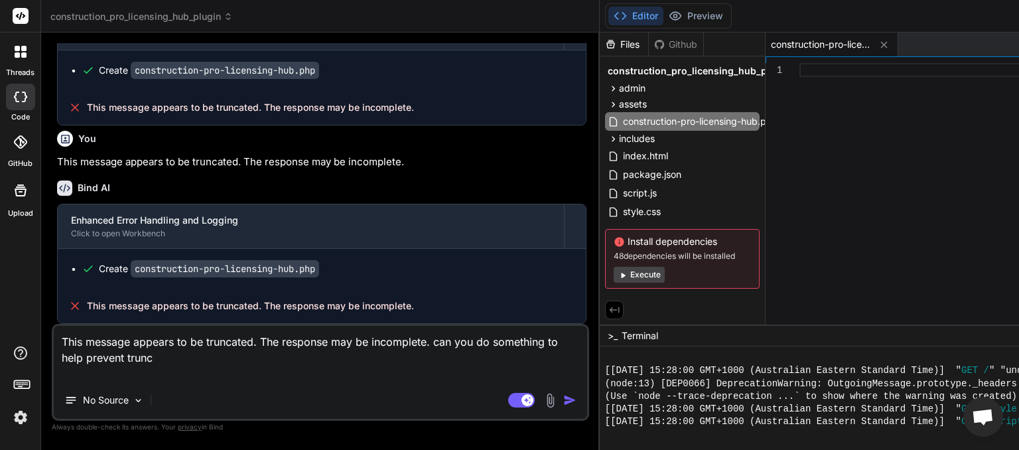
type textarea "x"
type textarea "This message appears to be truncated. The response may be incomplete. can you d…"
type textarea "x"
type textarea "This message appears to be truncated. The response may be incomplete. can you d…"
type textarea "x"
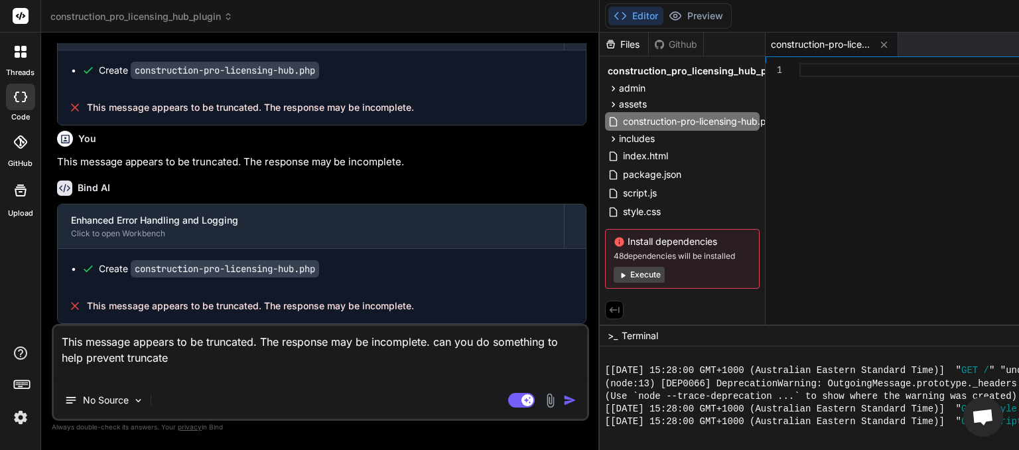
type textarea "This message appears to be truncated. The response may be incomplete. can you d…"
type textarea "x"
type textarea "This message appears to be truncated. The response may be incomplete. can you d…"
type textarea "x"
type textarea "This message appears to be truncated. The response may be incomplete. can you d…"
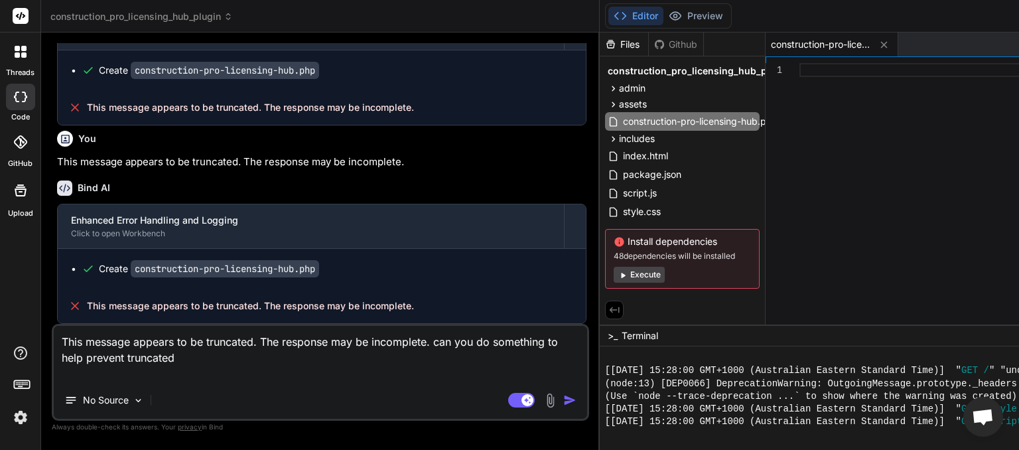
type textarea "x"
type textarea "This message appears to be truncated. The response may be incomplete. can you d…"
type textarea "x"
type textarea "This message appears to be truncated. The response may be incomplete. can you d…"
type textarea "x"
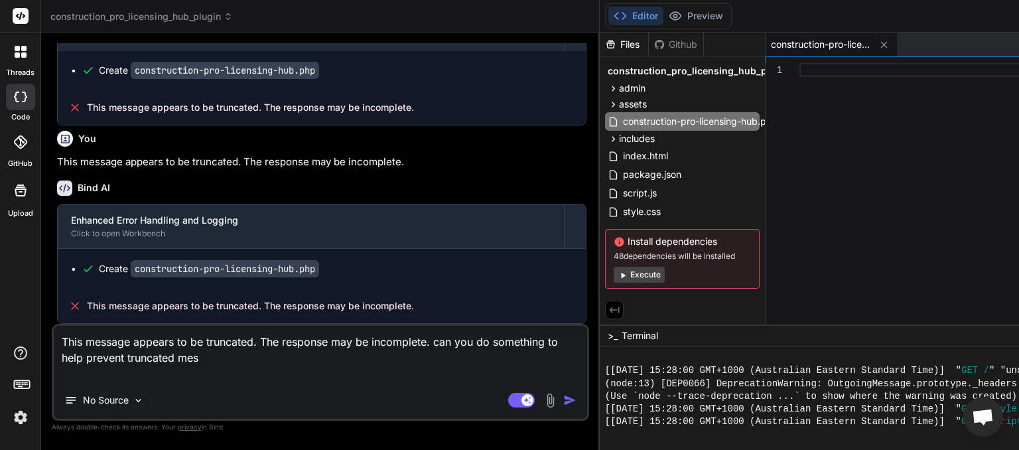
type textarea "This message appears to be truncated. The response may be incomplete. can you d…"
type textarea "x"
type textarea "This message appears to be truncated. The response may be incomplete. can you d…"
type textarea "x"
type textarea "This message appears to be truncated. The response may be incomplete. can you d…"
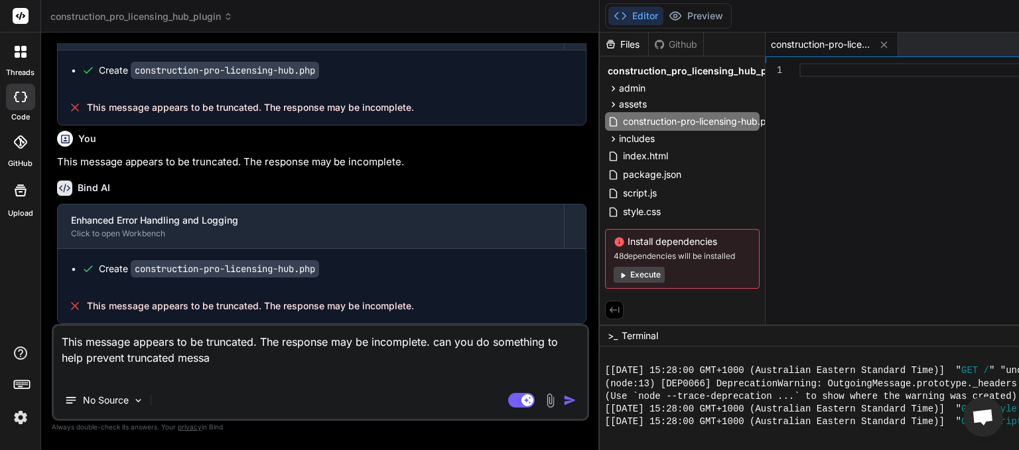
type textarea "x"
type textarea "This message appears to be truncated. The response may be incomplete. can you d…"
type textarea "x"
type textarea "This message appears to be truncated. The response may be incomplete. can you d…"
type textarea "x"
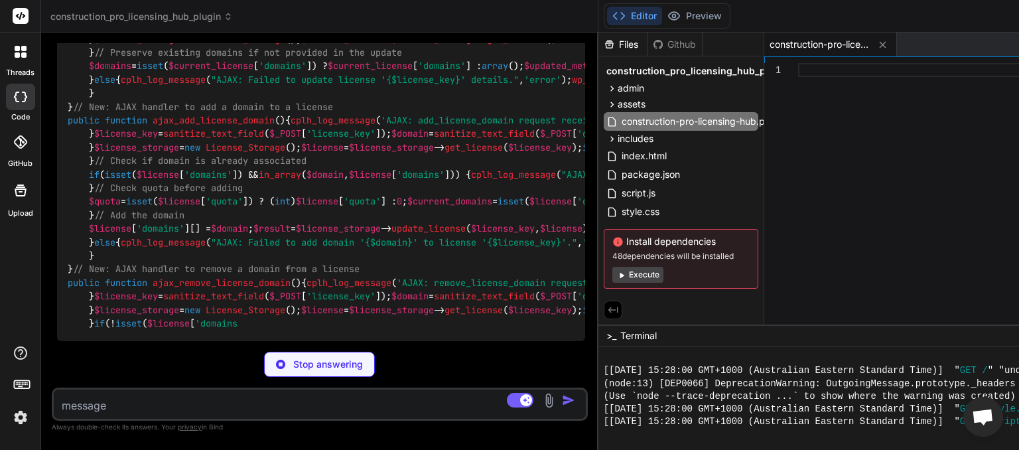
scroll to position [6506, 0]
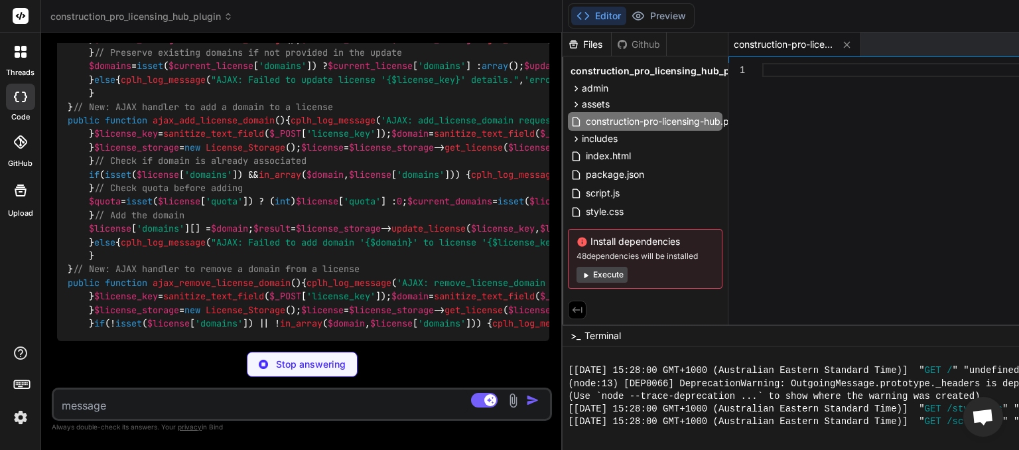
drag, startPoint x: 460, startPoint y: 180, endPoint x: 118, endPoint y: 216, distance: 344.0
click at [118, 217] on div "Bind AI Web Search Created with Pixso. Code Generator You next Bind AI Okay, we…" at bounding box center [301, 240] width 521 height 417
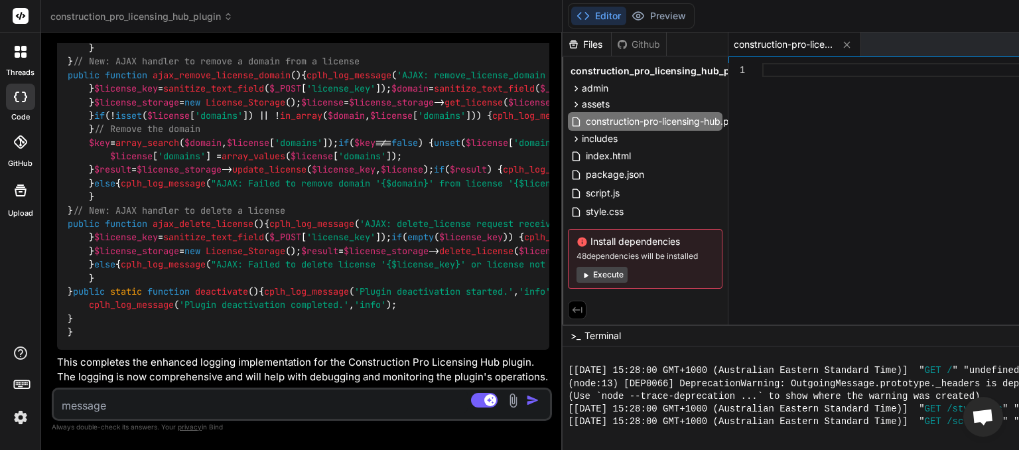
scroll to position [7999, 0]
type textarea "x"
click at [114, 397] on textarea at bounding box center [261, 401] width 414 height 24
type textarea "n"
type textarea "x"
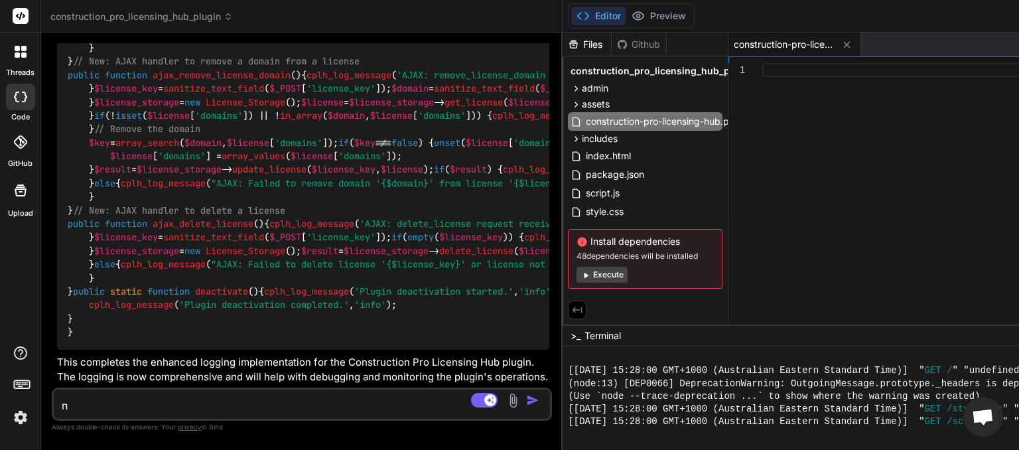
type textarea "ne"
type textarea "x"
type textarea "nex"
type textarea "x"
type textarea "next"
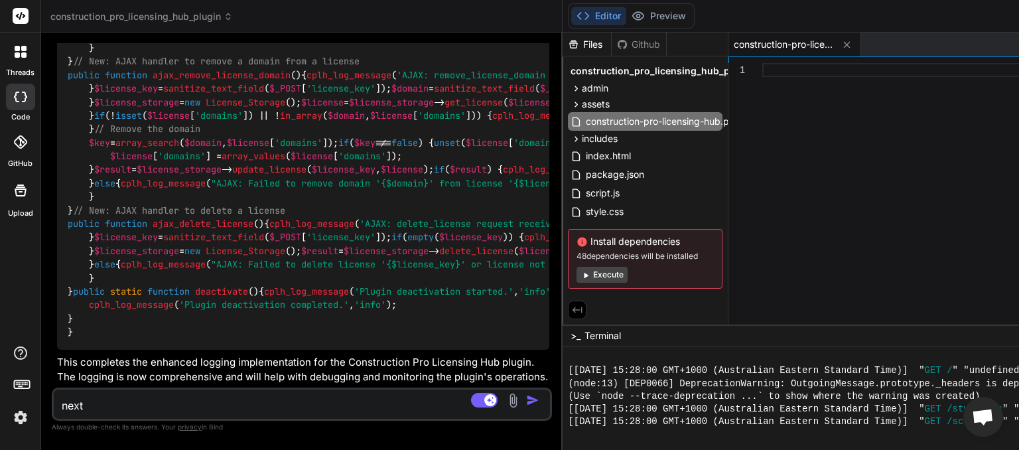
type textarea "x"
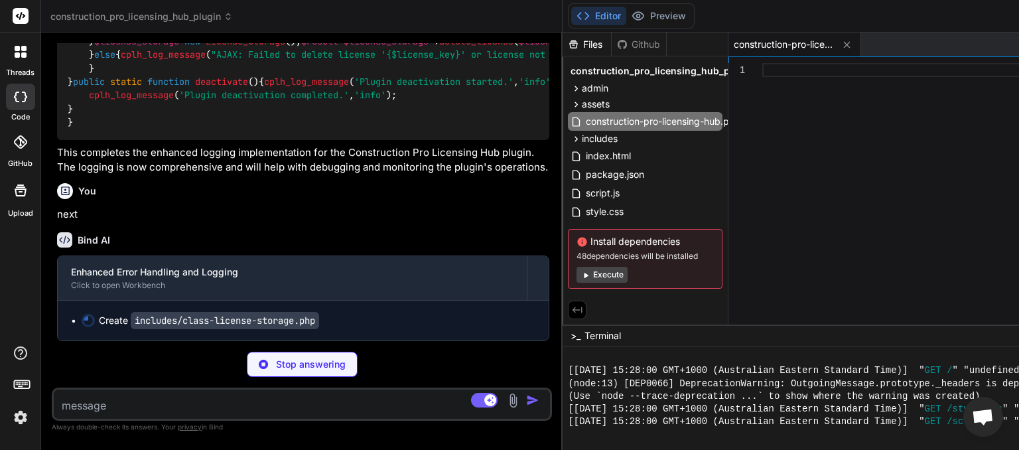
scroll to position [8221, 0]
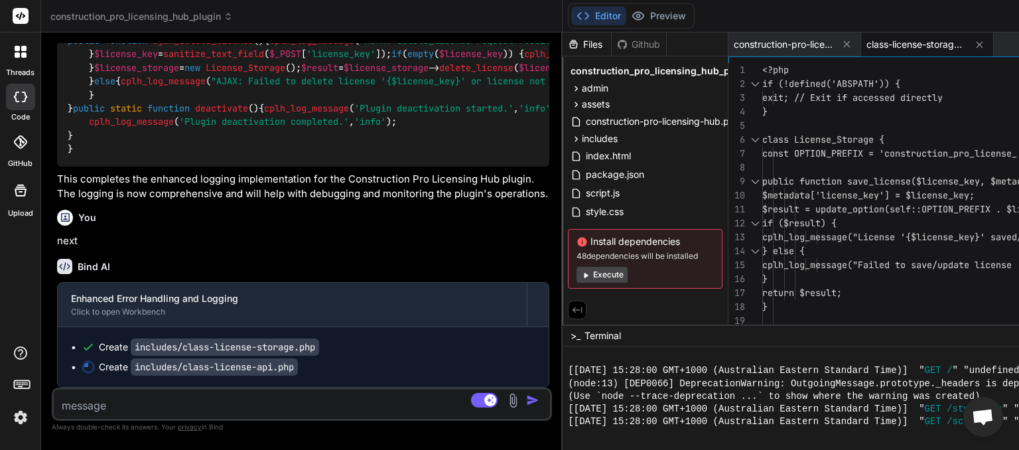
type textarea "x"
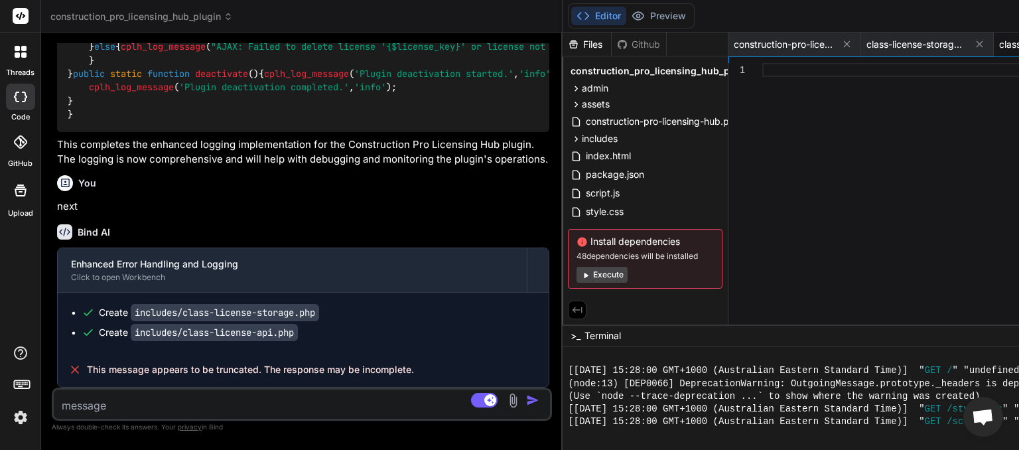
scroll to position [8256, 0]
click at [121, 401] on textarea at bounding box center [261, 401] width 414 height 24
type textarea "a"
type textarea "x"
type textarea "an"
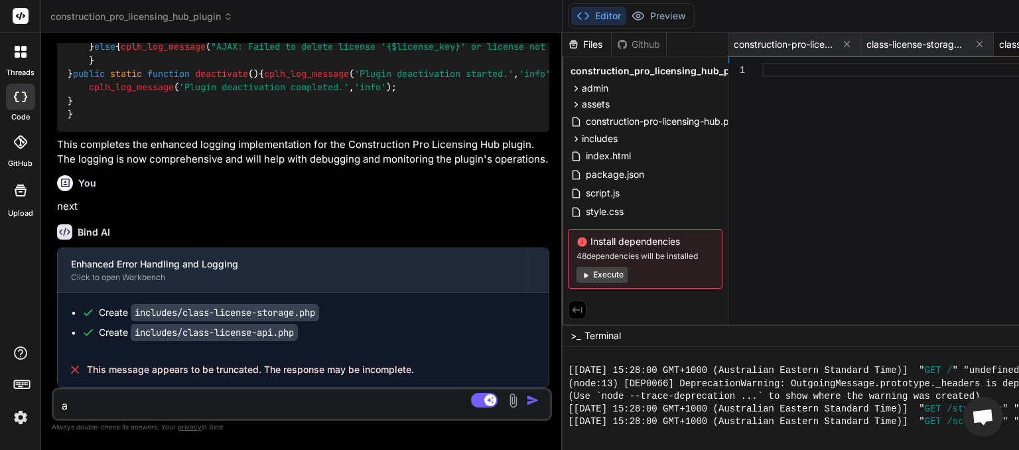
type textarea "x"
type textarea "ani"
type textarea "x"
type textarea "an"
type textarea "x"
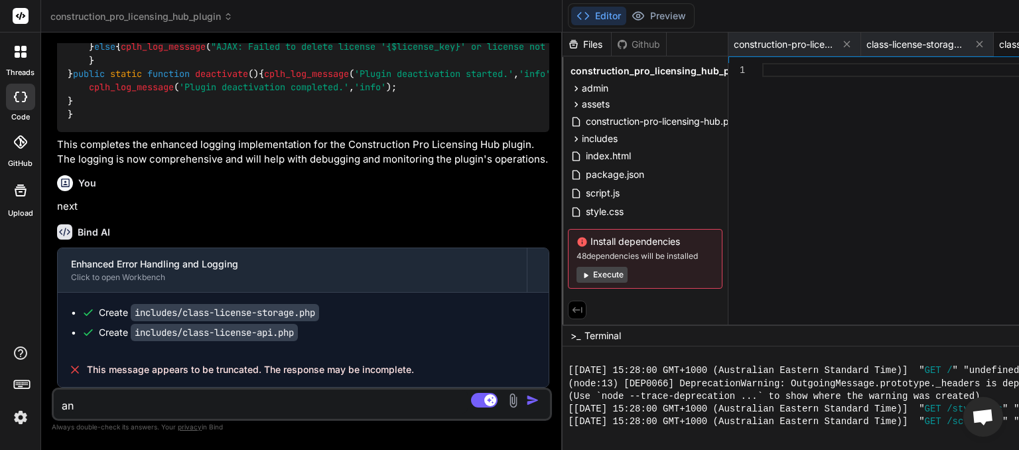
type textarea "ano"
type textarea "x"
type textarea "anot"
type textarea "x"
type textarea "anoth"
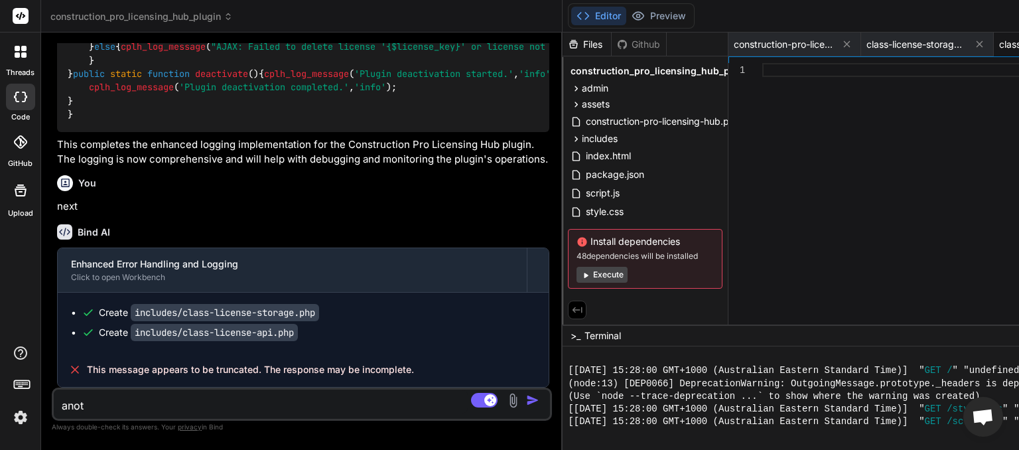
type textarea "x"
type textarea "anothe"
type textarea "x"
type textarea "another"
type textarea "x"
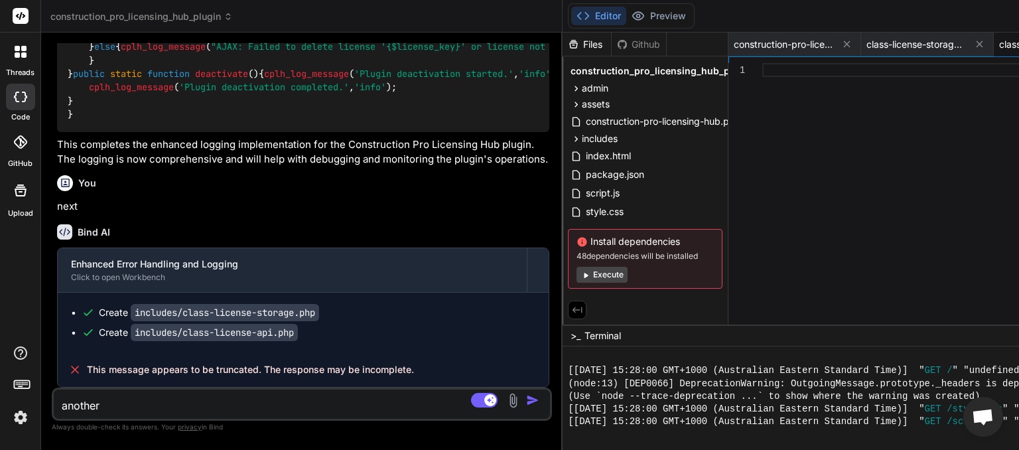
type textarea "another"
type textarea "x"
type textarea "another t"
type textarea "x"
type textarea "another tr"
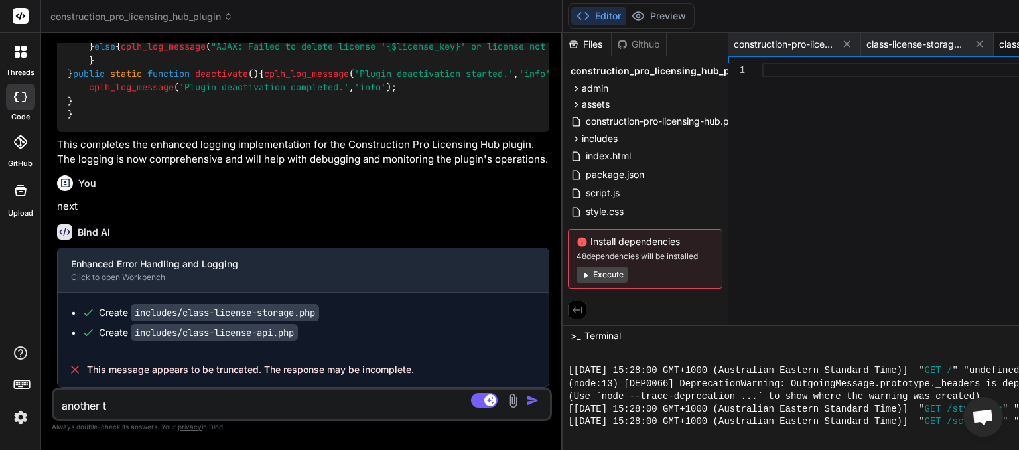
type textarea "x"
type textarea "another tru"
type textarea "x"
type textarea "another trub"
type textarea "x"
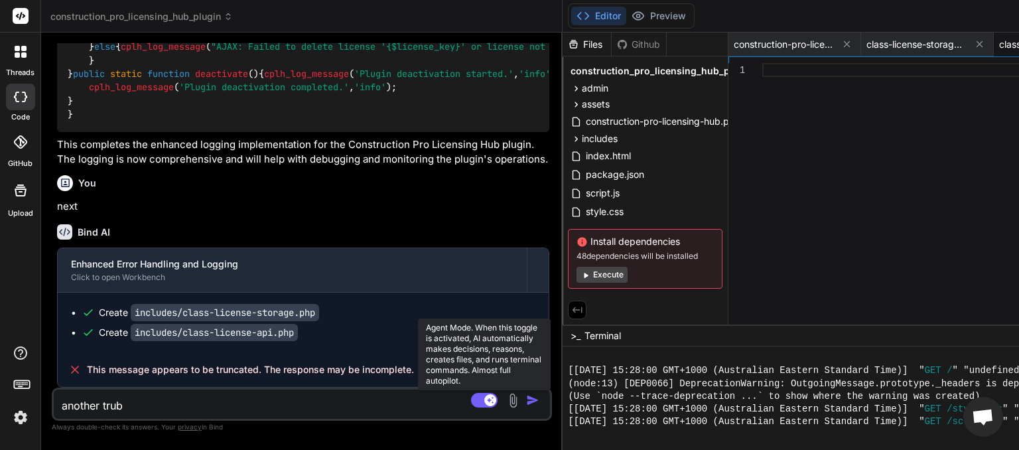
type textarea "another trub"
click at [471, 404] on rect at bounding box center [484, 400] width 27 height 15
type textarea "x"
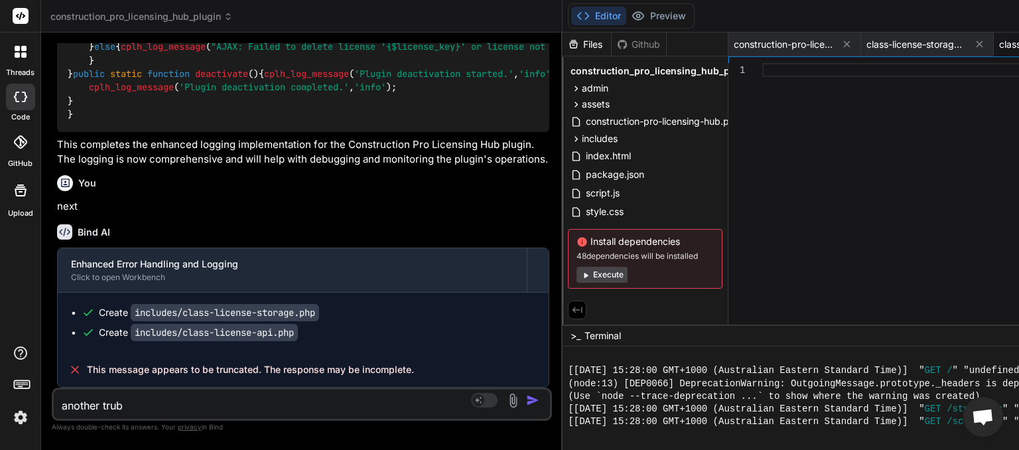
click at [144, 408] on textarea "another trub" at bounding box center [261, 401] width 414 height 24
type textarea "another tru"
type textarea "x"
type textarea "another trun"
type textarea "x"
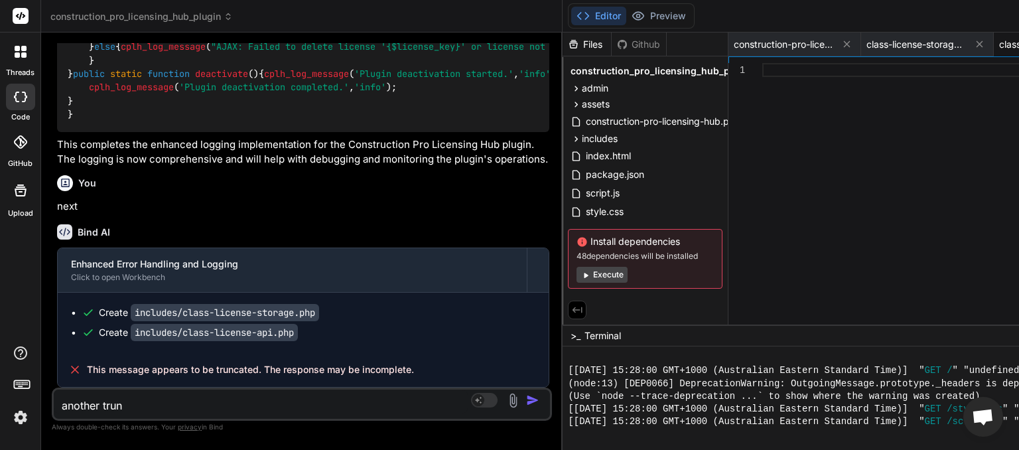
type textarea "another trunc"
type textarea "x"
type textarea "another trunca"
type textarea "x"
type textarea "another truncat"
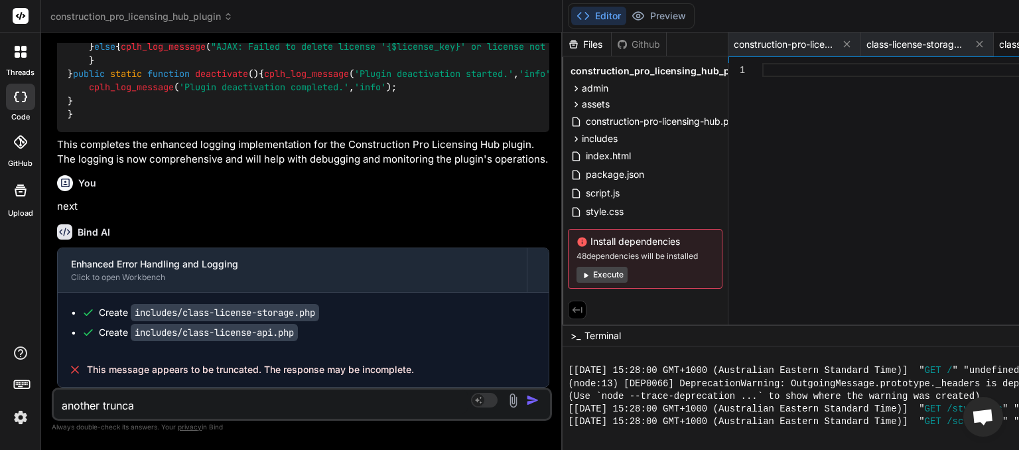
type textarea "x"
type textarea "another truncate"
type textarea "x"
type textarea "another truncated"
type textarea "x"
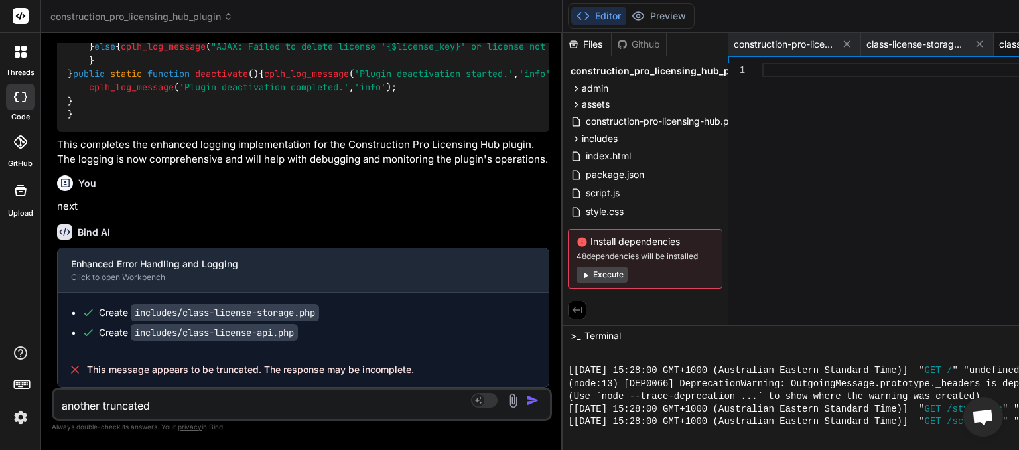
type textarea "another truncated"
type textarea "x"
type textarea "another truncated m"
type textarea "x"
type textarea "another truncated me"
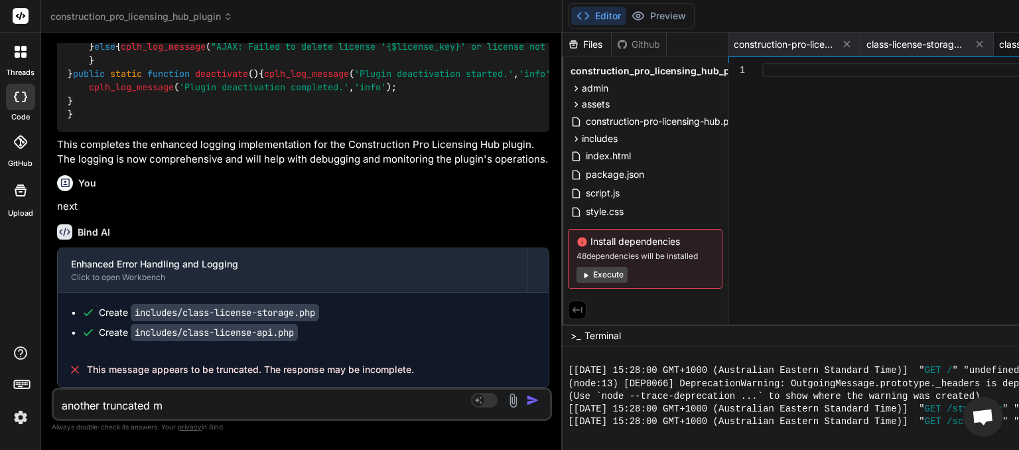
type textarea "x"
type textarea "another truncated mes"
type textarea "x"
type textarea "another truncated mess"
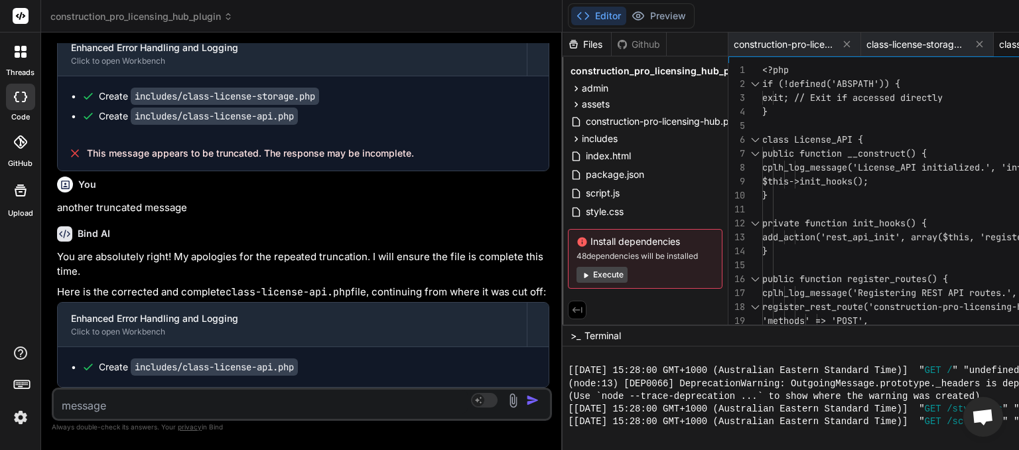
scroll to position [8530, 0]
click at [150, 400] on textarea at bounding box center [261, 401] width 414 height 24
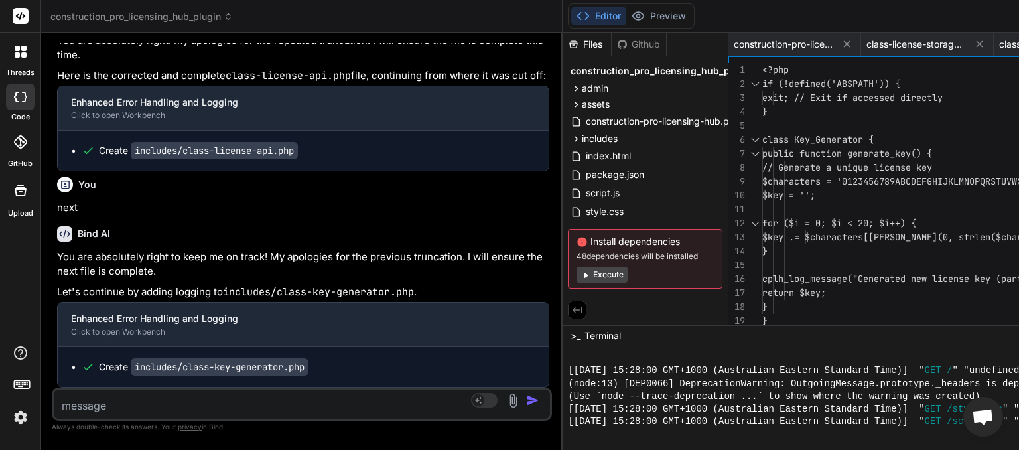
scroll to position [8789, 0]
click at [125, 406] on textarea at bounding box center [261, 401] width 414 height 24
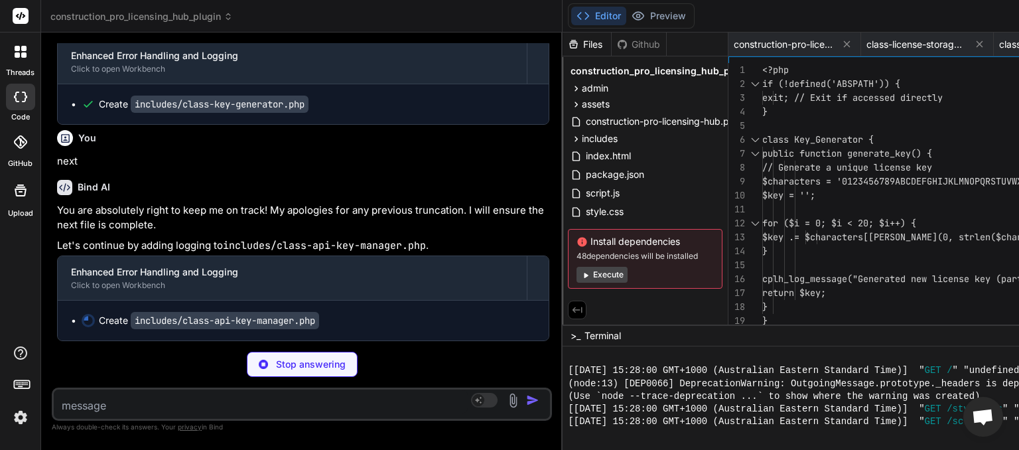
scroll to position [9048, 0]
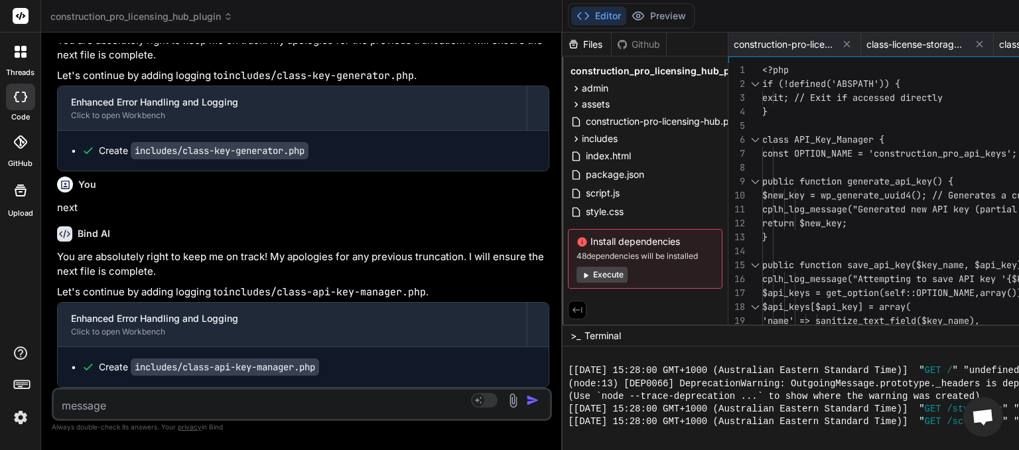
click at [134, 405] on textarea at bounding box center [261, 401] width 414 height 24
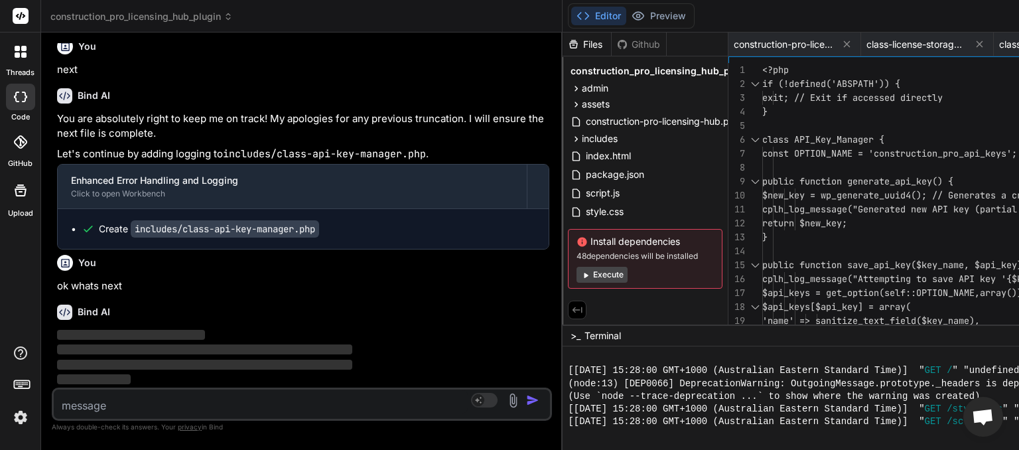
scroll to position [9185, 0]
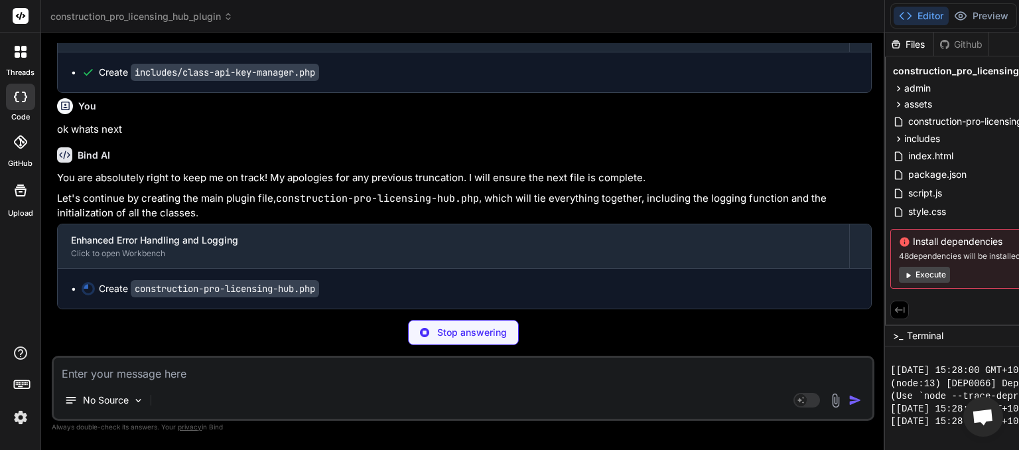
drag, startPoint x: 295, startPoint y: 49, endPoint x: 327, endPoint y: 83, distance: 46.4
click at [327, 83] on div "Bind AI Web Search Created with Pixso. Code Generator You next Bind AI Okay, we…" at bounding box center [462, 240] width 843 height 417
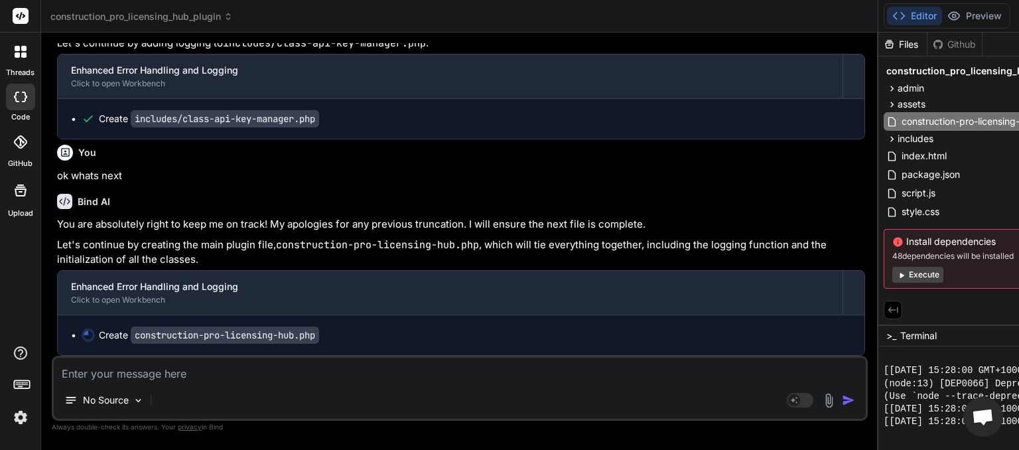
scroll to position [7388, 0]
click at [176, 375] on textarea at bounding box center [460, 369] width 812 height 24
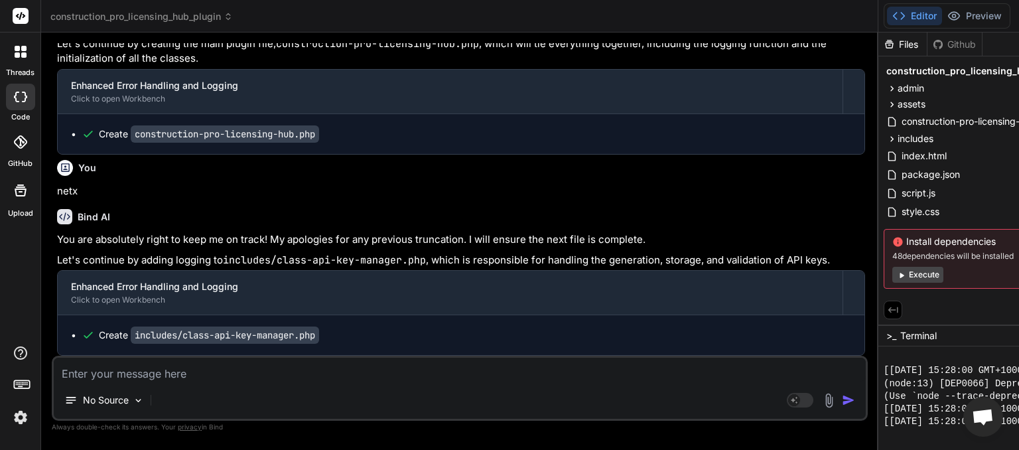
scroll to position [0, 59]
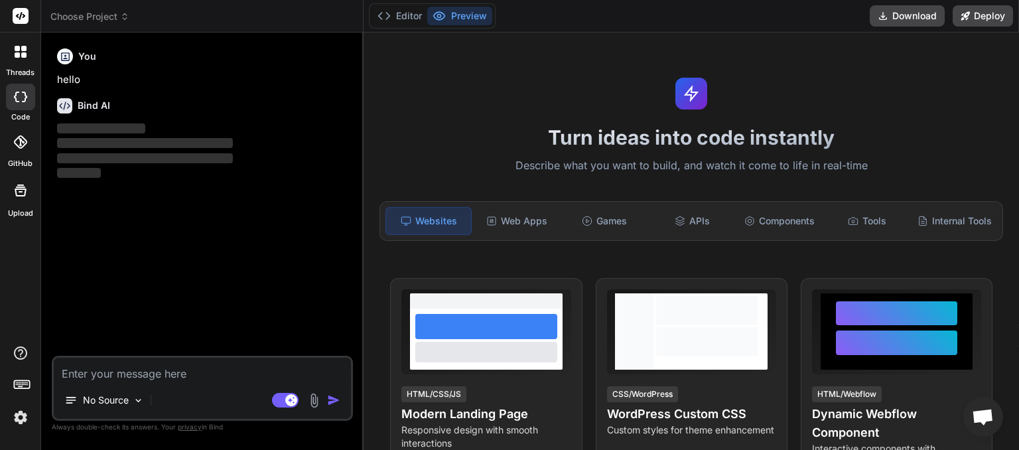
scroll to position [170, 0]
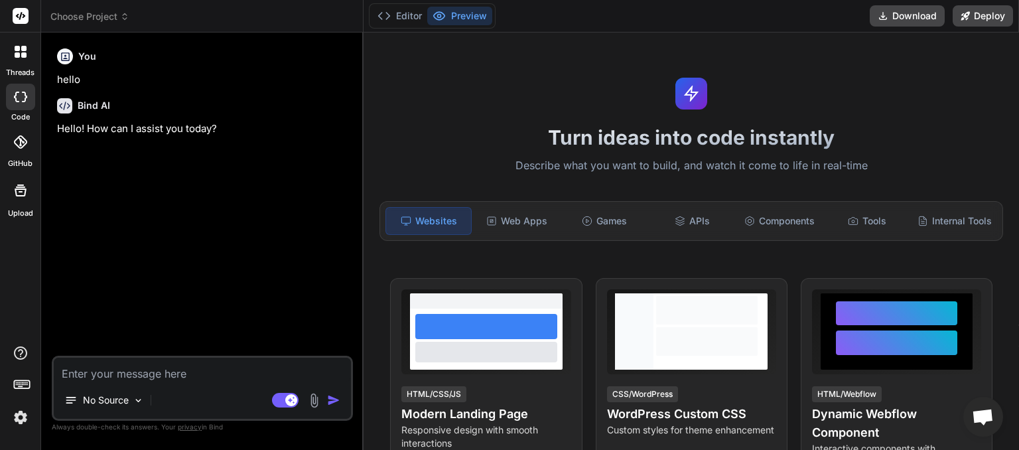
type textarea "x"
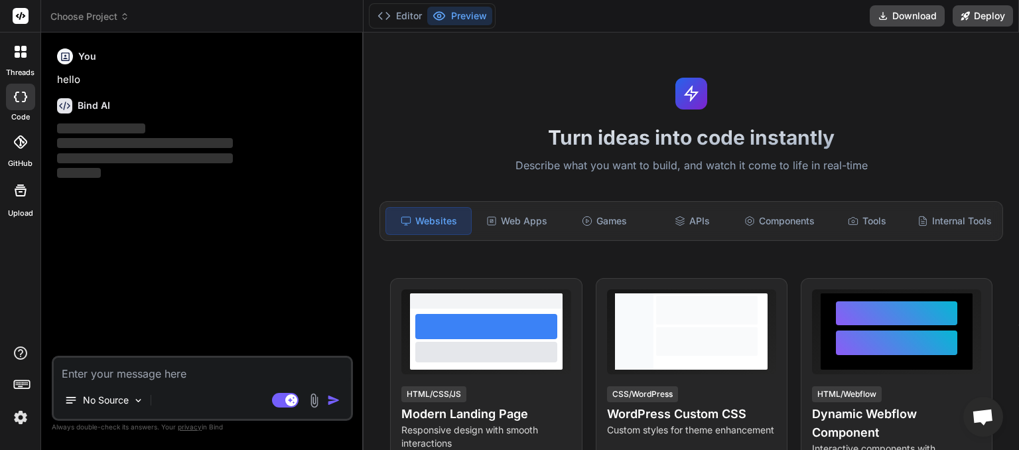
scroll to position [170, 0]
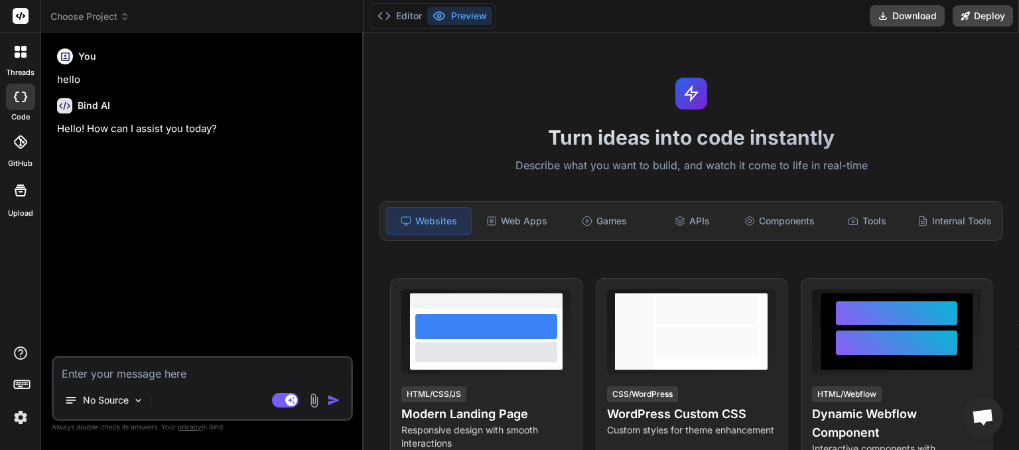
click at [125, 19] on icon at bounding box center [125, 19] width 4 height 2
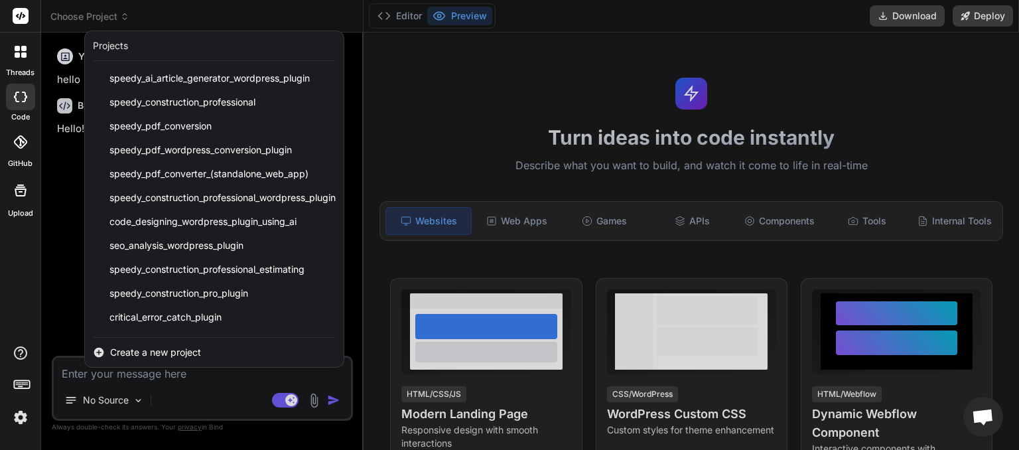
scroll to position [141, 0]
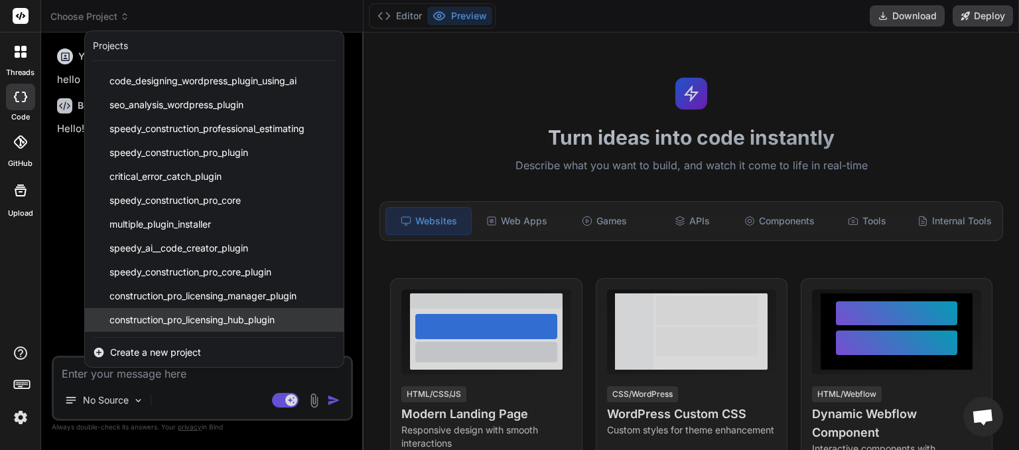
click at [201, 316] on span "construction_pro_licensing_hub_plugin" at bounding box center [191, 319] width 165 height 13
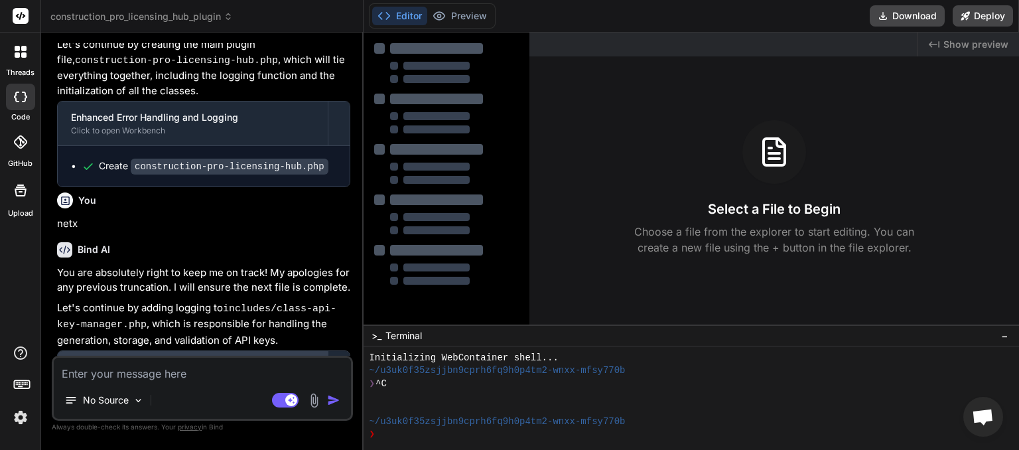
scroll to position [889, 0]
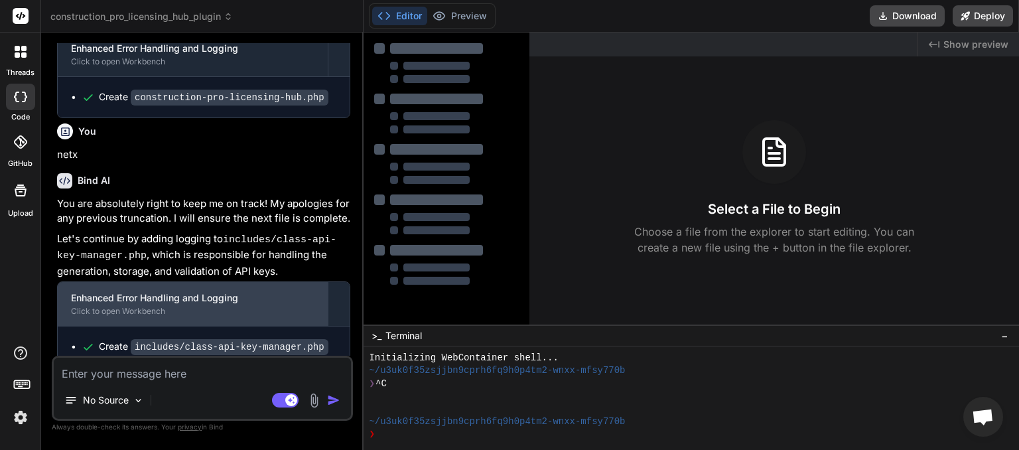
type textarea "x"
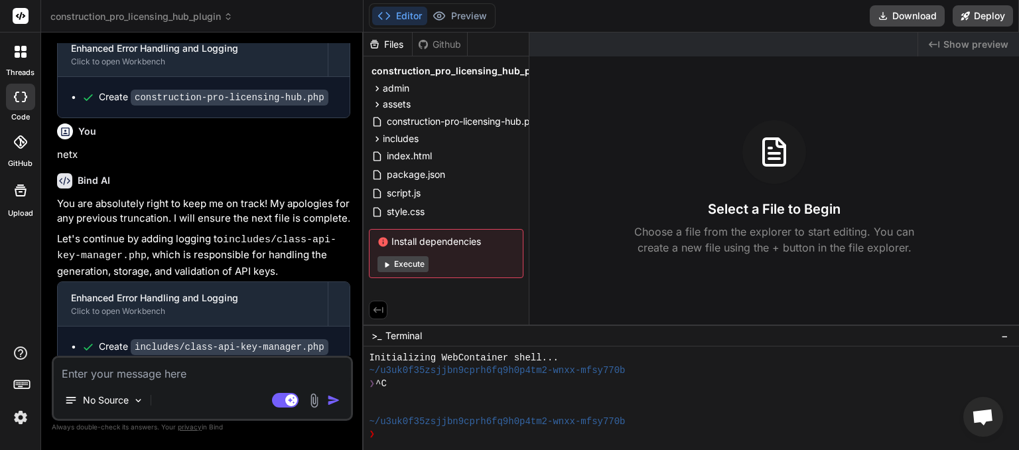
click at [141, 378] on textarea at bounding box center [202, 369] width 297 height 24
type textarea "w"
type textarea "x"
type textarea "wh"
type textarea "x"
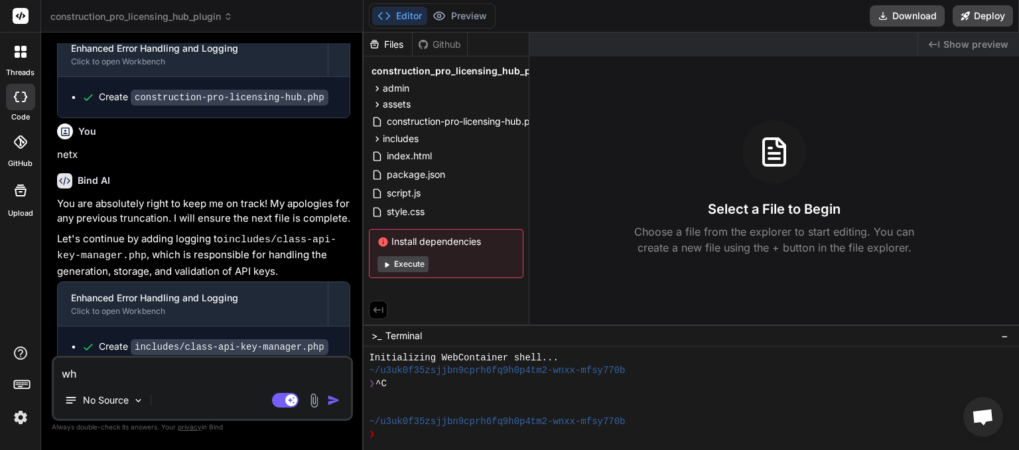
type textarea "wha"
type textarea "x"
type textarea "what"
type textarea "x"
type textarea "whats"
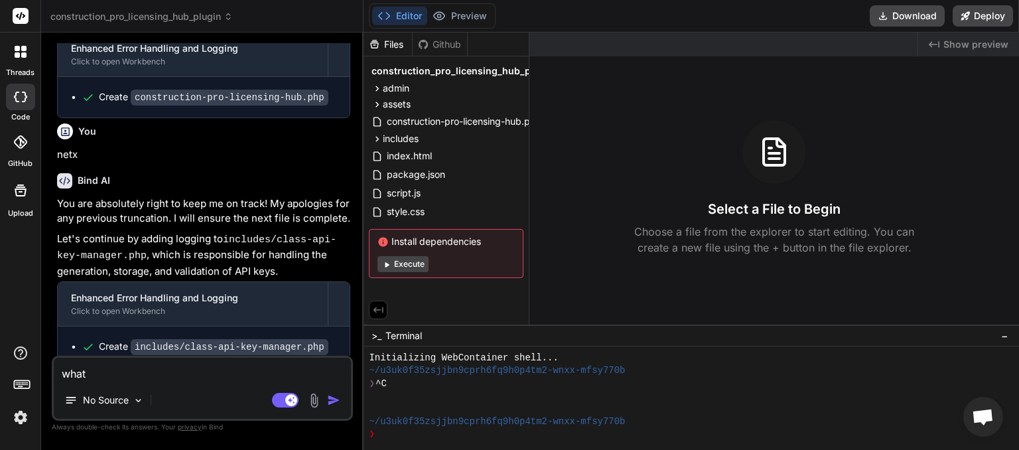
type textarea "x"
type textarea "whats"
type textarea "x"
type textarea "whats n"
type textarea "x"
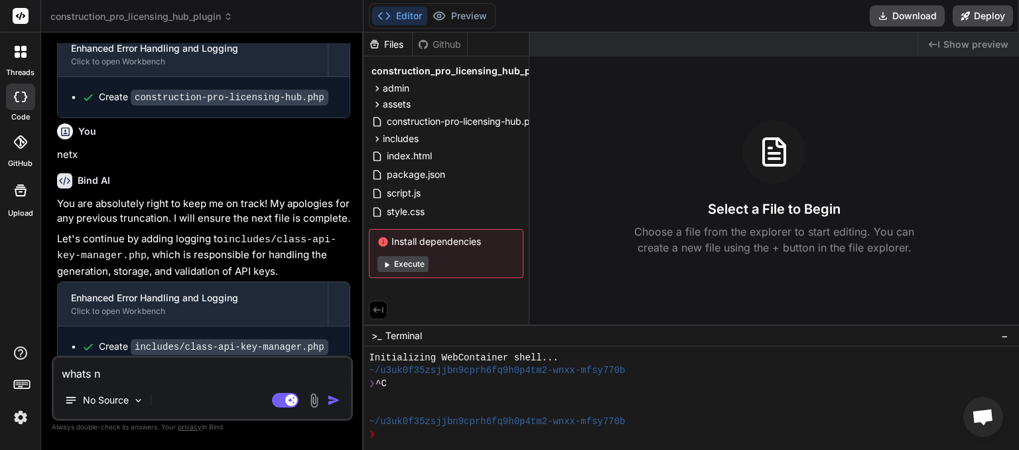
type textarea "whats ne"
type textarea "x"
type textarea "whats nex"
type textarea "x"
type textarea "whats next"
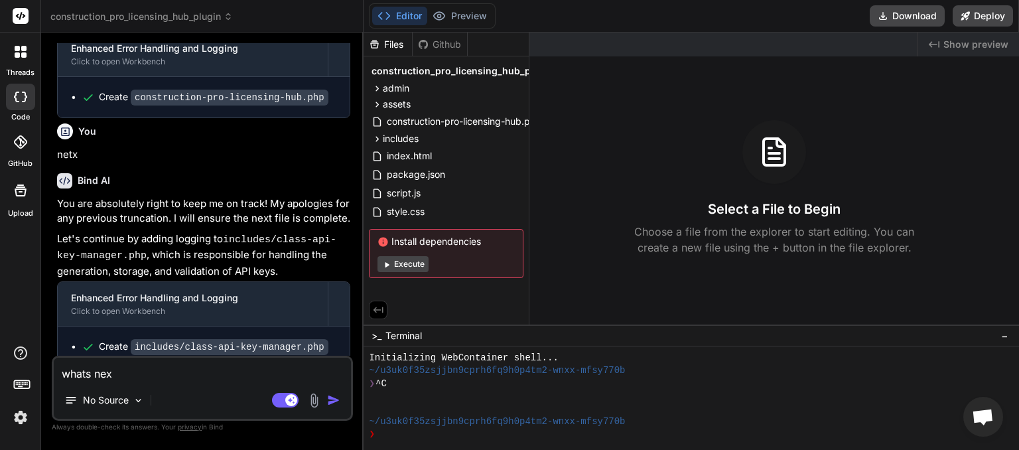
type textarea "x"
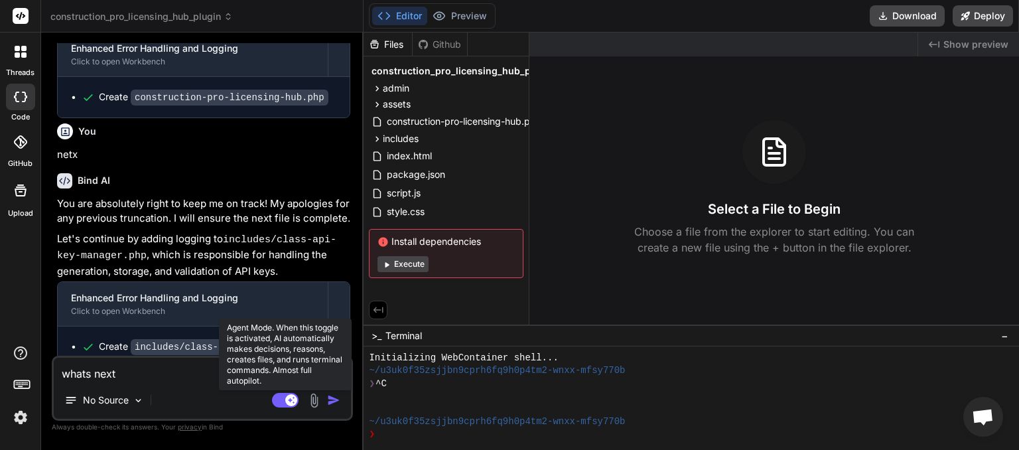
type textarea "whats next"
click at [280, 401] on rect at bounding box center [285, 400] width 27 height 15
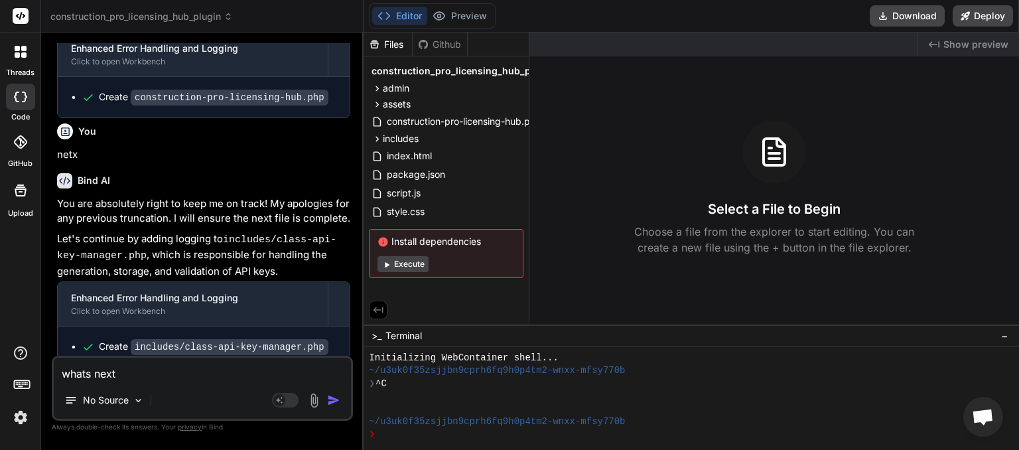
click at [334, 401] on img "button" at bounding box center [333, 399] width 13 height 13
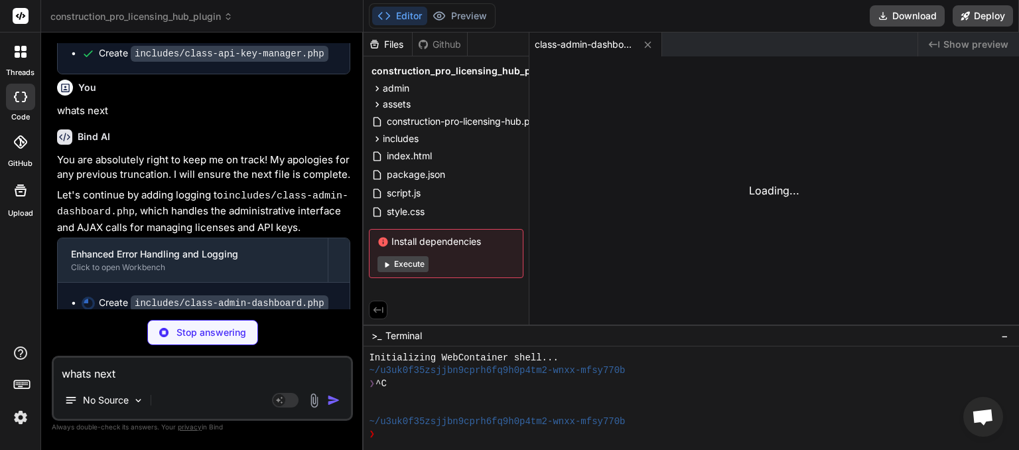
scroll to position [1136, 0]
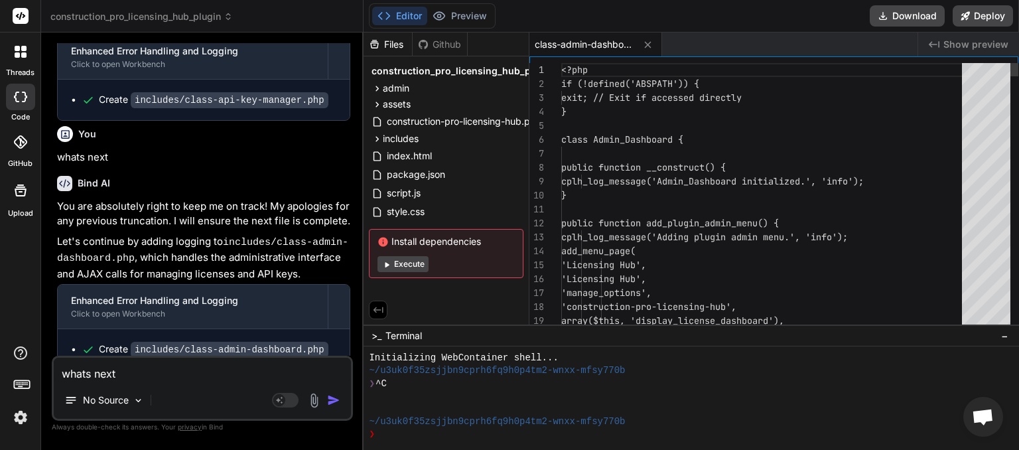
type textarea "x"
click at [121, 368] on textarea "whats next" at bounding box center [202, 369] width 297 height 24
type textarea "n"
type textarea "x"
type textarea "ne"
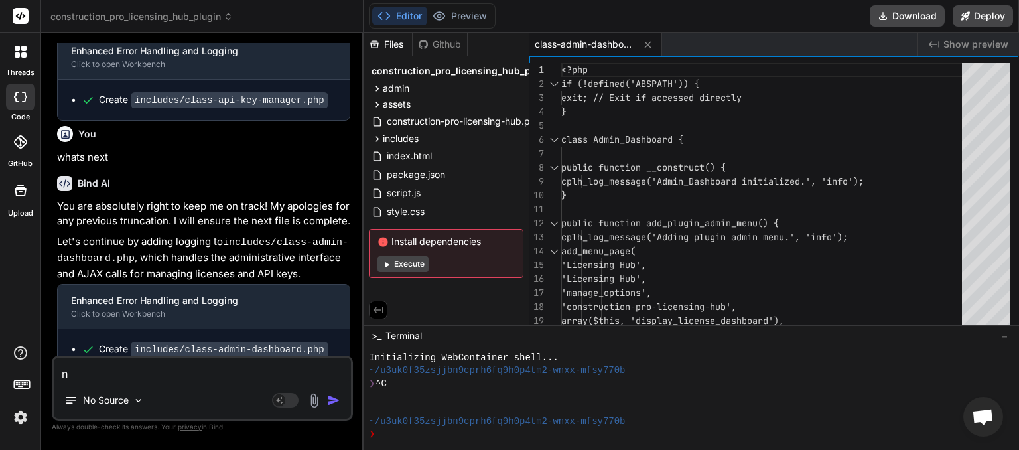
type textarea "x"
type textarea "nex"
type textarea "x"
type textarea "next"
type textarea "x"
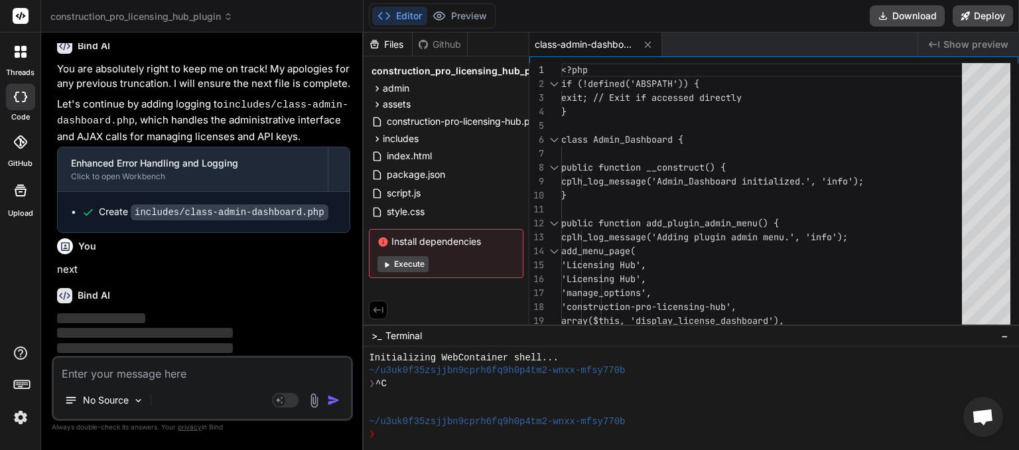
scroll to position [1273, 0]
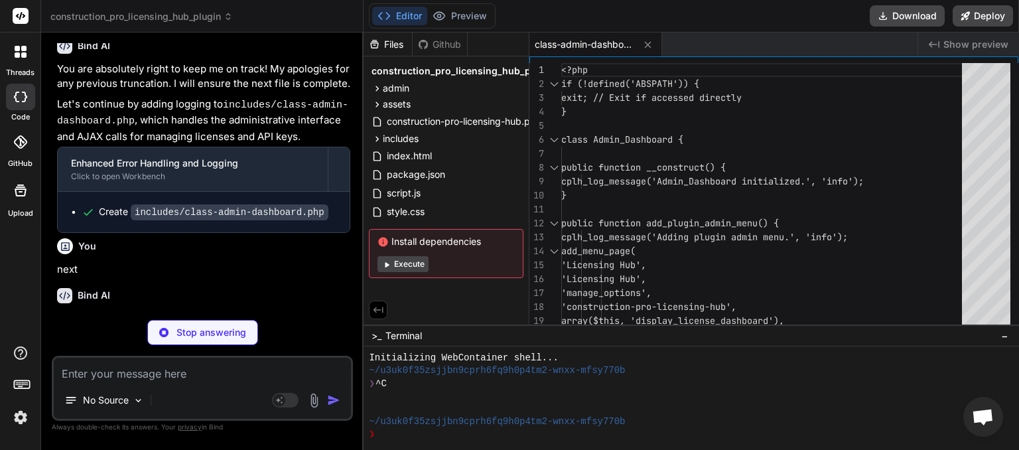
type textarea "x"
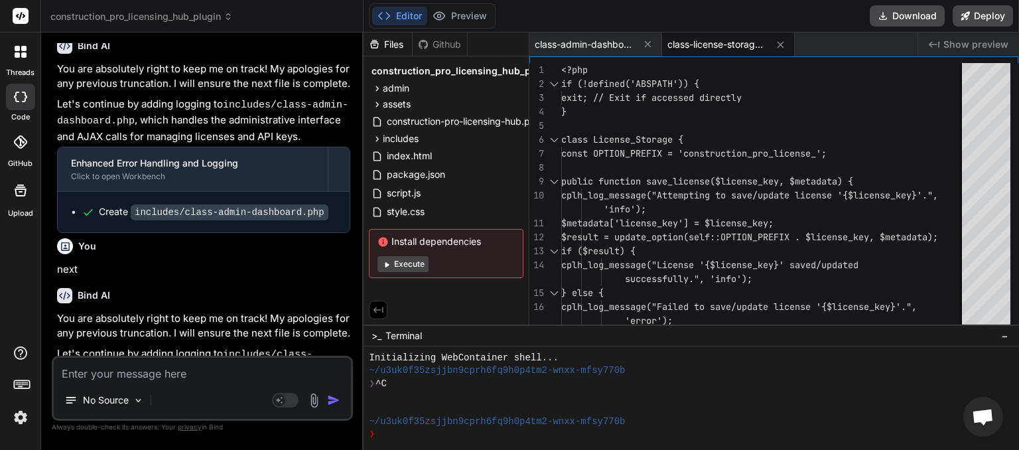
scroll to position [1397, 0]
